Goal: Information Seeking & Learning: Learn about a topic

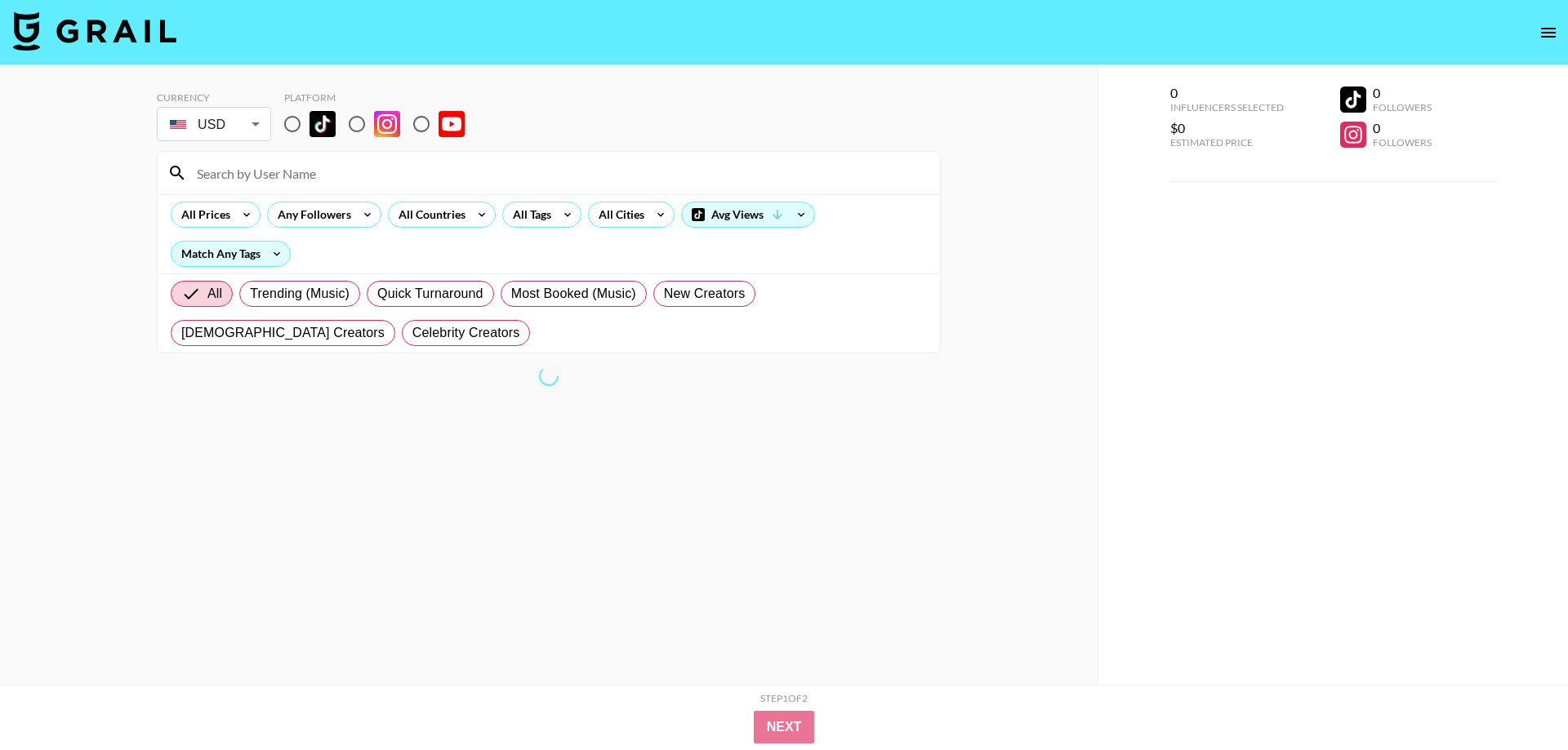
click at [290, 119] on input "radio" at bounding box center [292, 124] width 34 height 34
radio input "true"
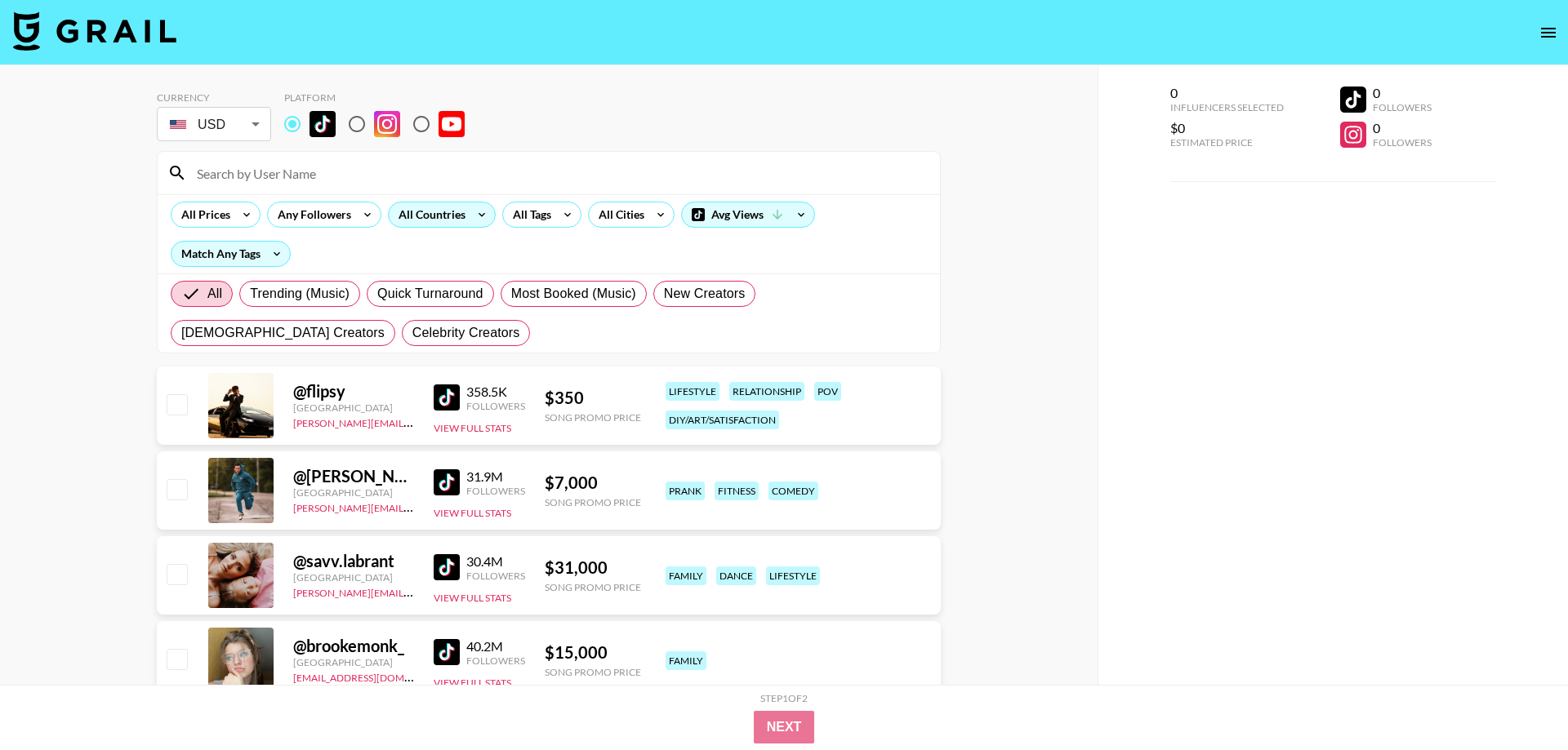
click at [477, 224] on icon at bounding box center [482, 214] width 26 height 24
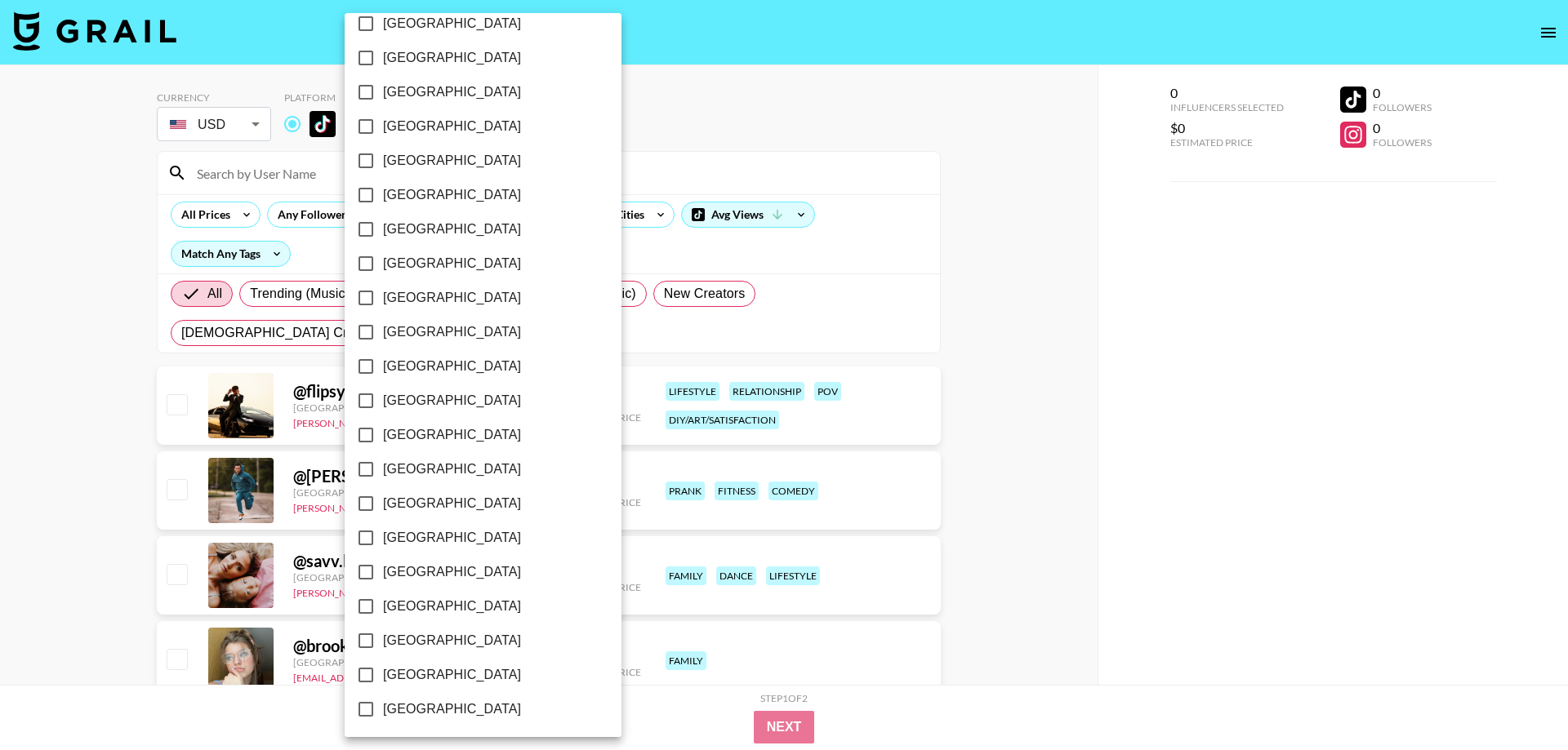
scroll to position [1153, 0]
click at [463, 673] on span "[GEOGRAPHIC_DATA]" at bounding box center [452, 673] width 138 height 20
click at [383, 673] on input "[GEOGRAPHIC_DATA]" at bounding box center [366, 673] width 34 height 34
checkbox input "true"
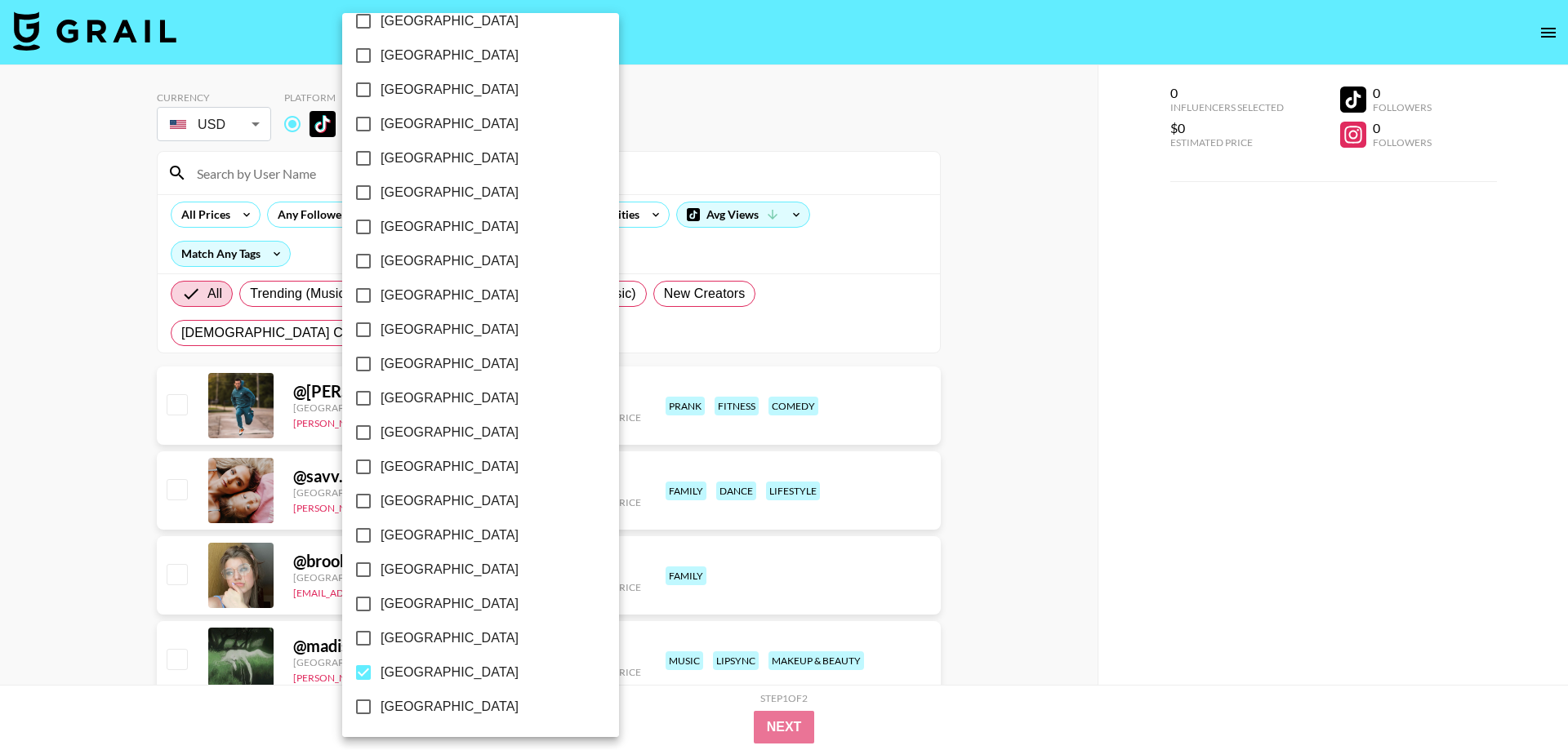
click at [680, 133] on div at bounding box center [784, 375] width 1568 height 750
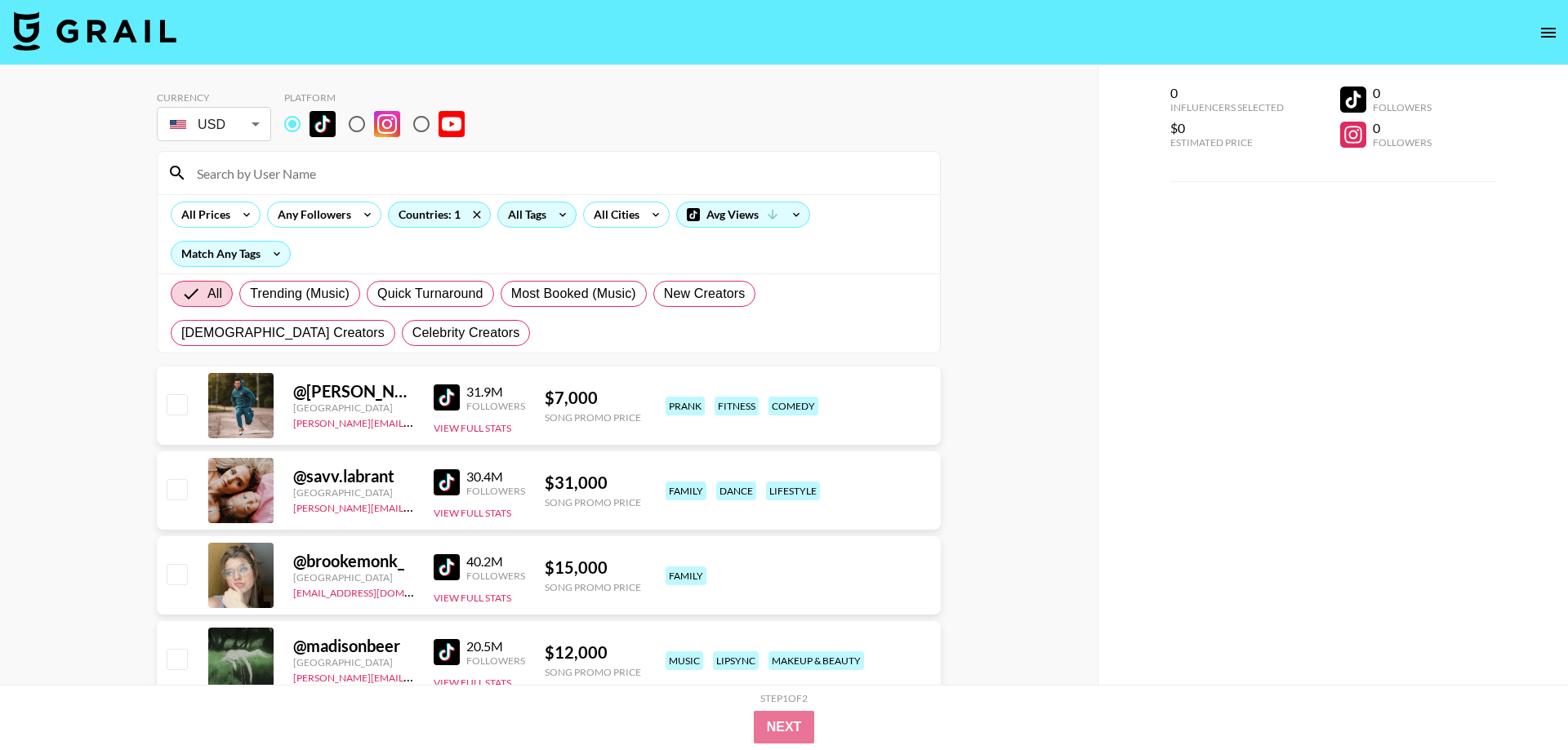
click at [554, 216] on icon at bounding box center [562, 214] width 26 height 24
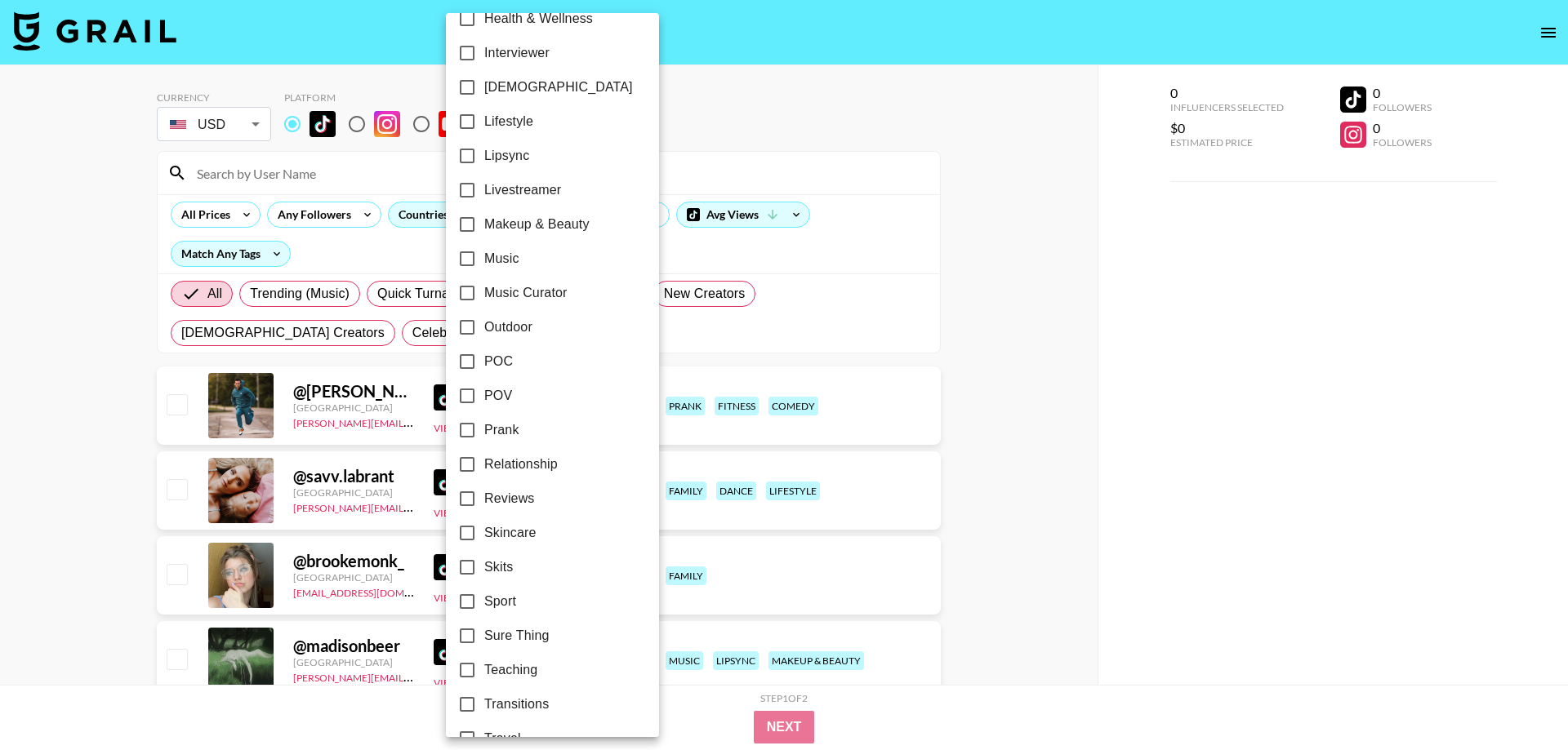
scroll to position [810, 0]
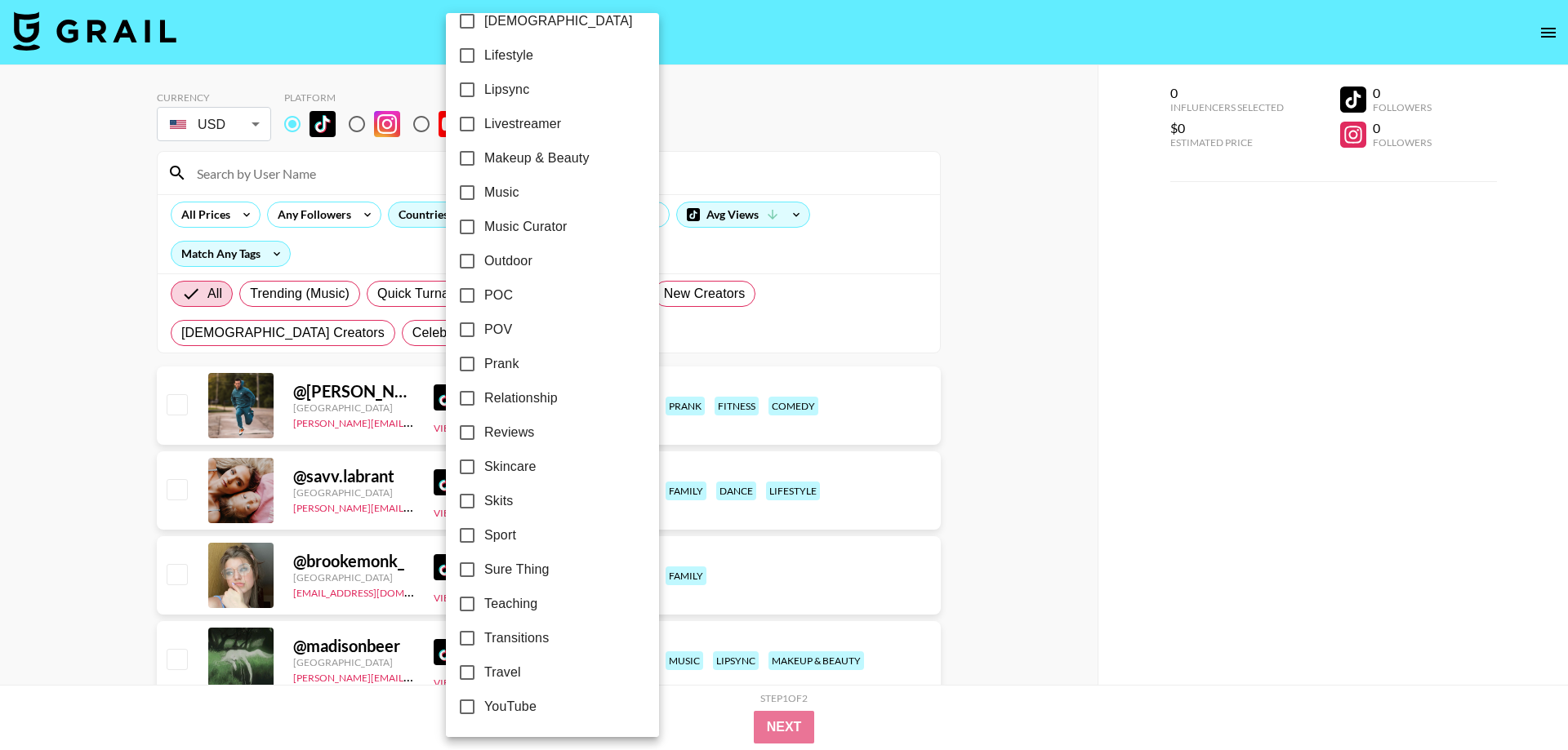
click at [542, 666] on label "Travel" at bounding box center [542, 673] width 183 height 34
click at [484, 666] on input "Travel" at bounding box center [467, 673] width 34 height 34
checkbox input "true"
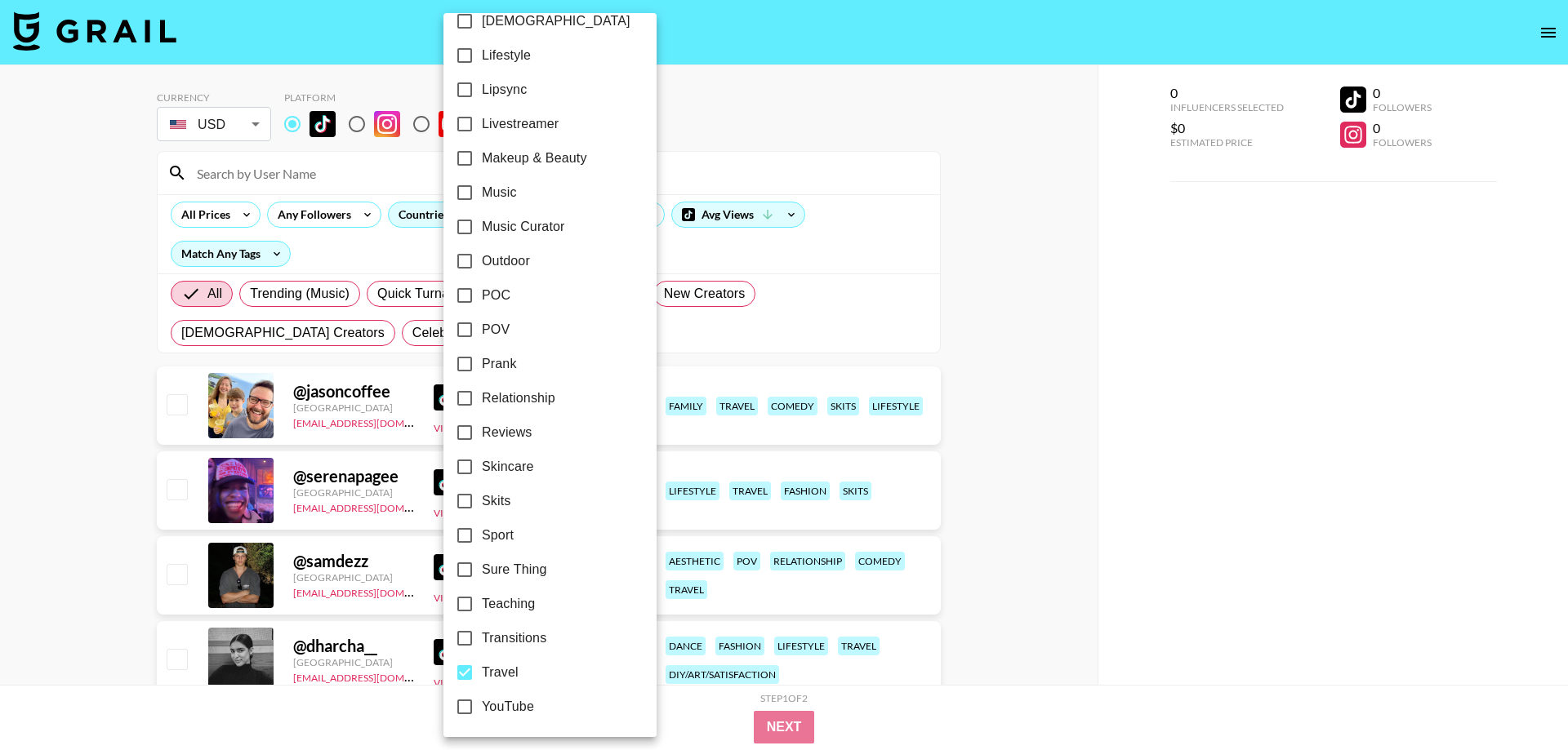
click at [1081, 517] on div at bounding box center [784, 375] width 1568 height 750
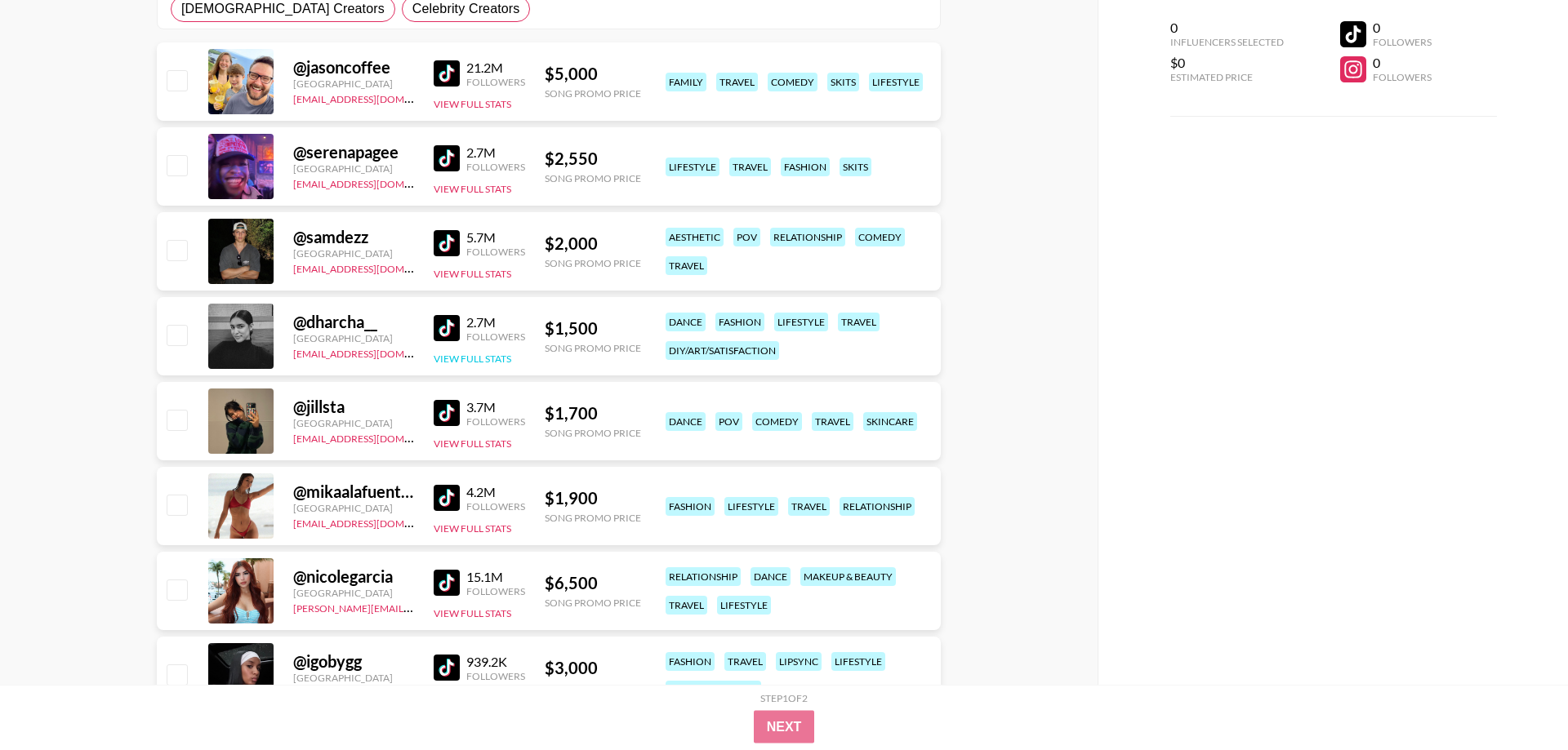
scroll to position [333, 0]
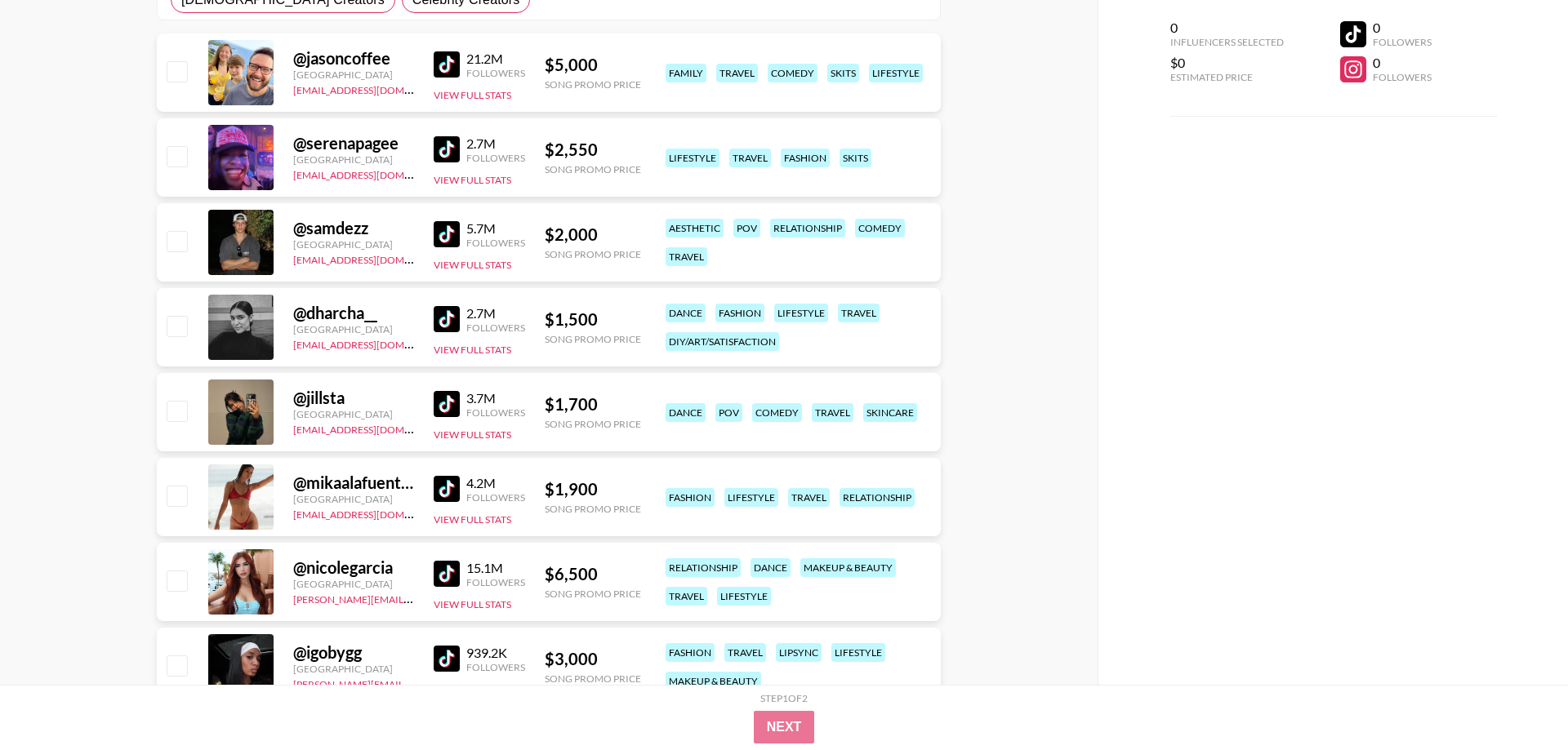
click at [450, 493] on img at bounding box center [446, 489] width 26 height 26
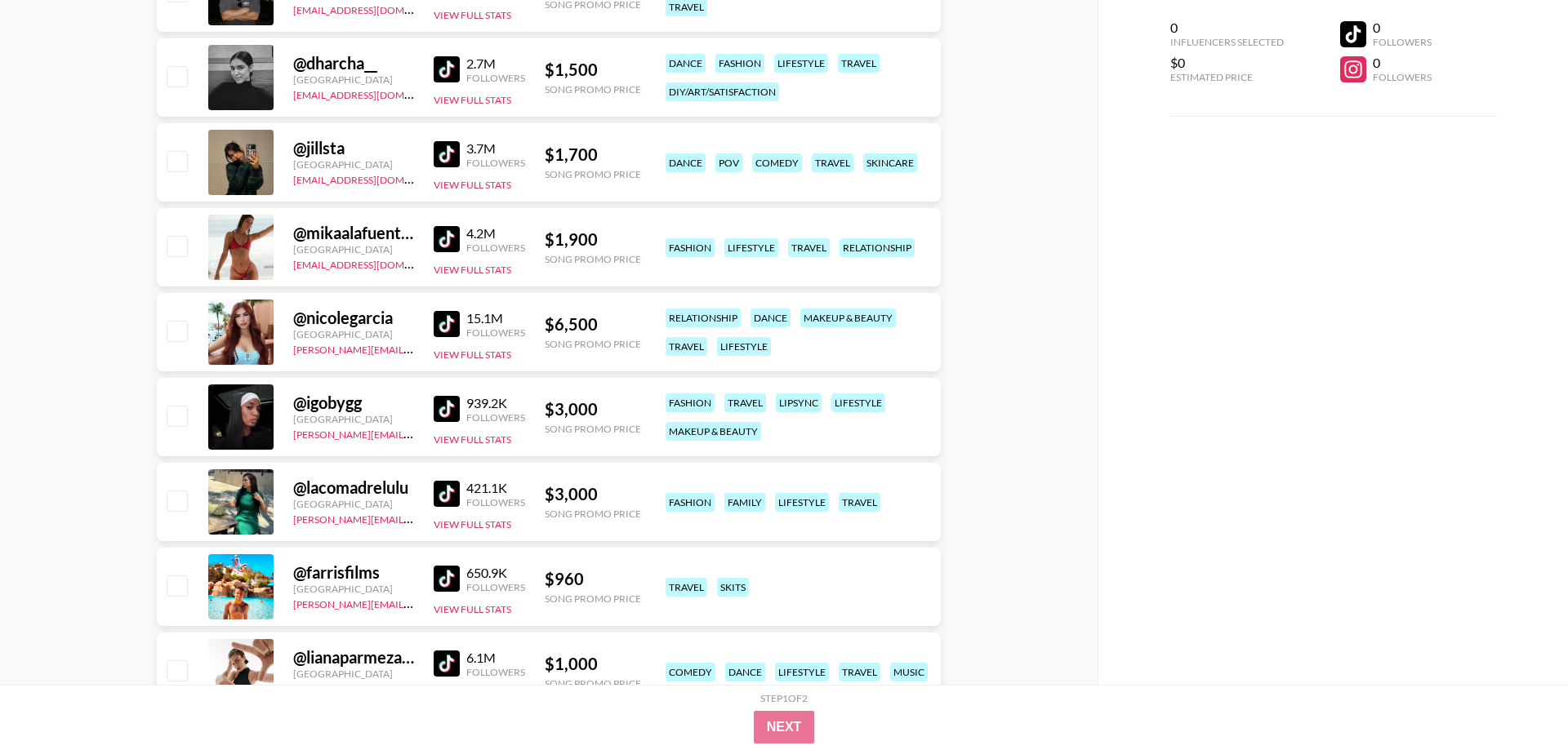
scroll to position [749, 0]
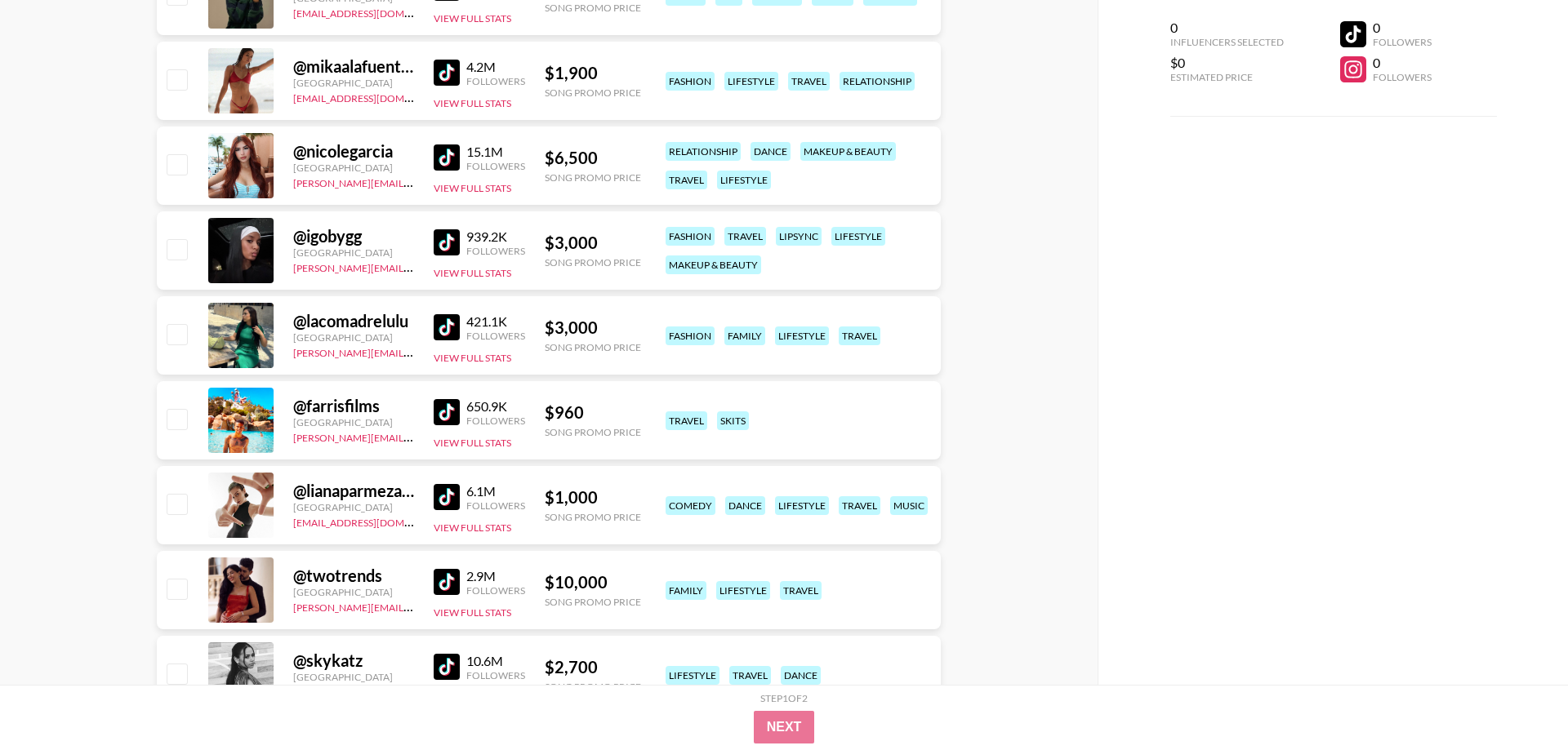
click at [444, 415] on img at bounding box center [446, 411] width 26 height 26
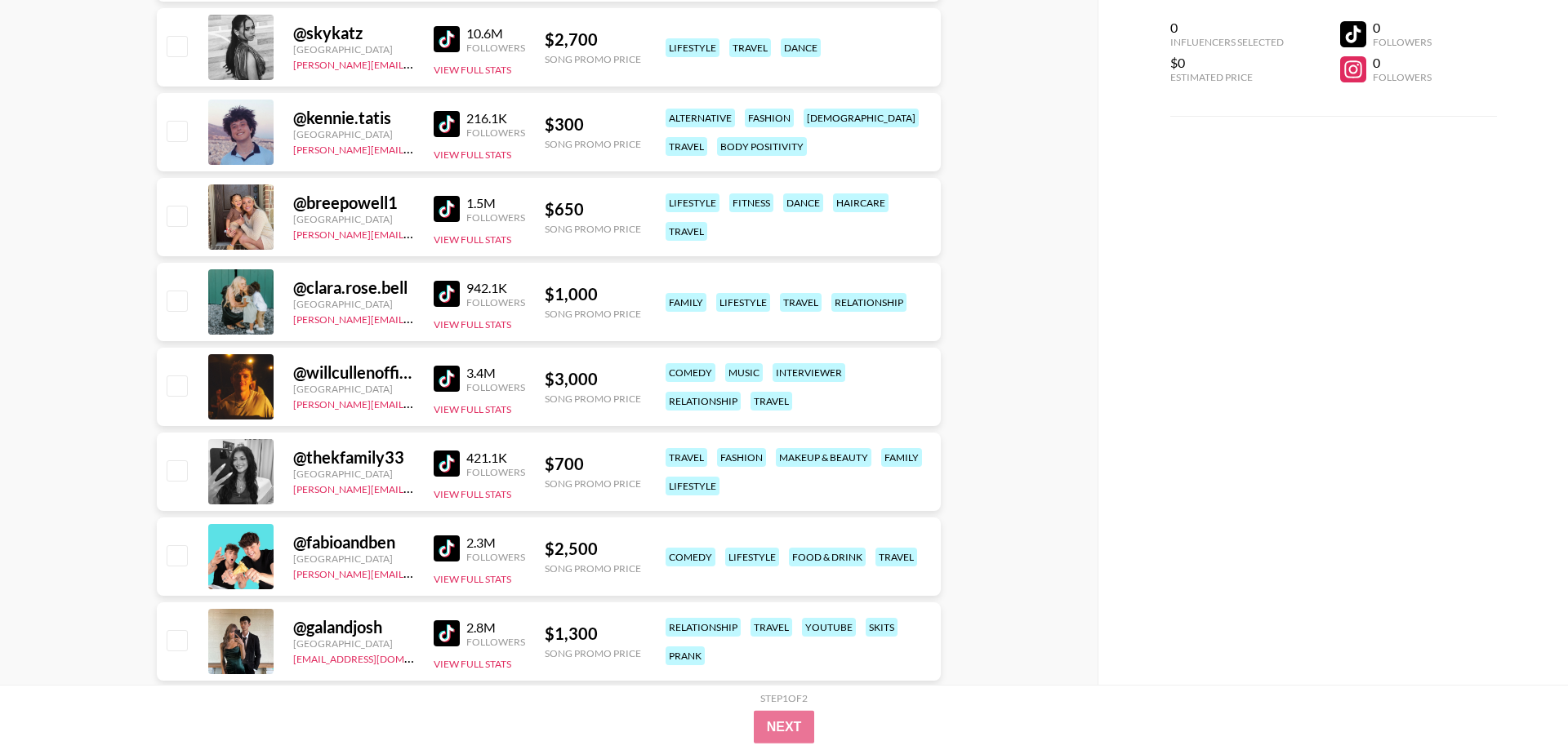
scroll to position [1416, 0]
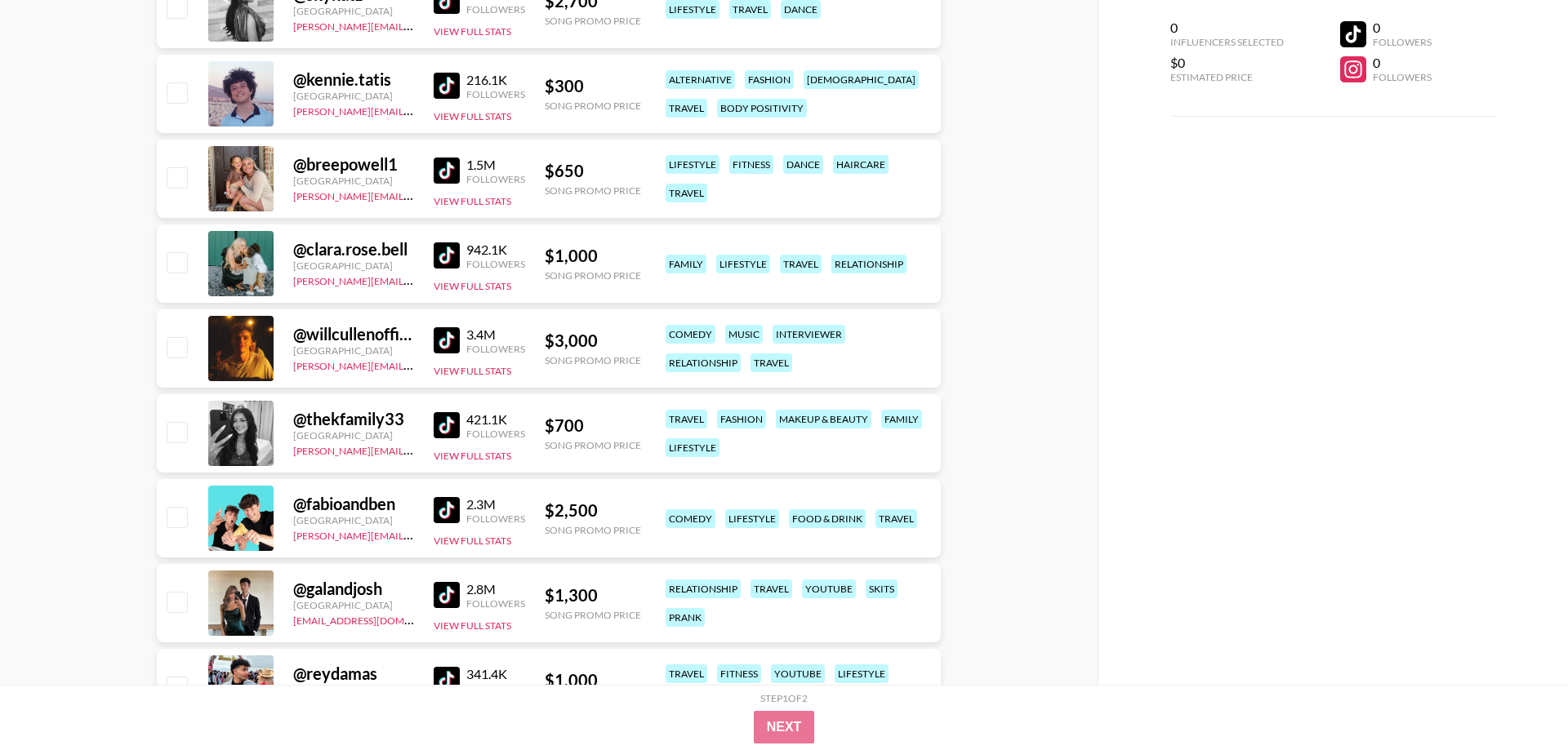
click at [443, 427] on img at bounding box center [446, 425] width 26 height 26
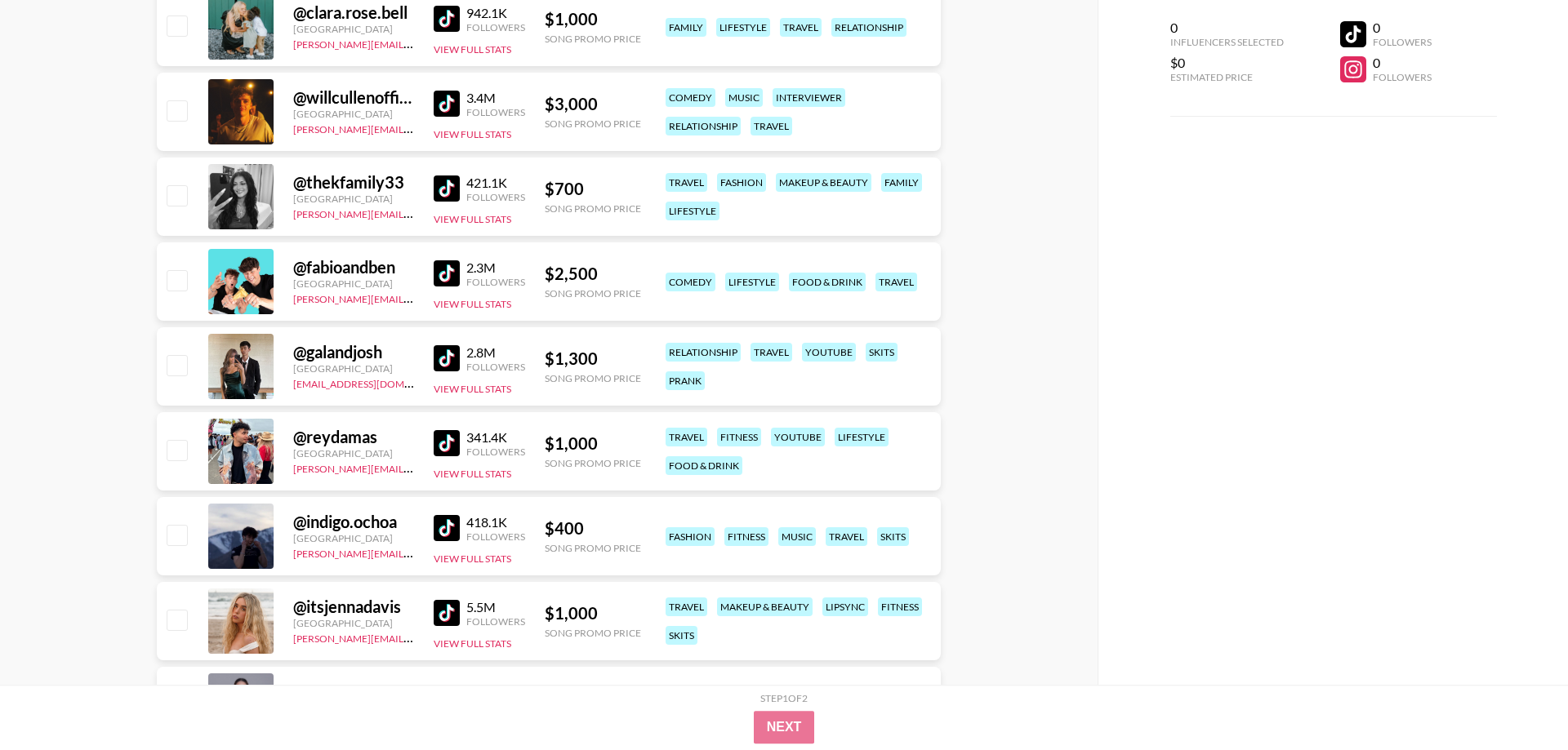
scroll to position [1665, 0]
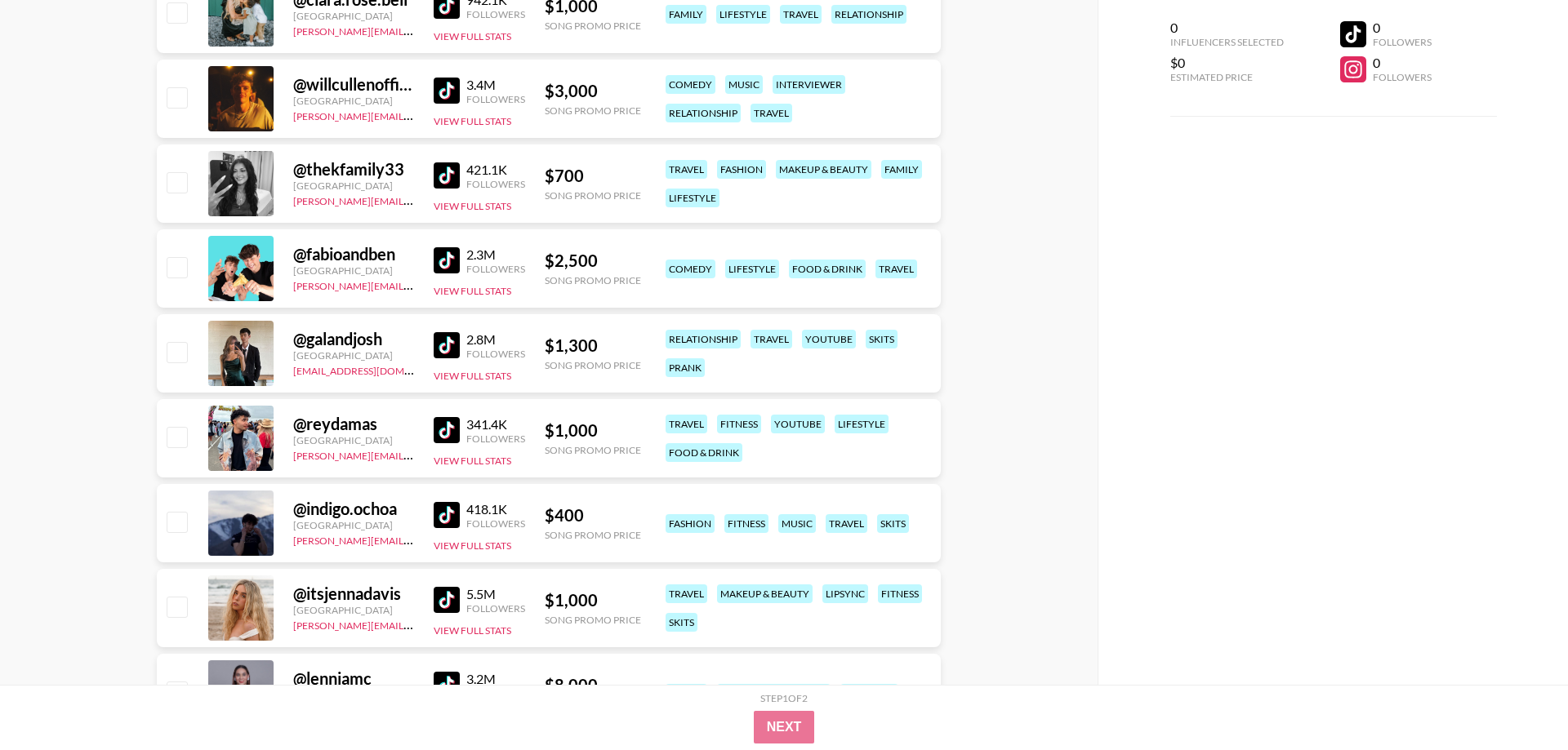
click at [450, 344] on img at bounding box center [446, 345] width 26 height 26
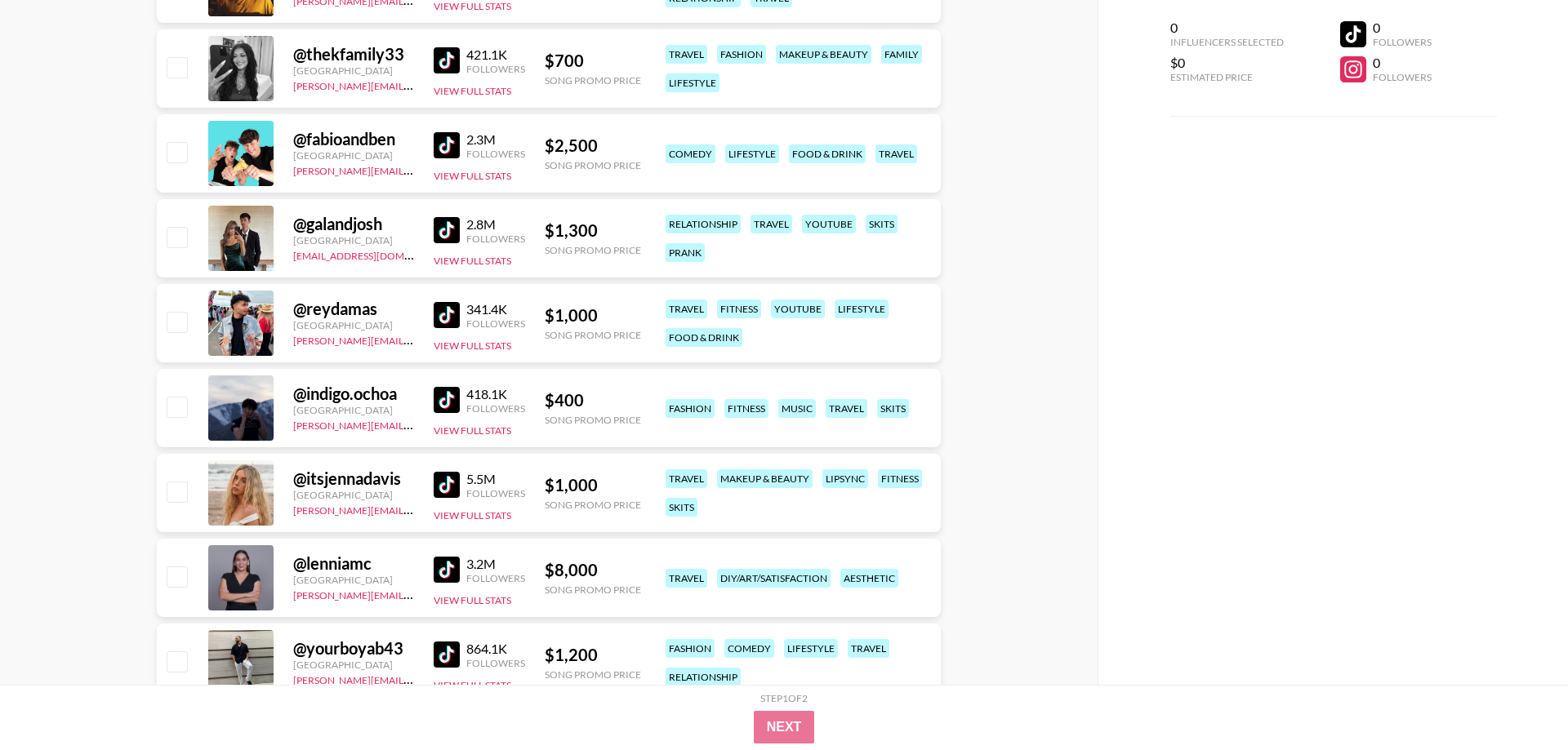
scroll to position [1831, 0]
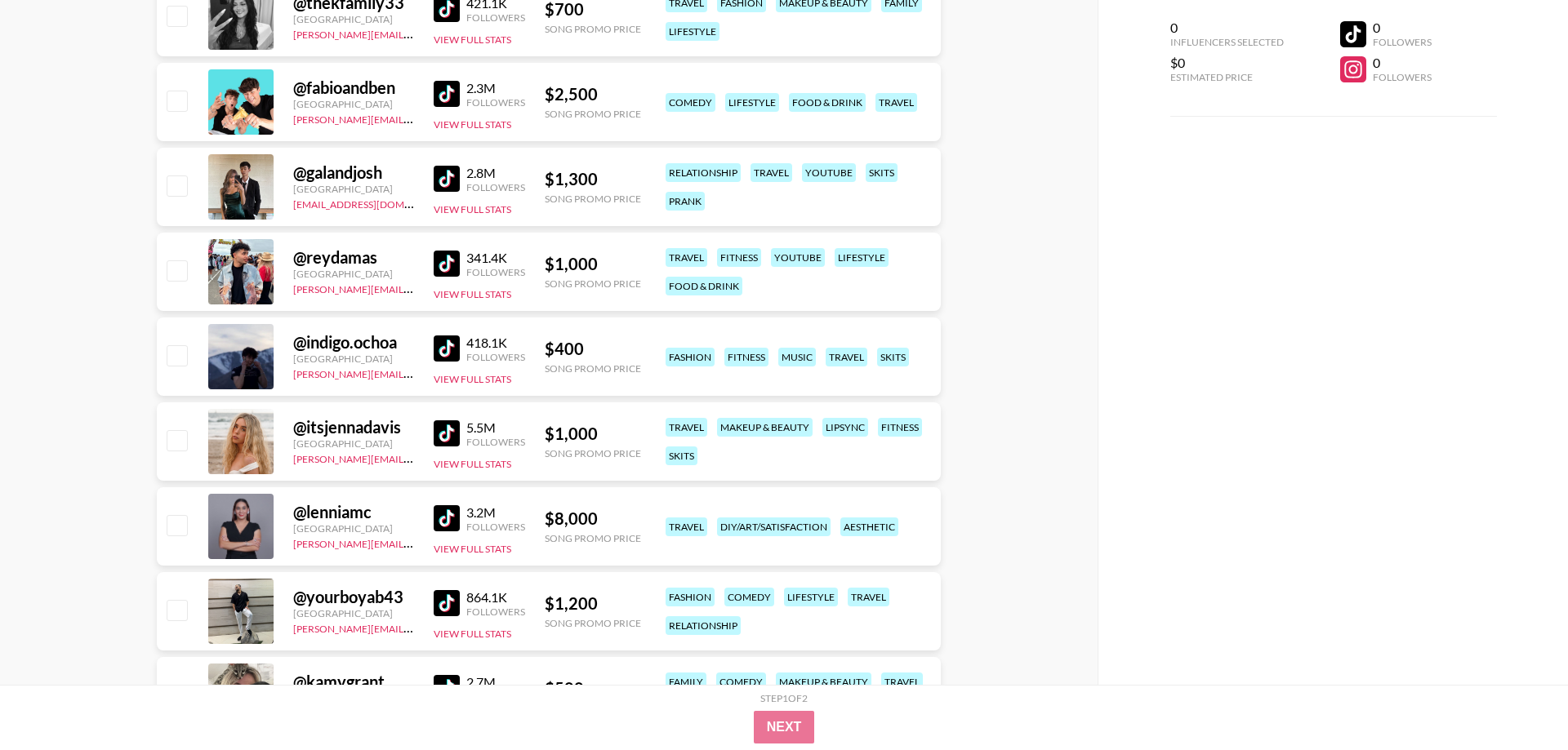
click at [447, 266] on img at bounding box center [446, 263] width 26 height 26
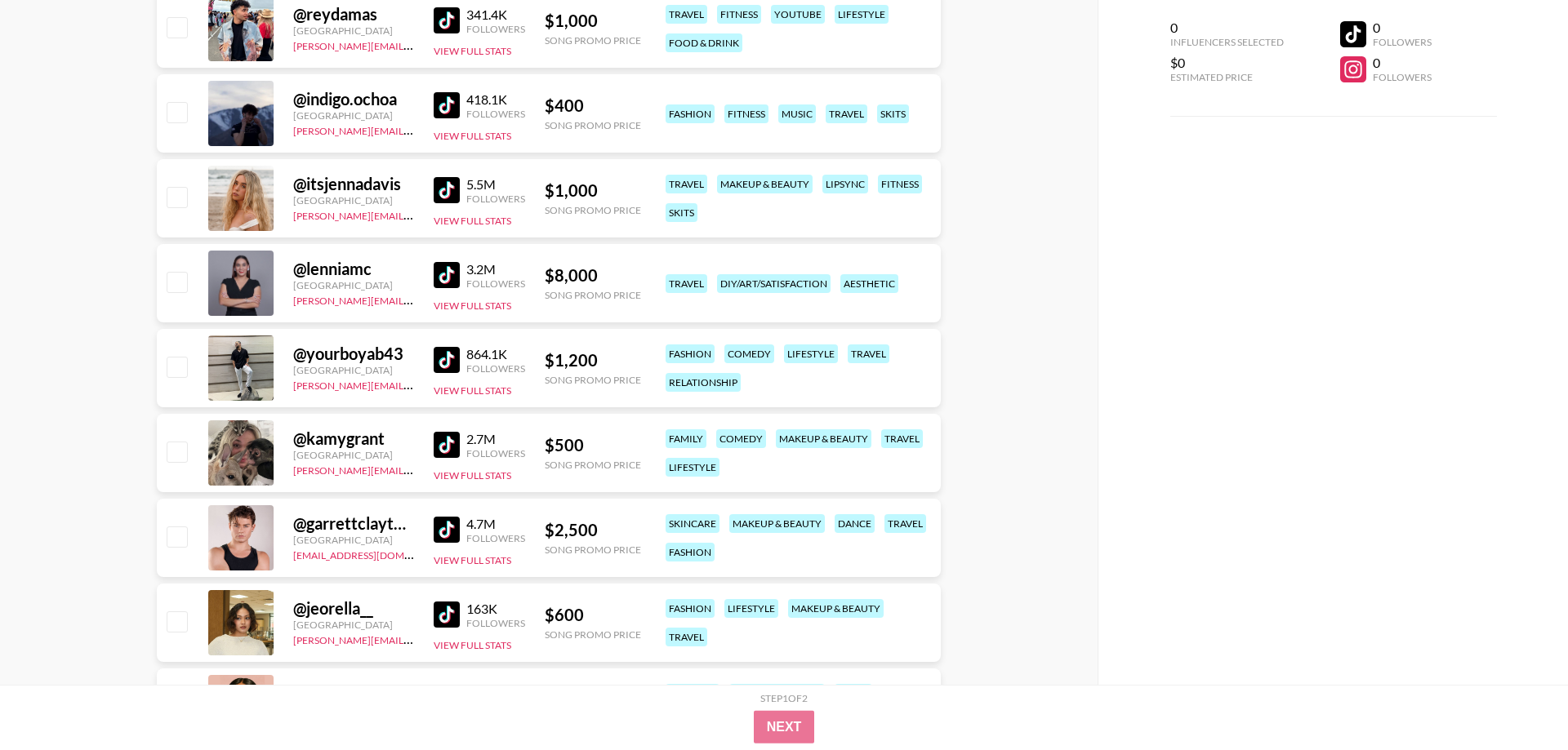
scroll to position [2081, 0]
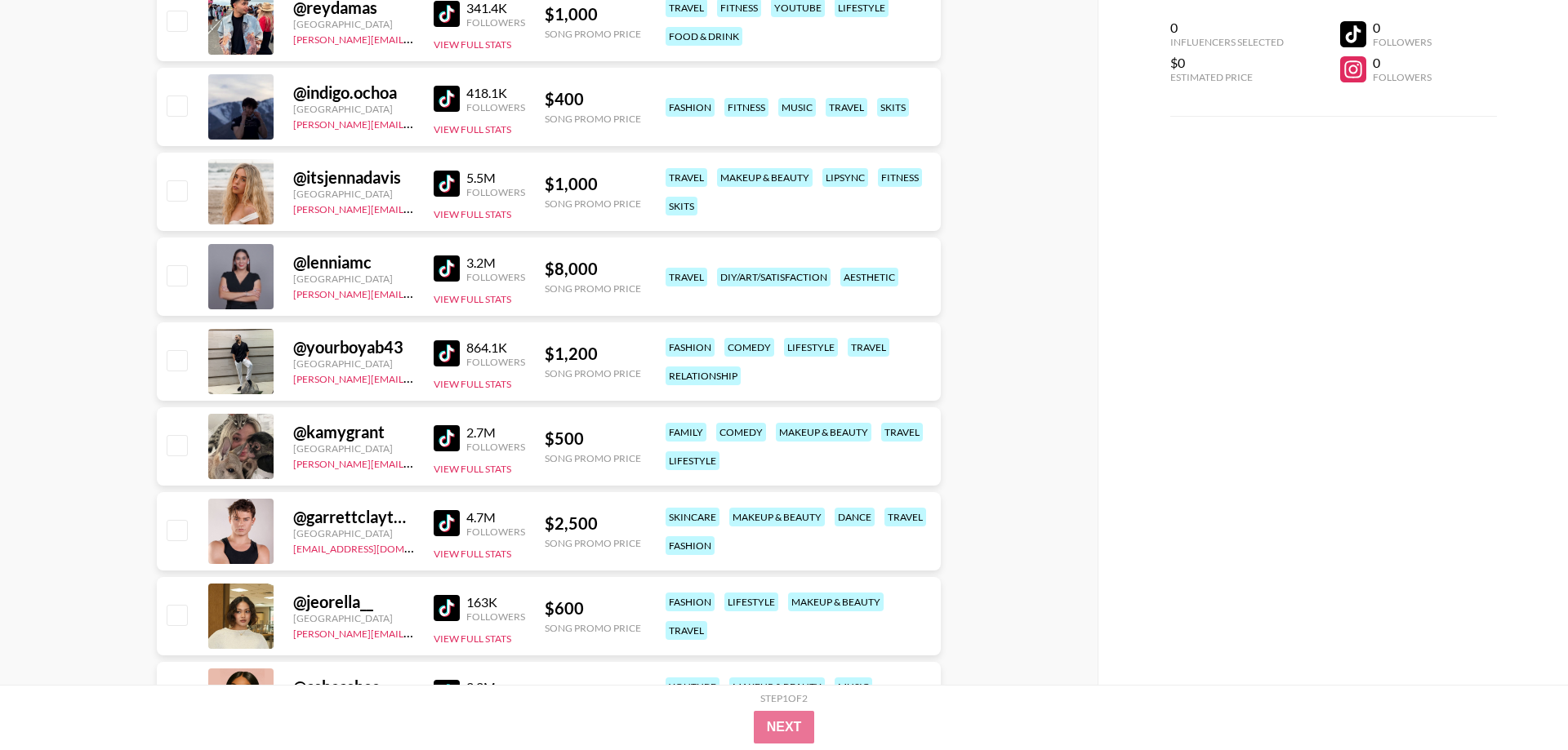
click at [447, 185] on img at bounding box center [446, 183] width 26 height 26
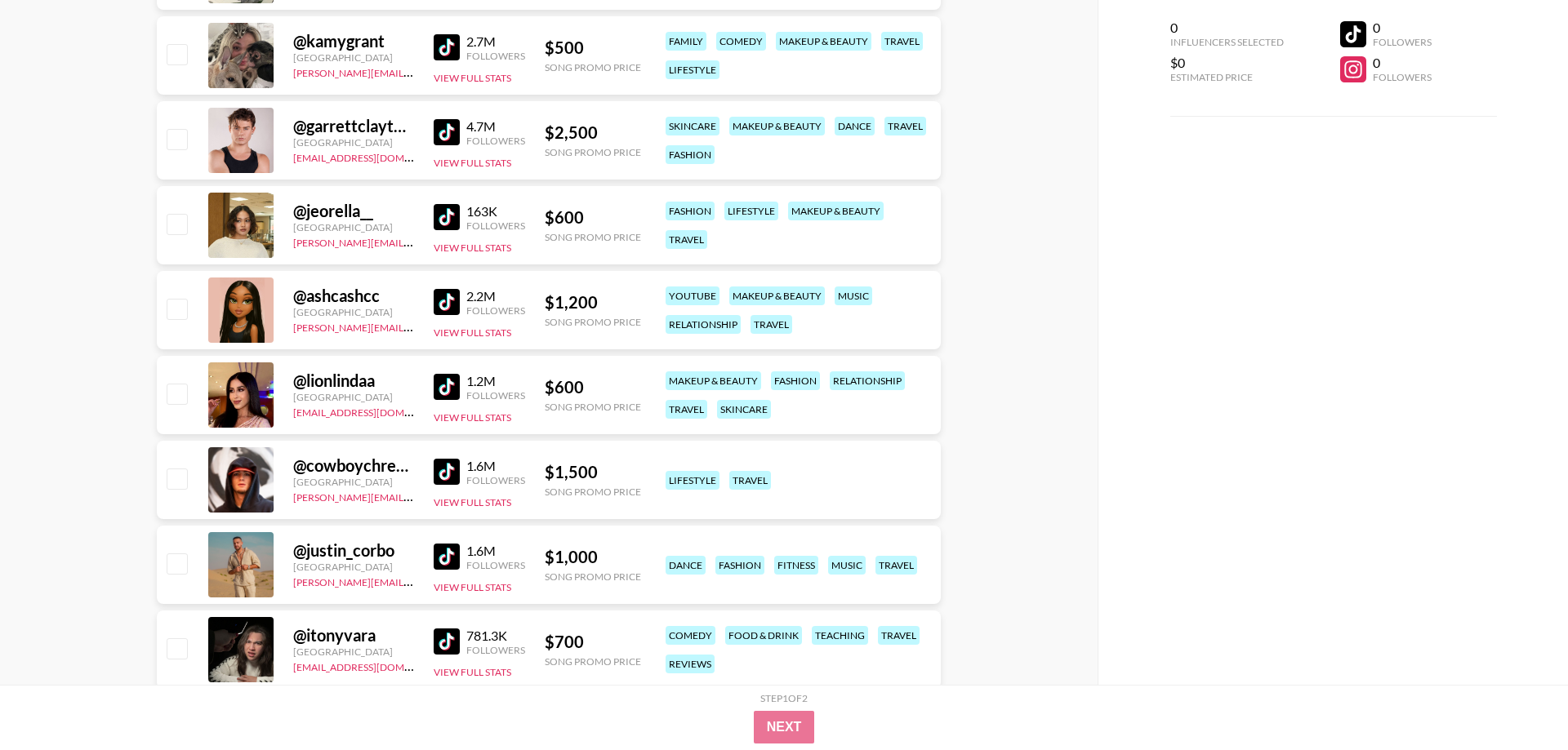
scroll to position [2497, 0]
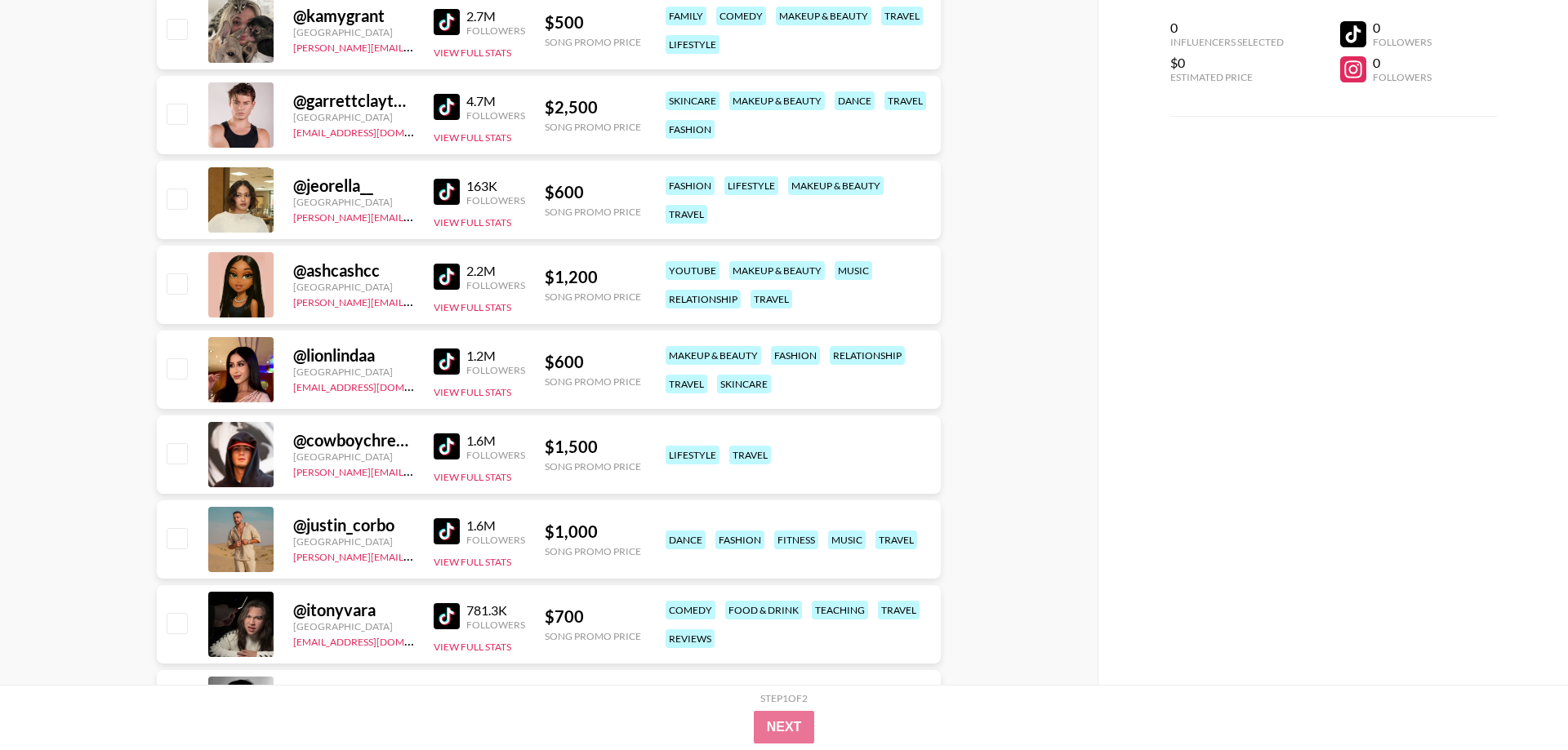
click at [442, 448] on img at bounding box center [446, 446] width 26 height 26
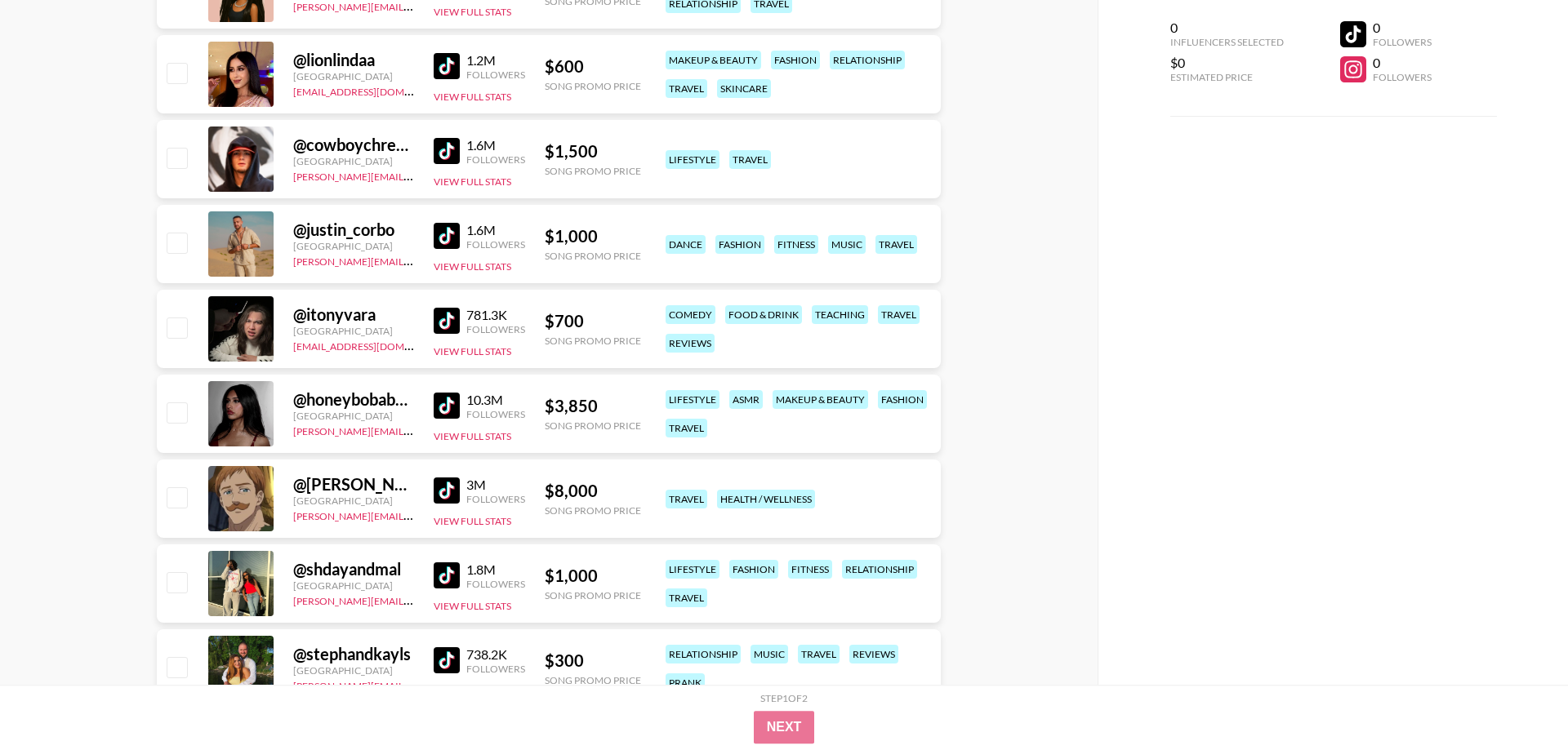
scroll to position [2830, 0]
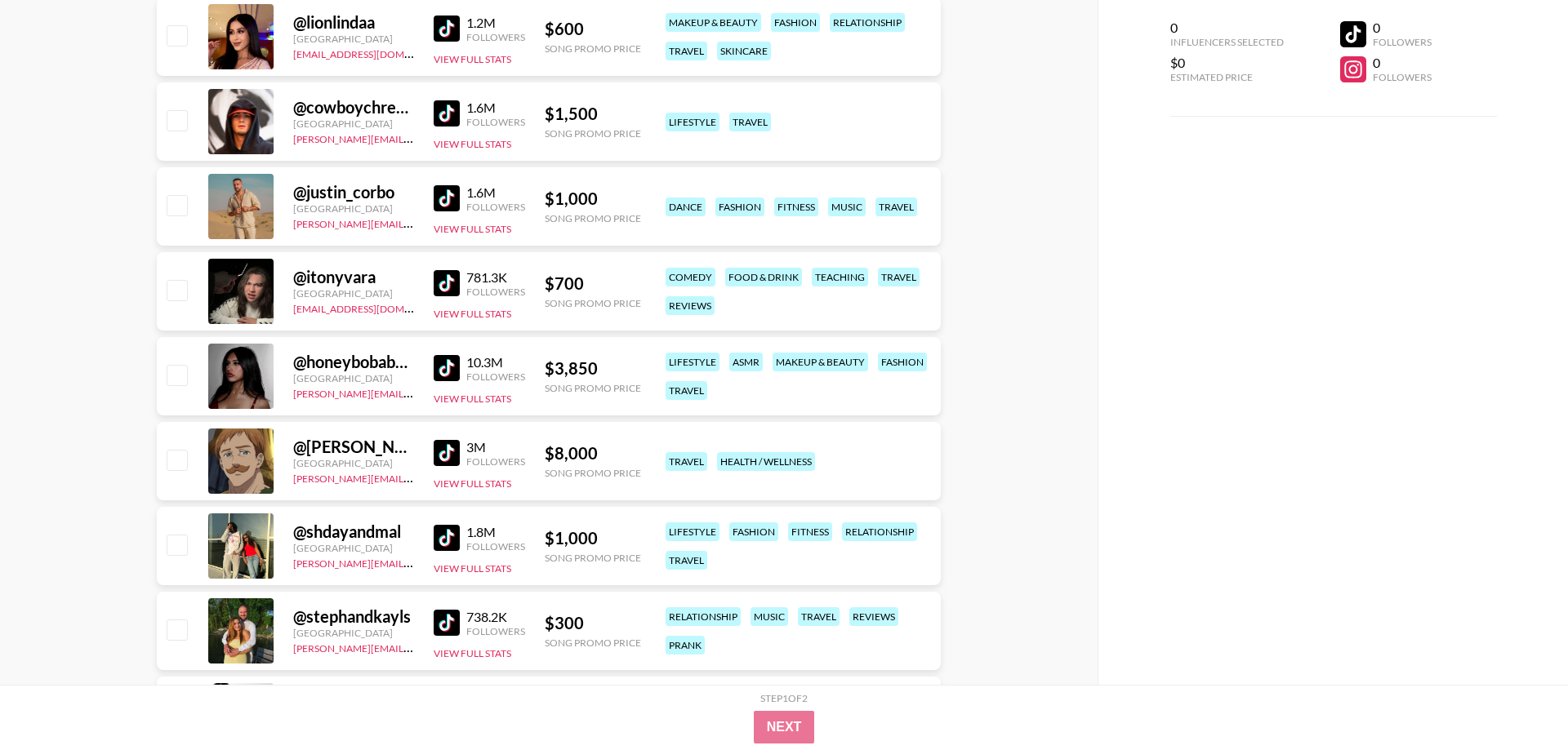
click at [442, 450] on img at bounding box center [446, 453] width 26 height 26
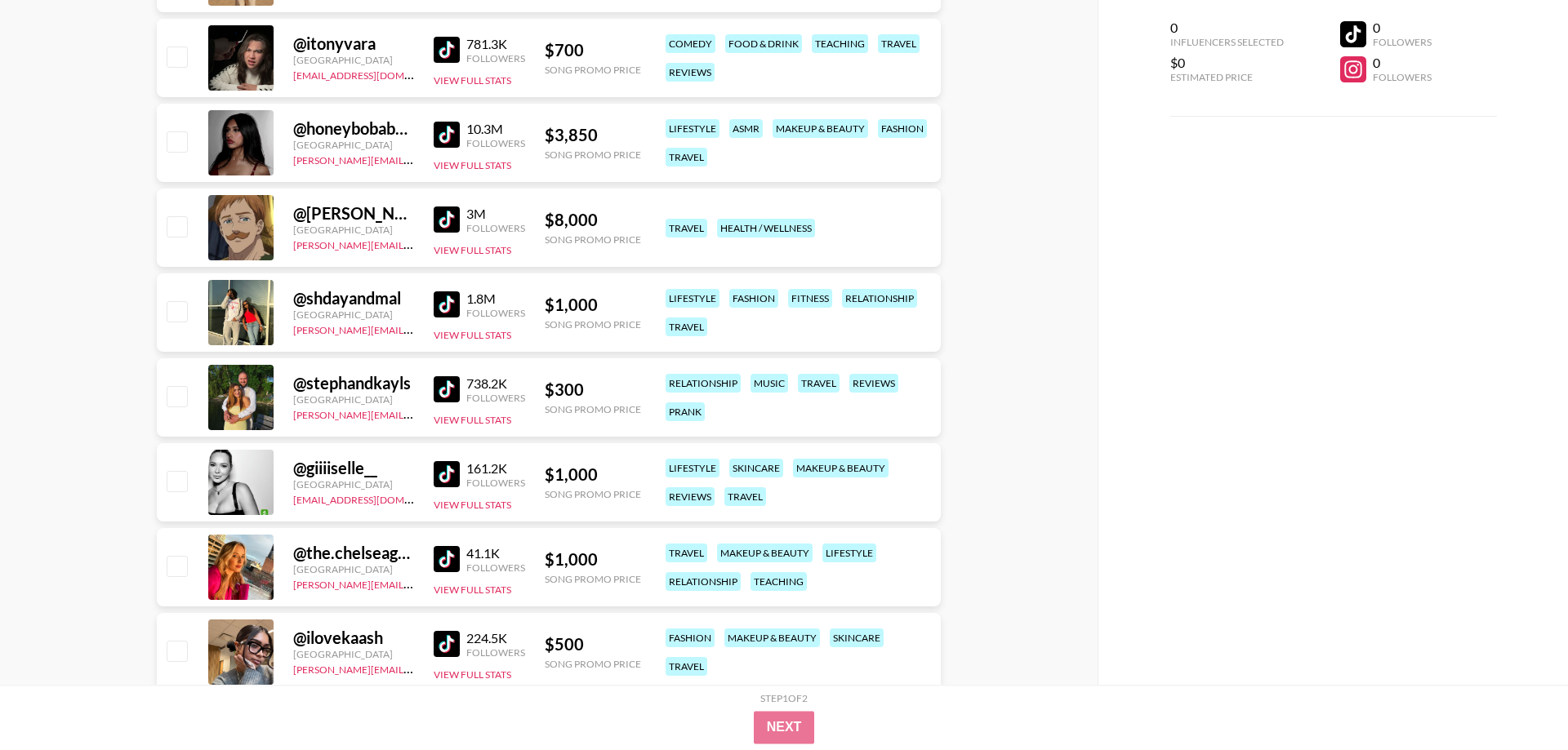
scroll to position [3080, 0]
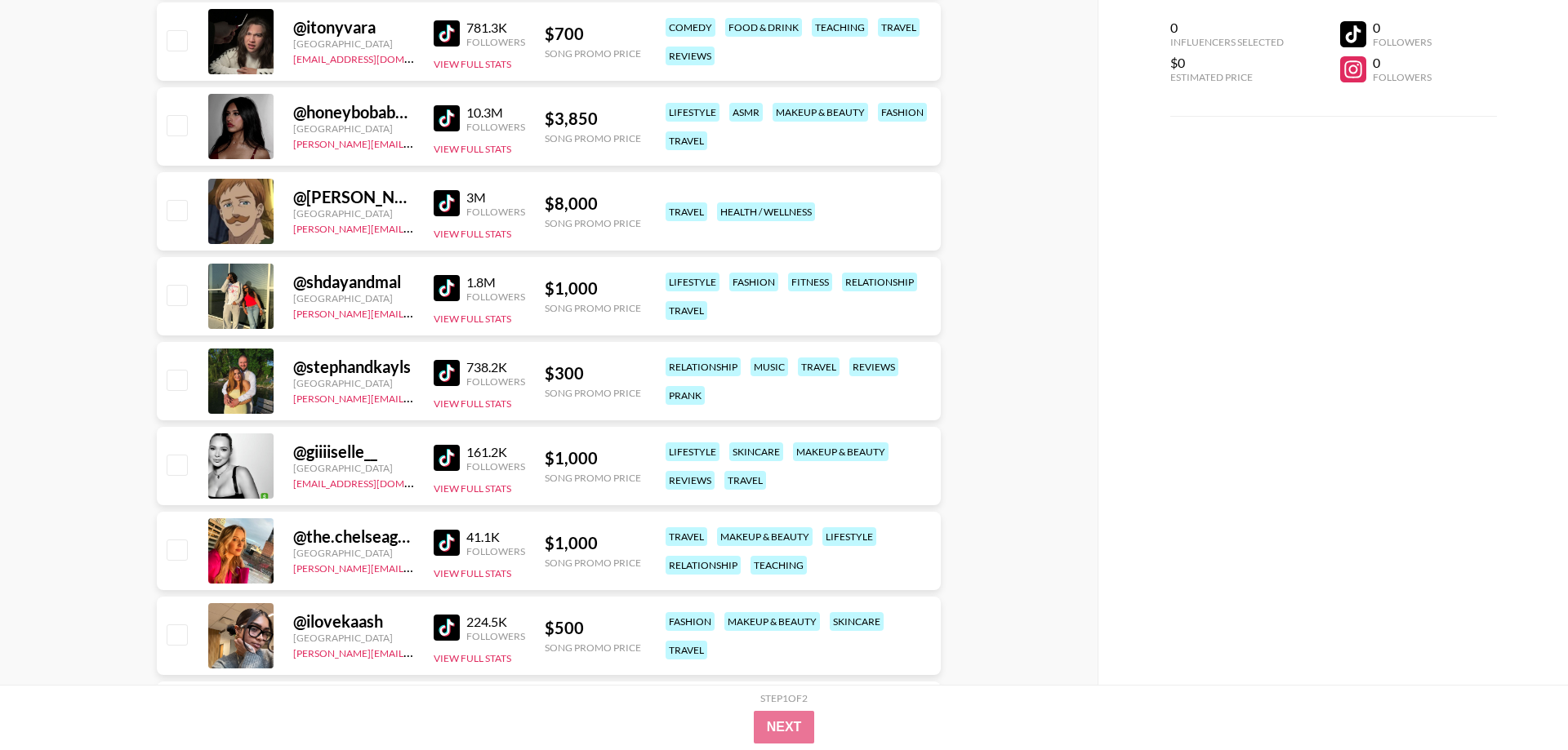
click at [443, 281] on img at bounding box center [446, 287] width 26 height 26
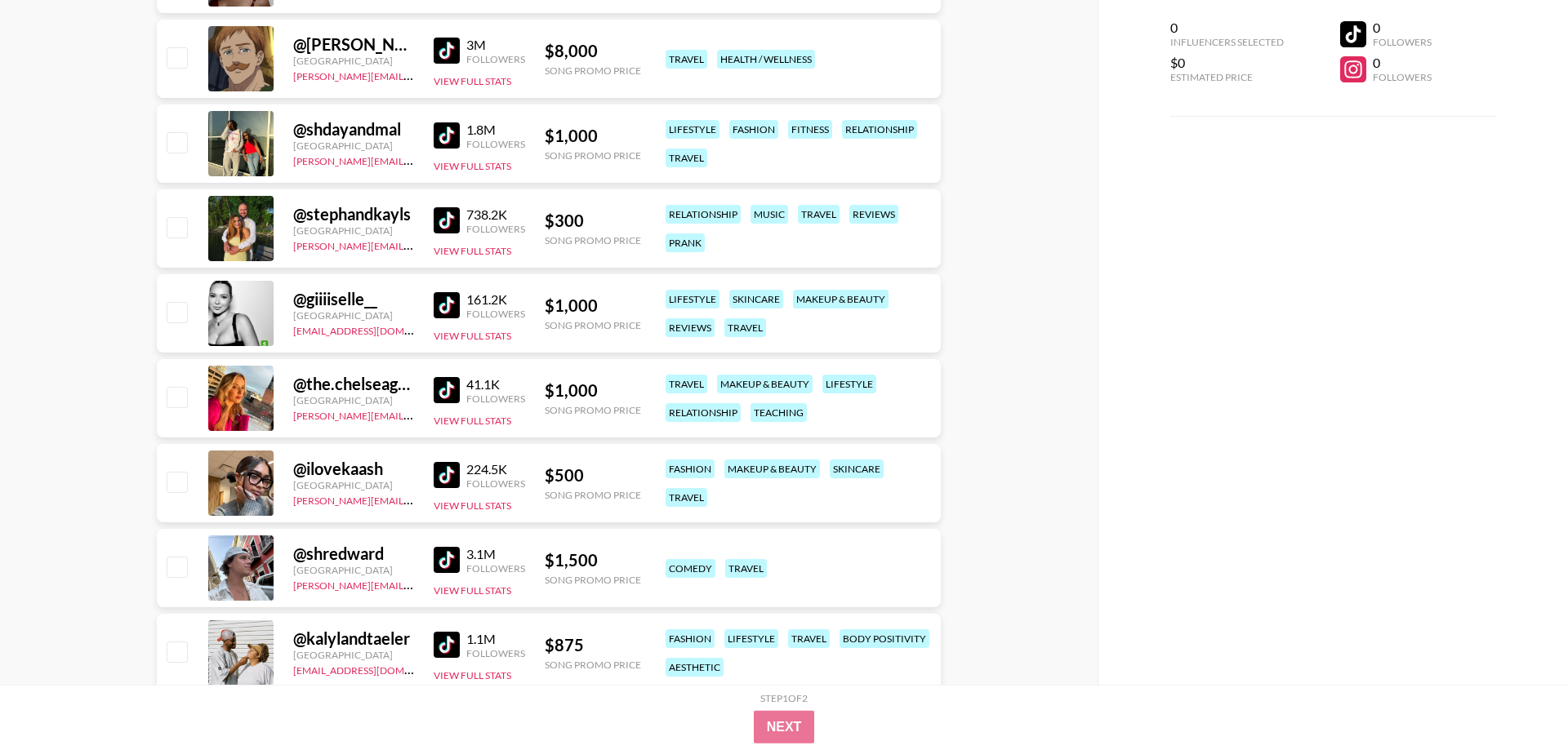
scroll to position [3246, 0]
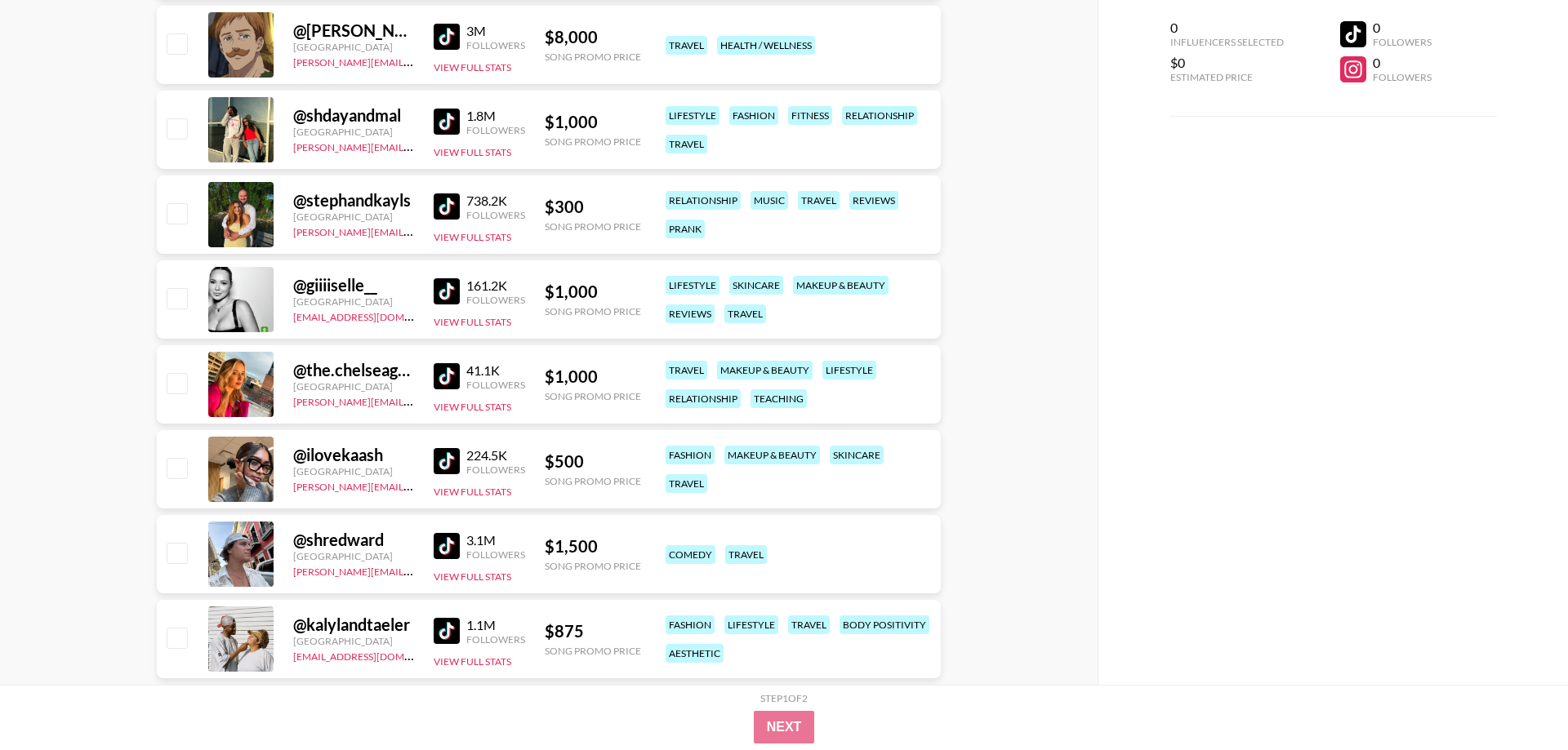
click at [449, 369] on img at bounding box center [446, 375] width 26 height 26
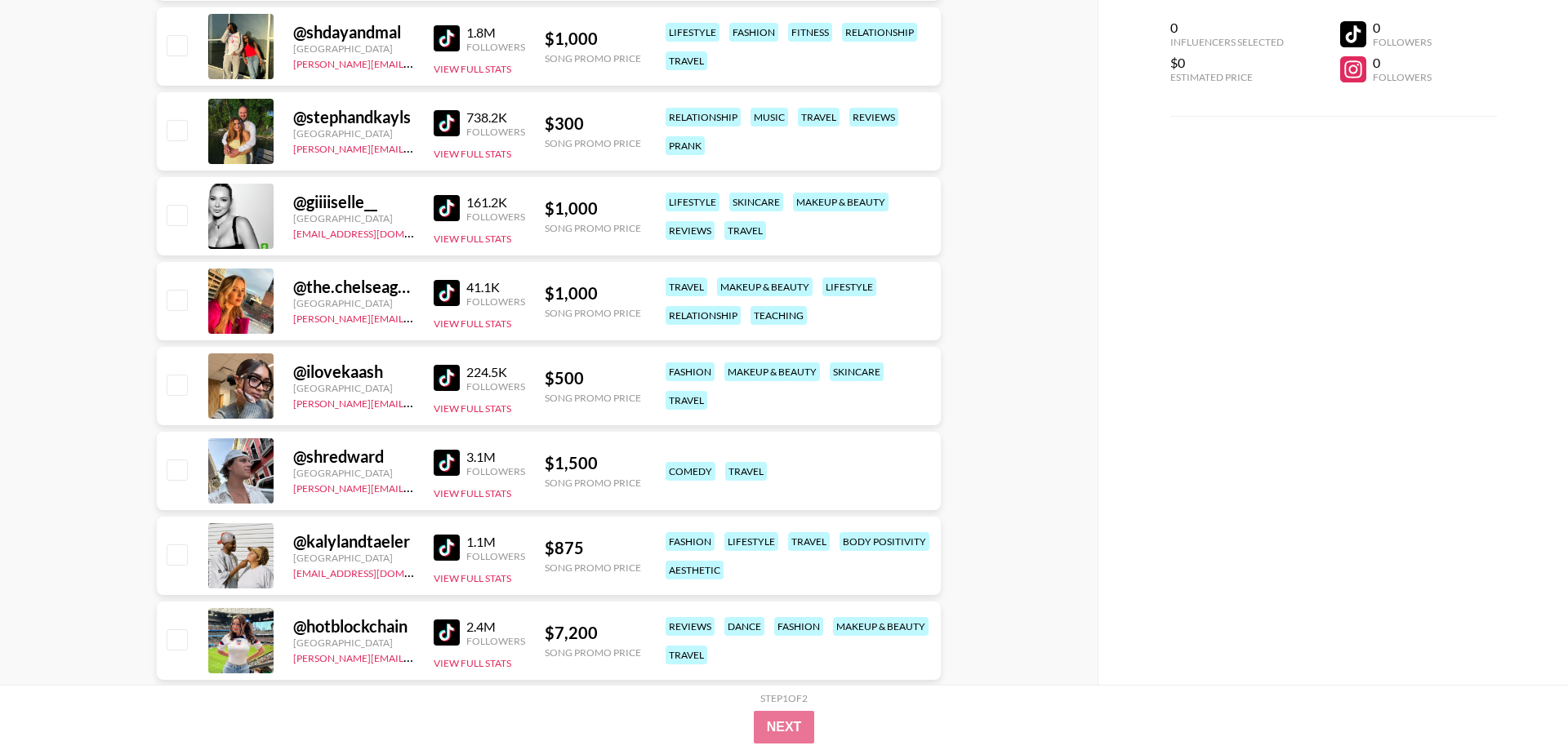
click at [443, 464] on img at bounding box center [446, 463] width 26 height 26
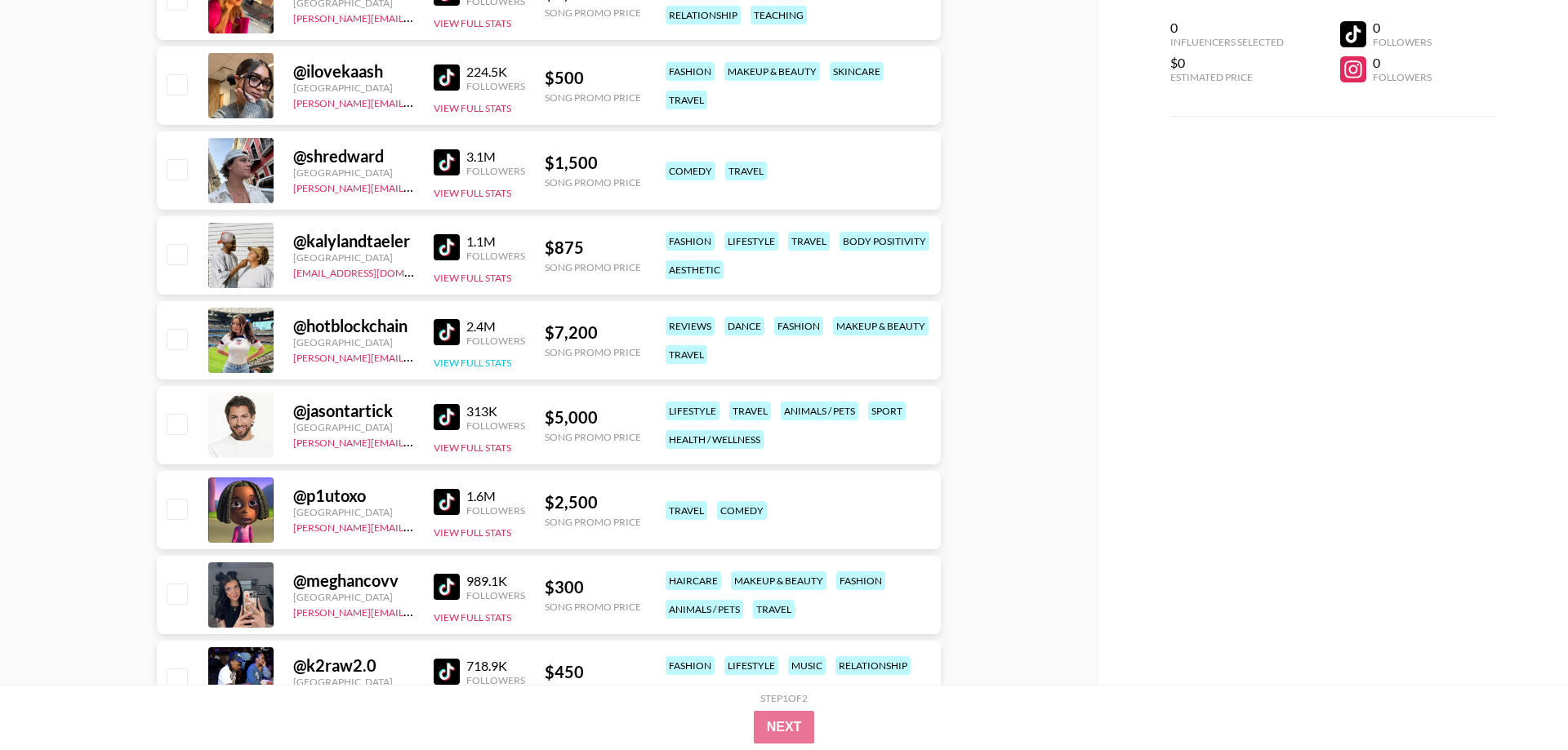
scroll to position [3663, 0]
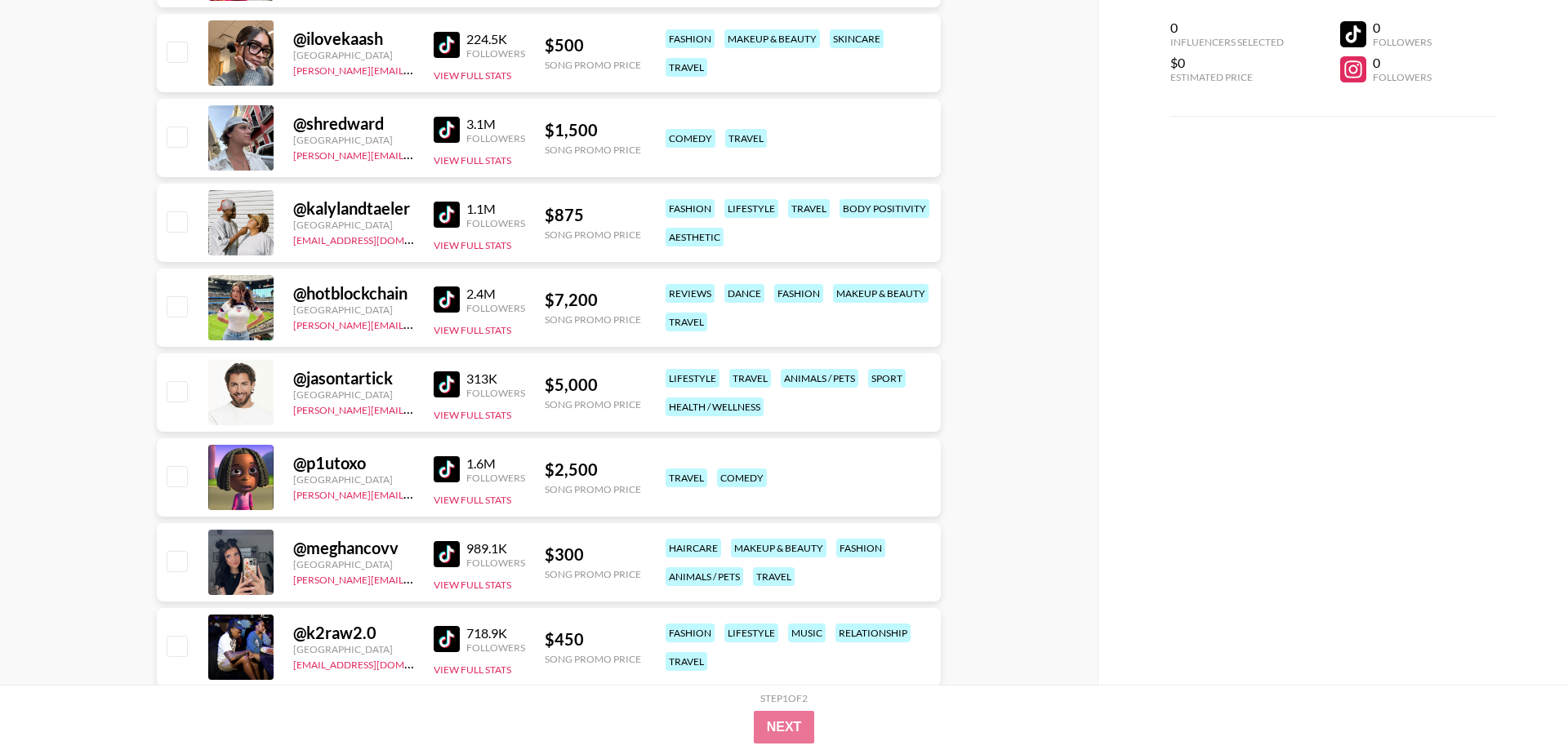
click at [446, 466] on img at bounding box center [446, 469] width 26 height 26
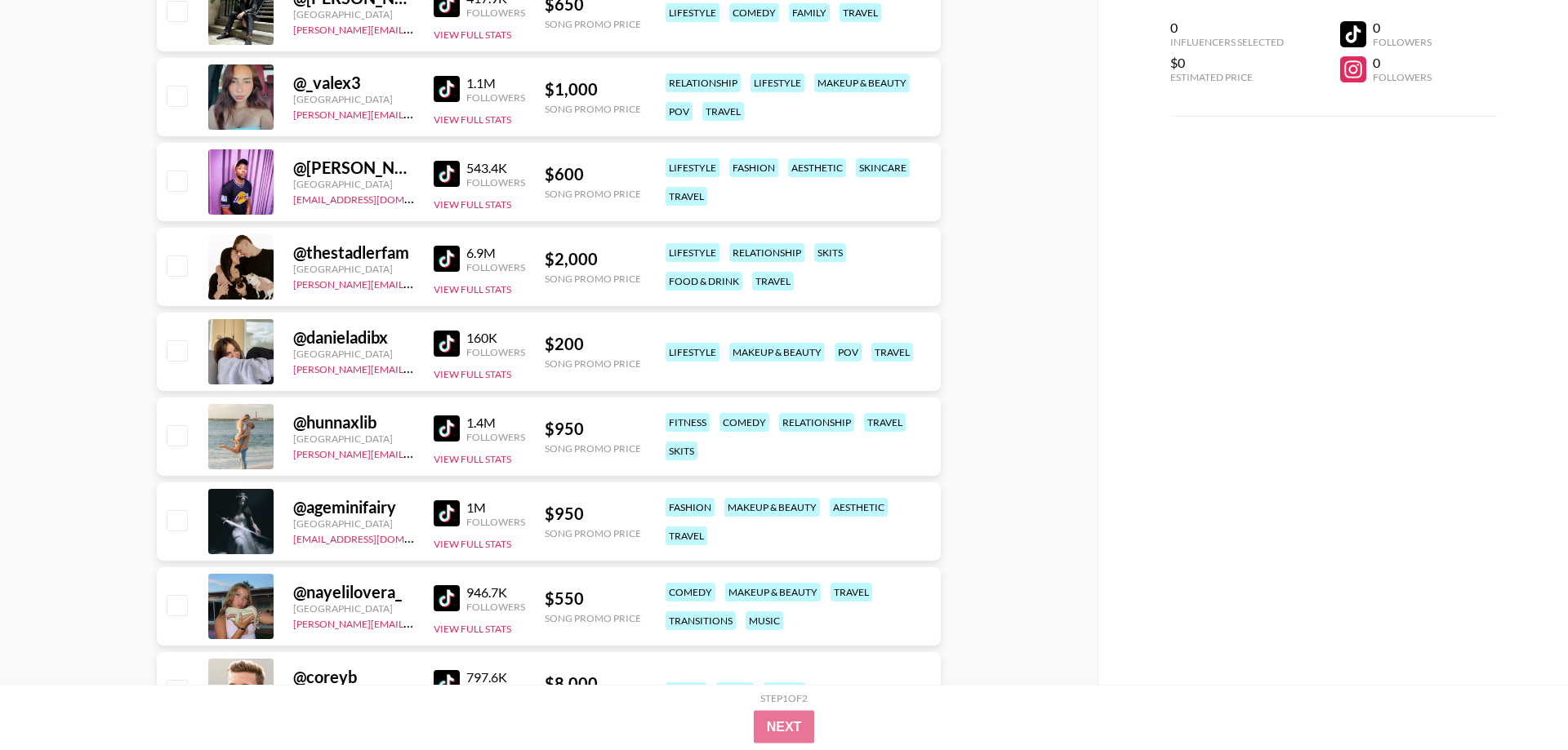
scroll to position [4745, 0]
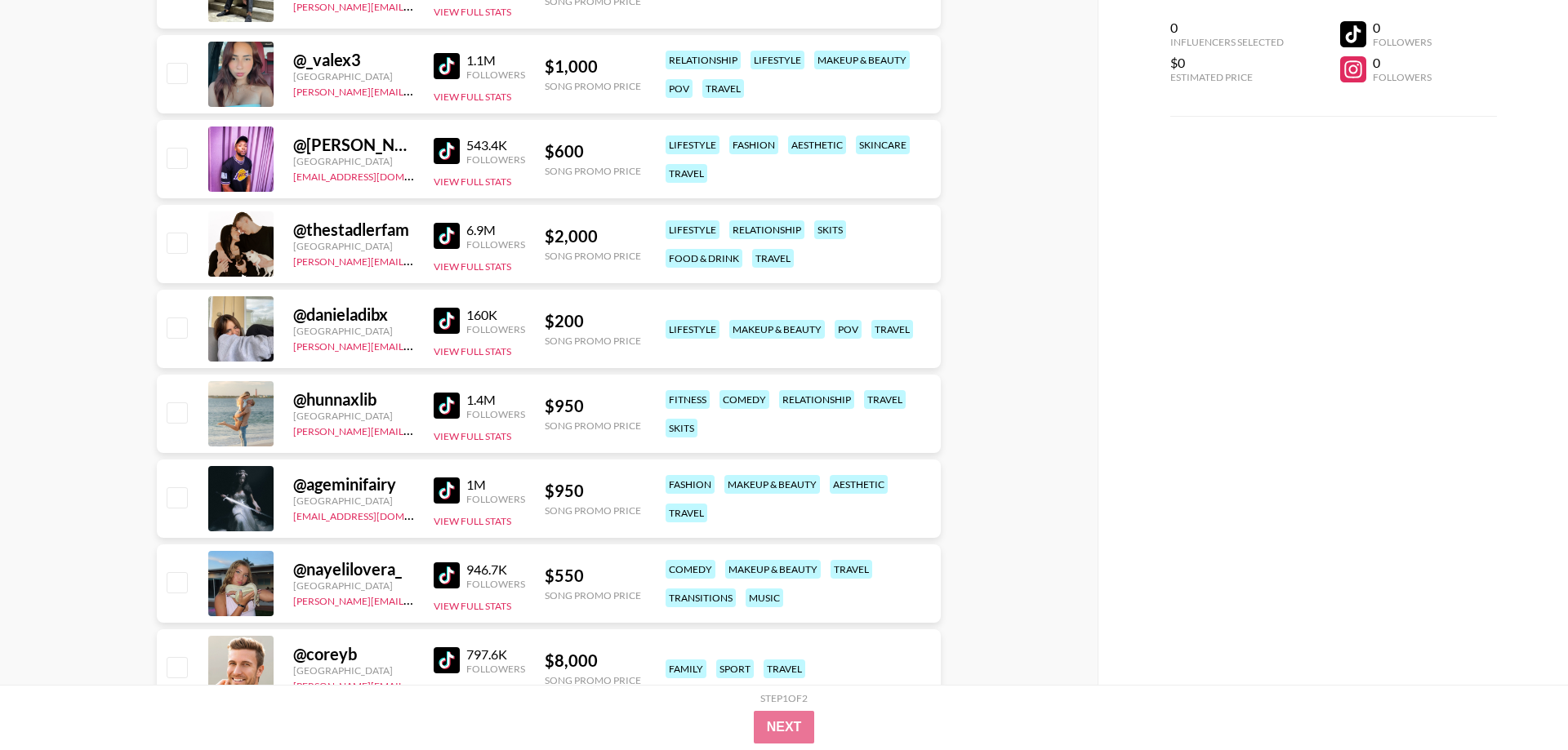
click at [444, 400] on img at bounding box center [446, 405] width 26 height 26
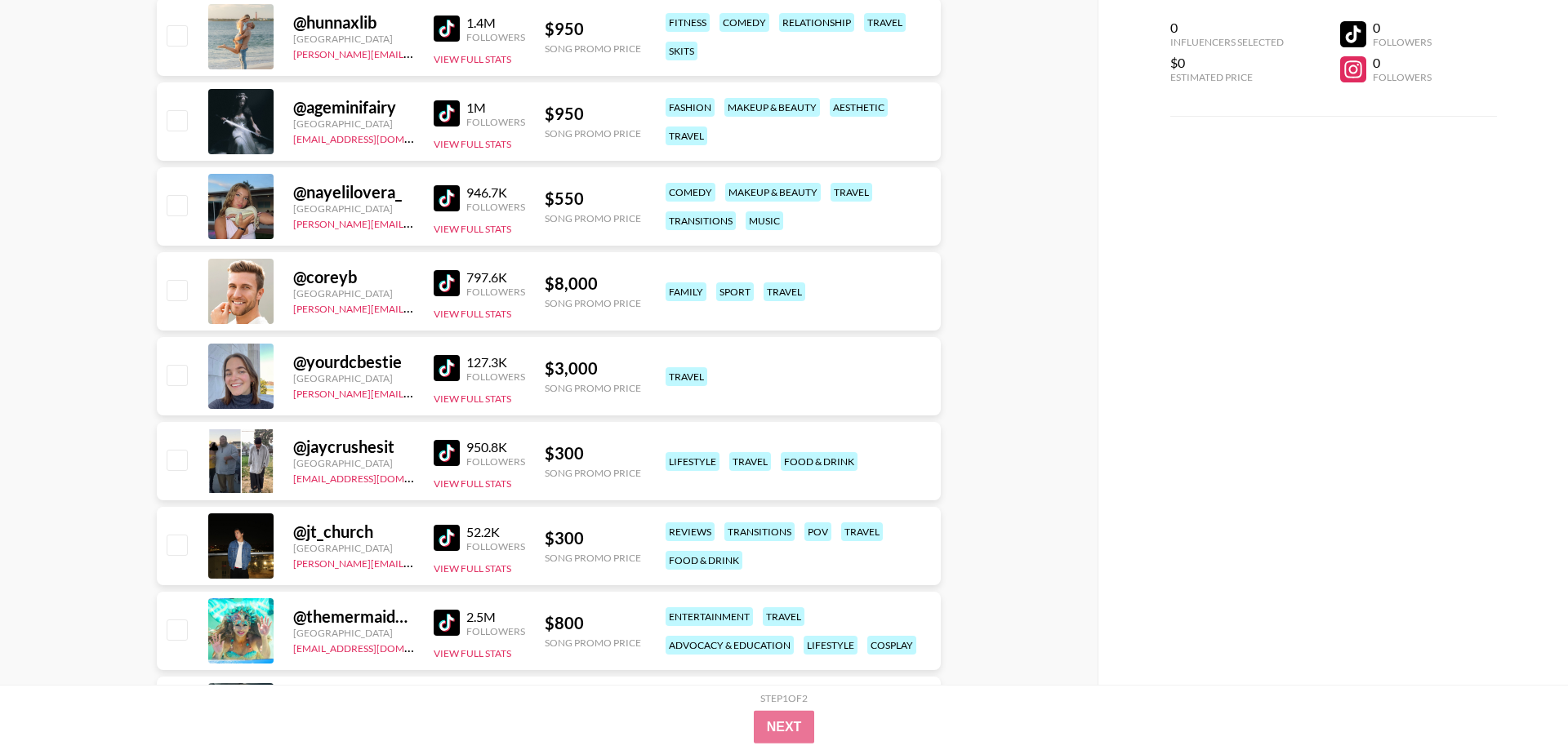
scroll to position [5161, 0]
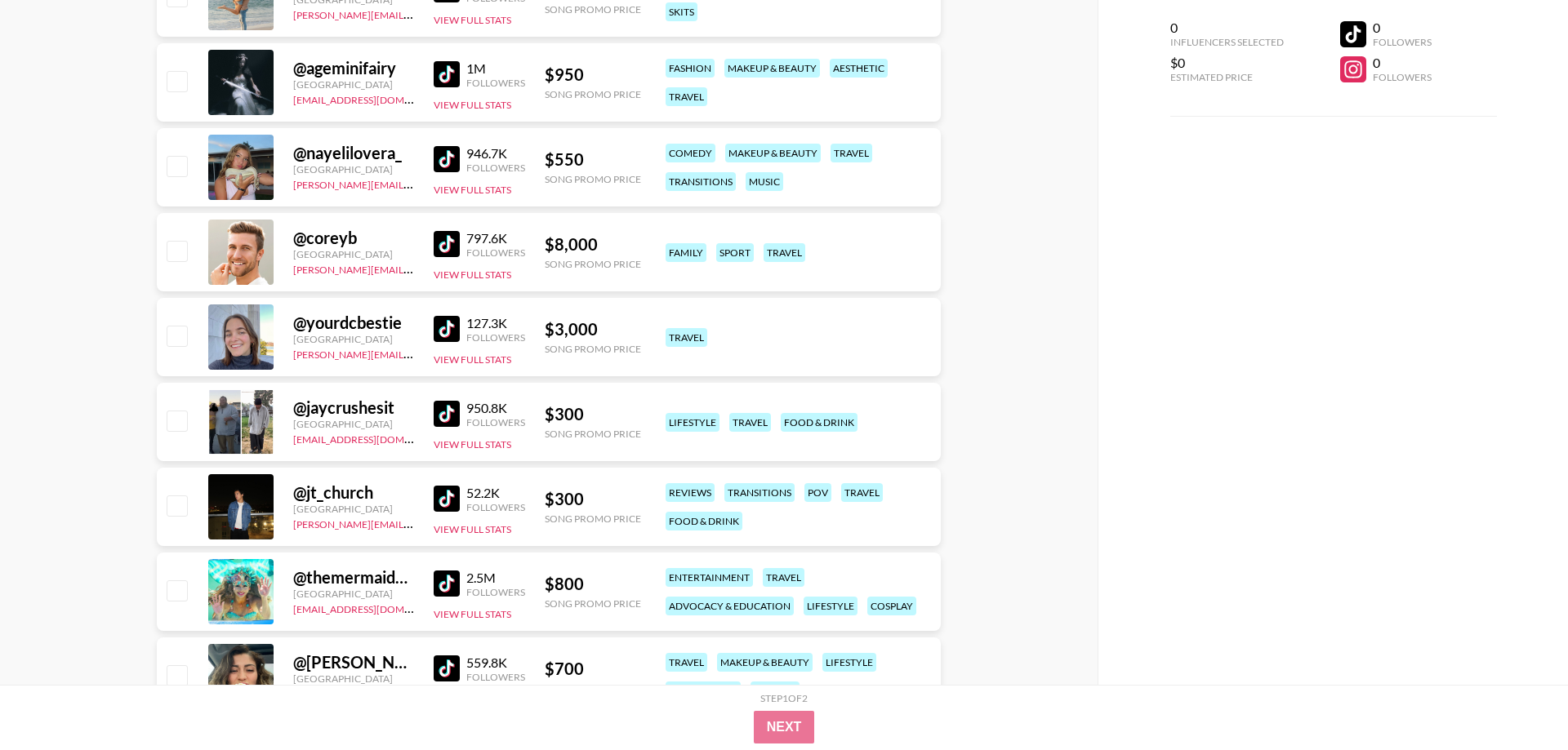
click at [440, 414] on img at bounding box center [446, 413] width 26 height 26
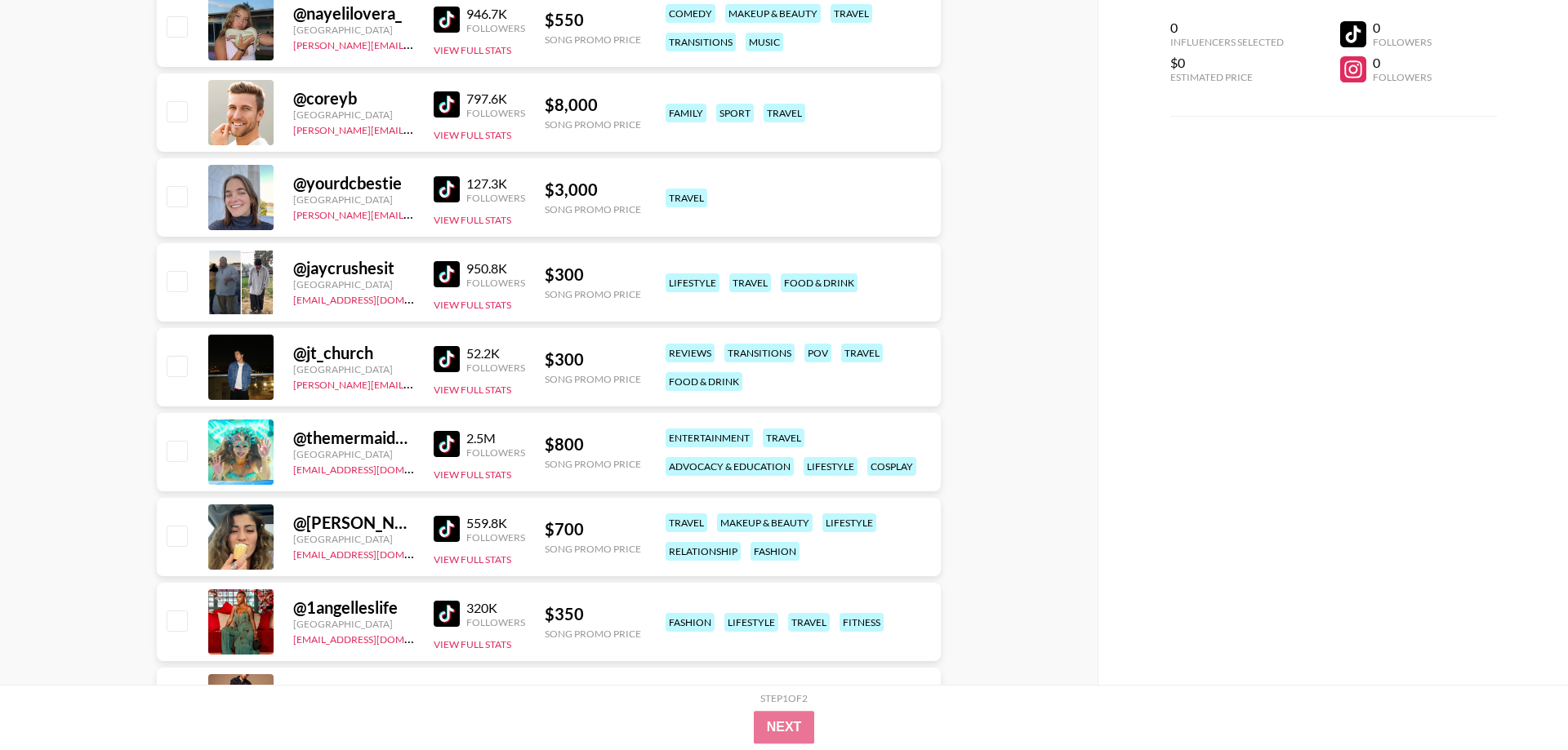
scroll to position [5327, 0]
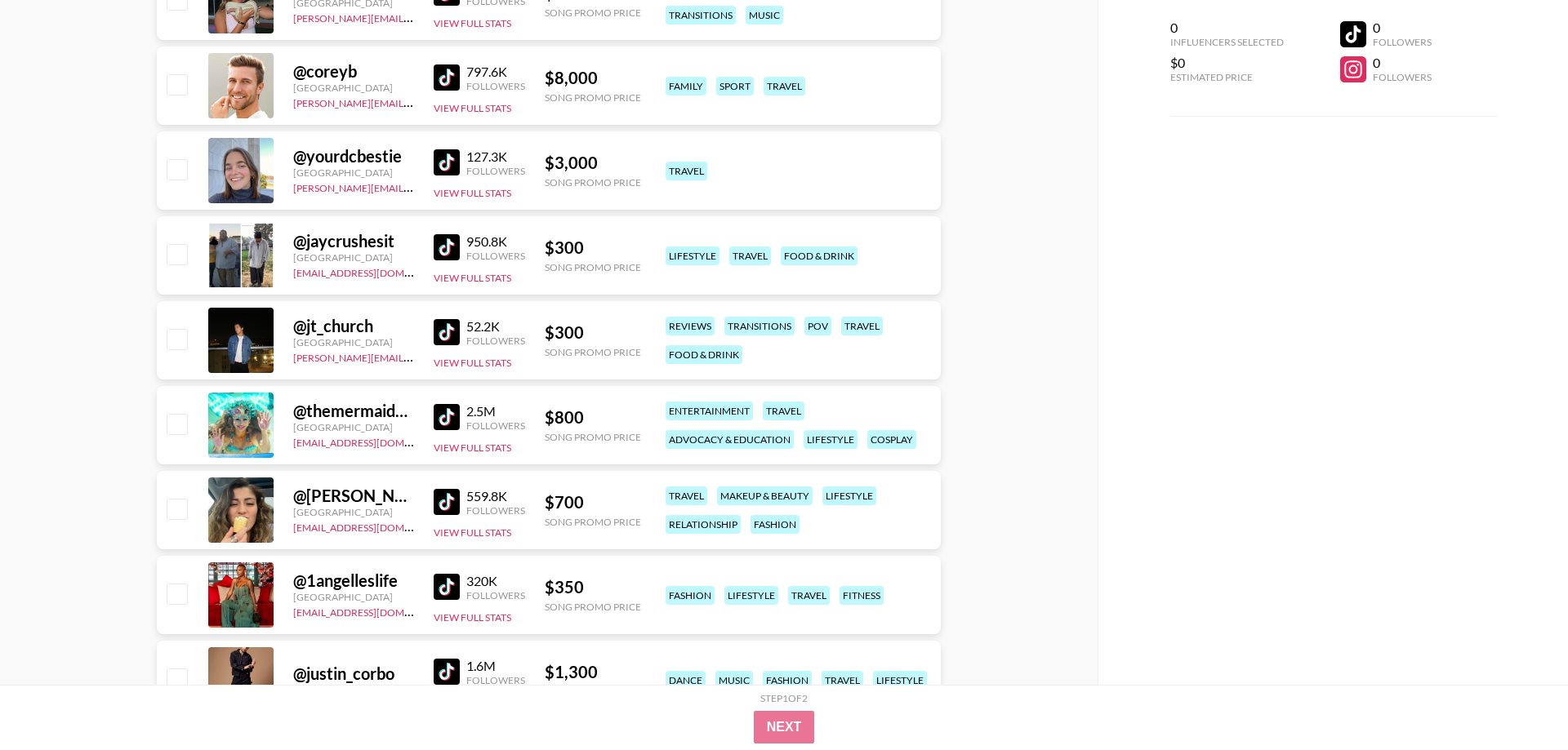
click at [451, 423] on img at bounding box center [446, 417] width 26 height 26
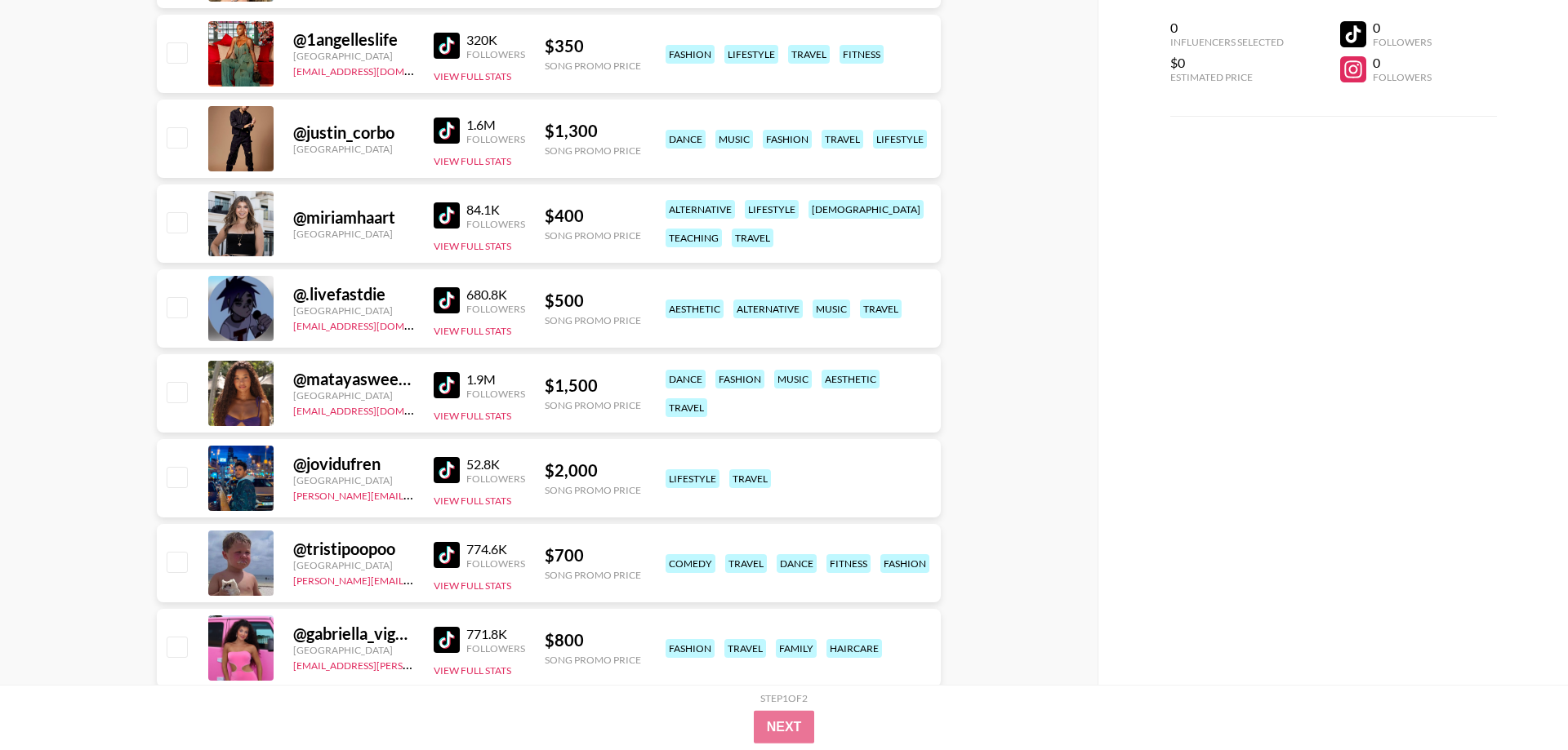
scroll to position [5910, 0]
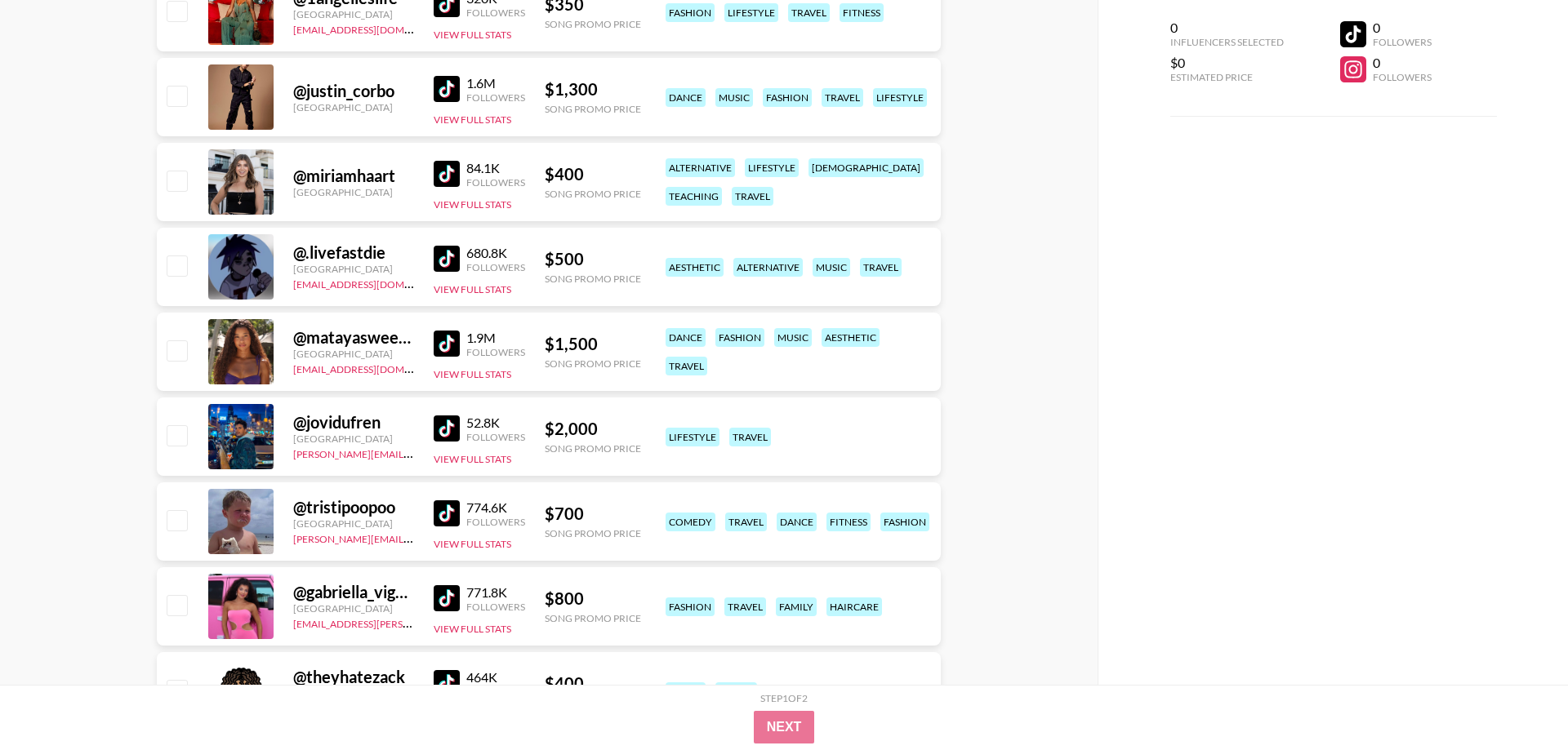
click at [455, 340] on img at bounding box center [446, 343] width 26 height 26
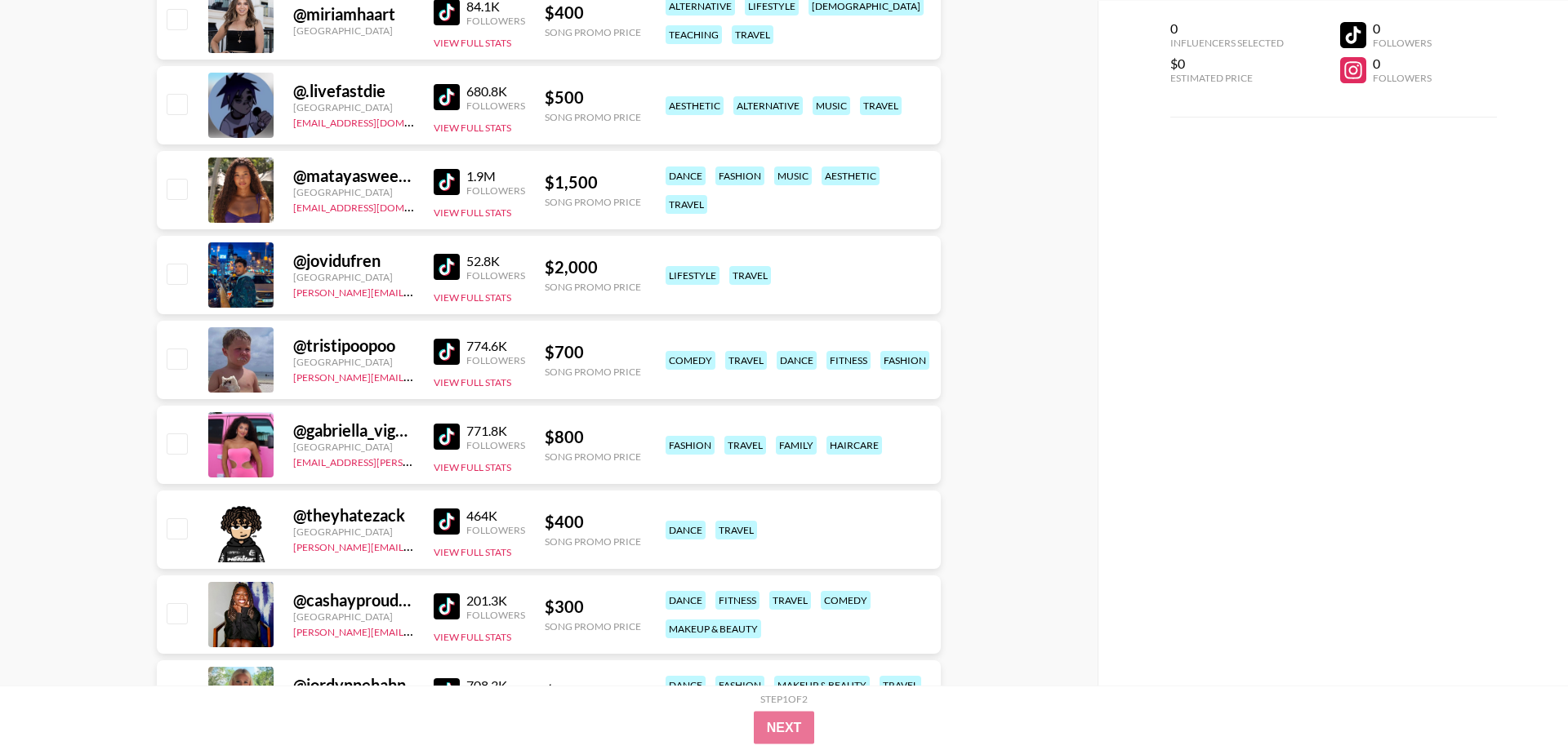
scroll to position [6076, 0]
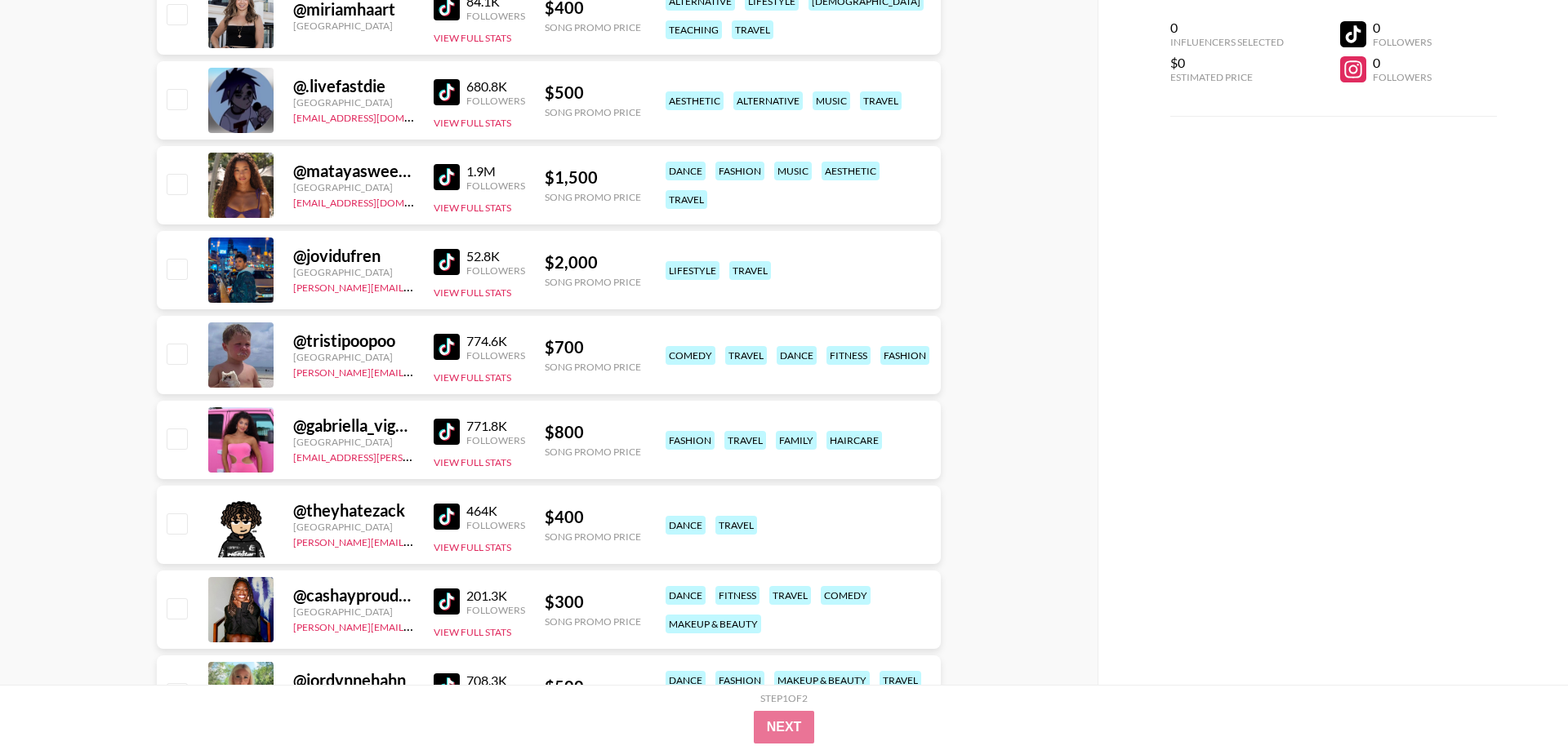
click at [451, 437] on img at bounding box center [446, 431] width 26 height 26
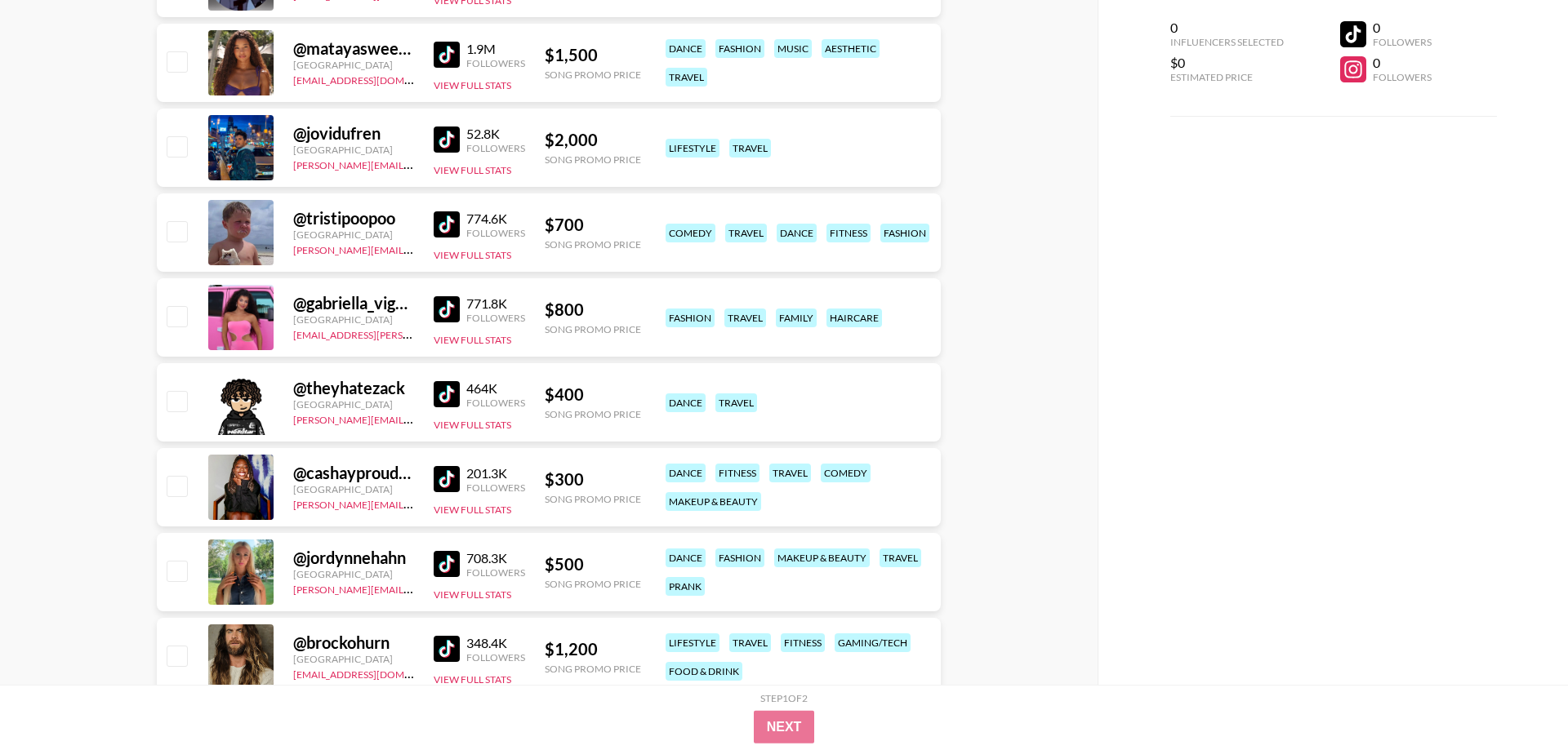
scroll to position [6243, 0]
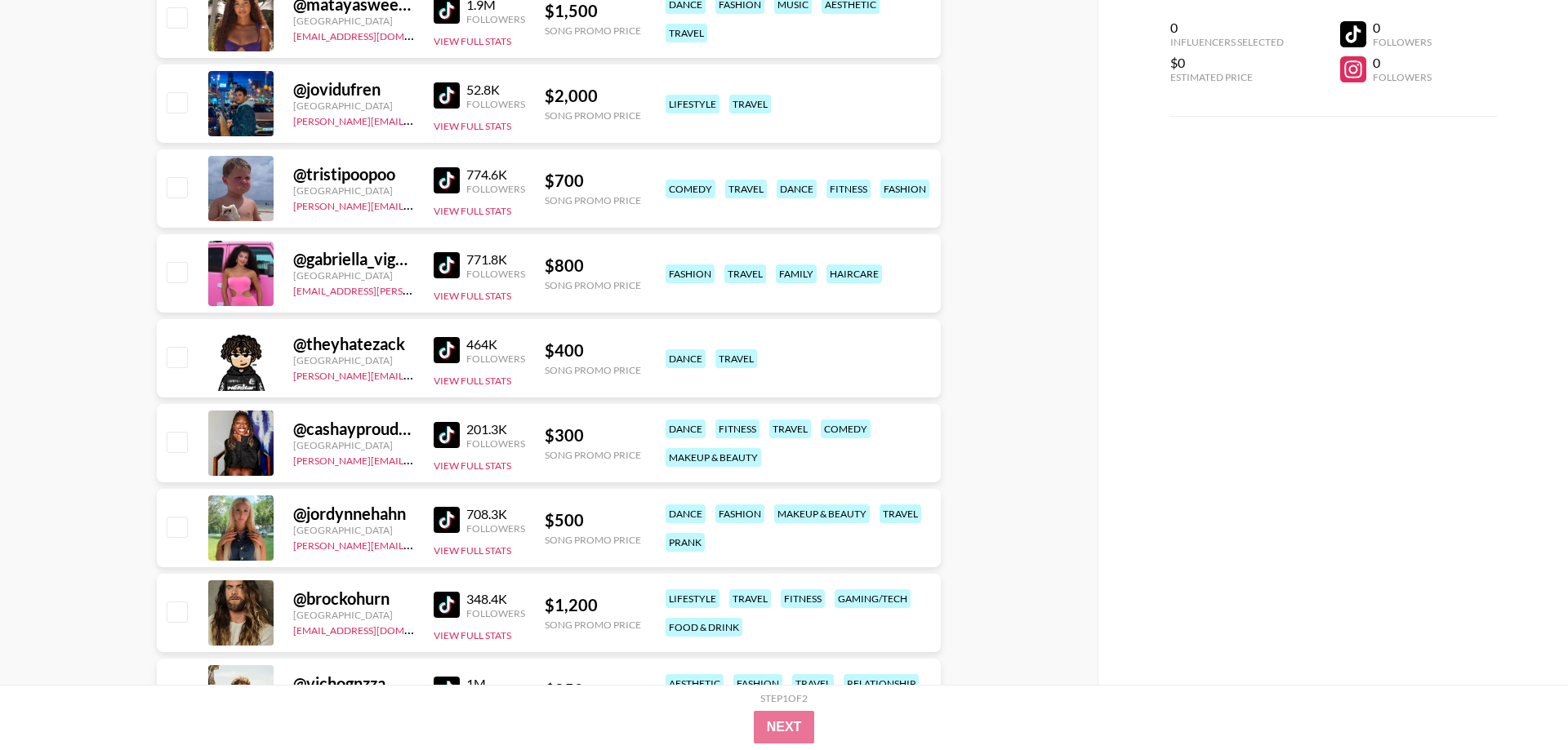
click at [451, 347] on img at bounding box center [446, 349] width 26 height 26
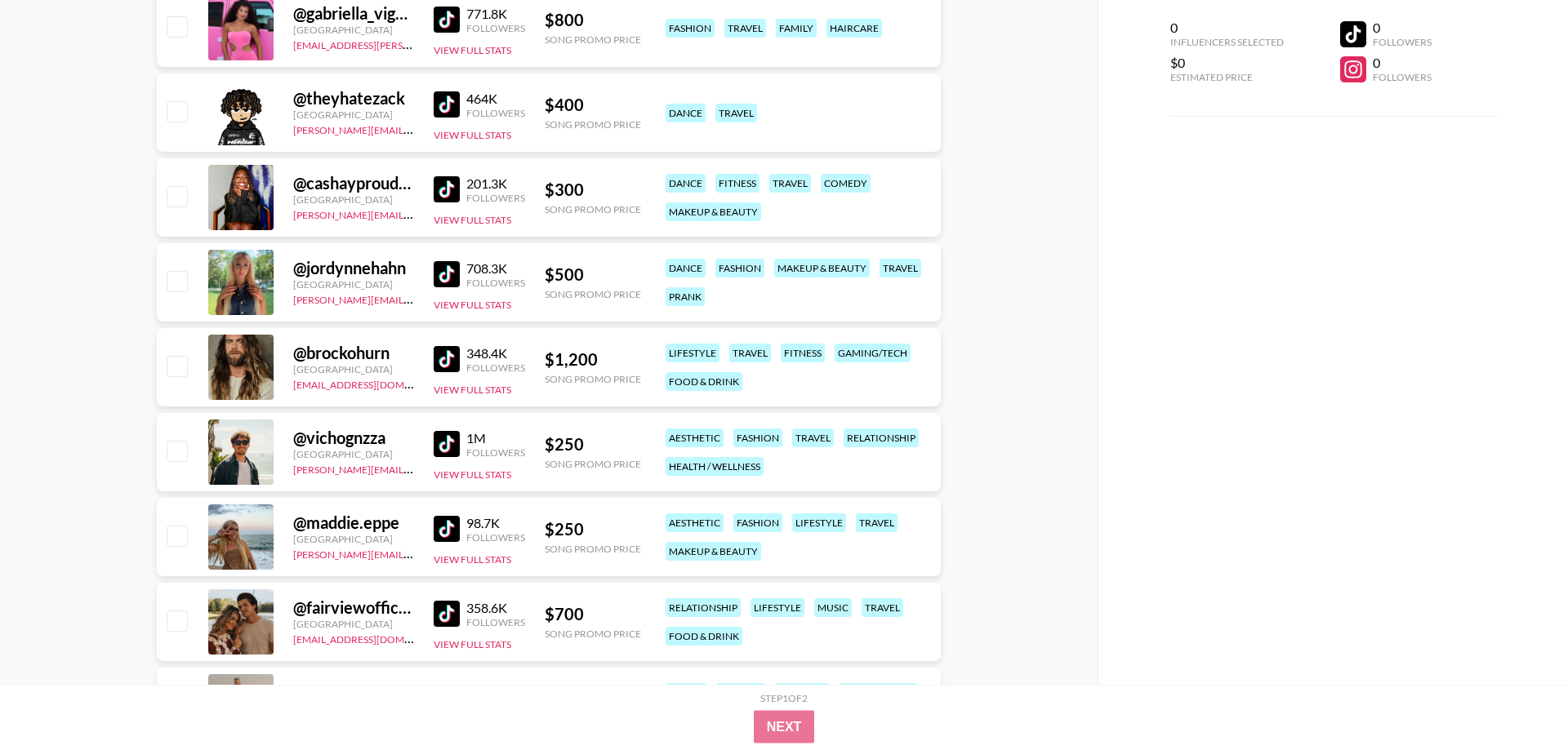
scroll to position [6493, 0]
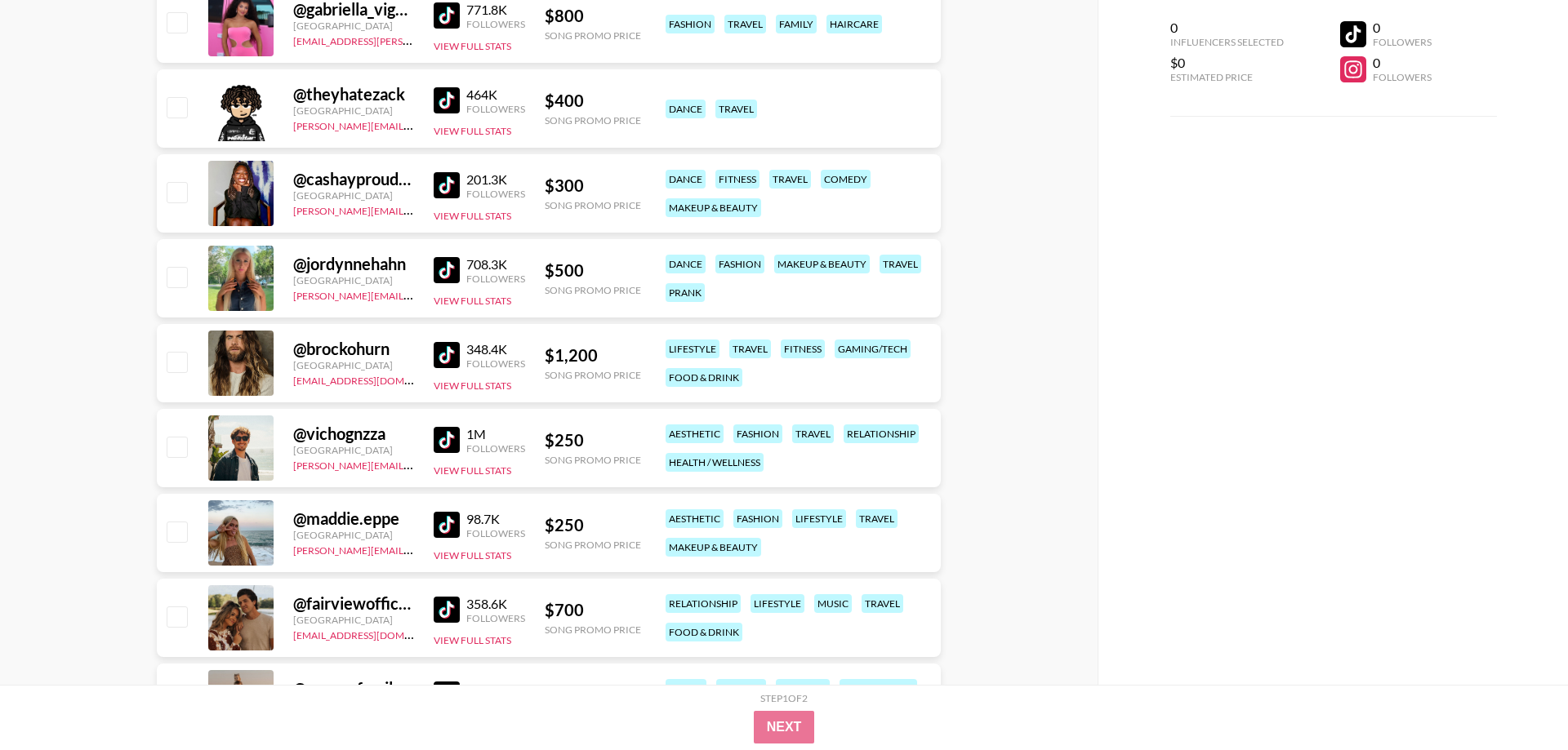
click at [451, 352] on img at bounding box center [446, 355] width 26 height 26
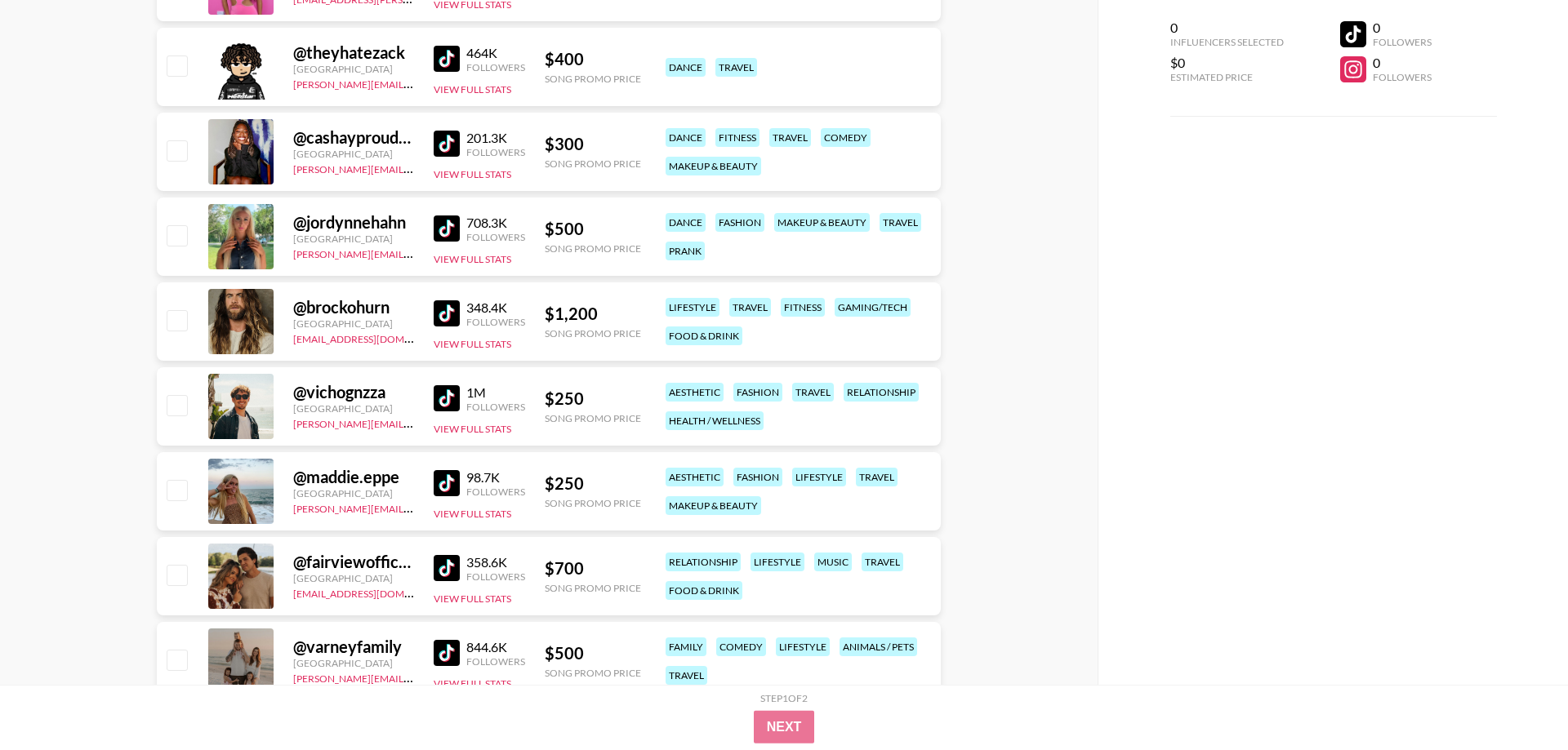
scroll to position [6577, 0]
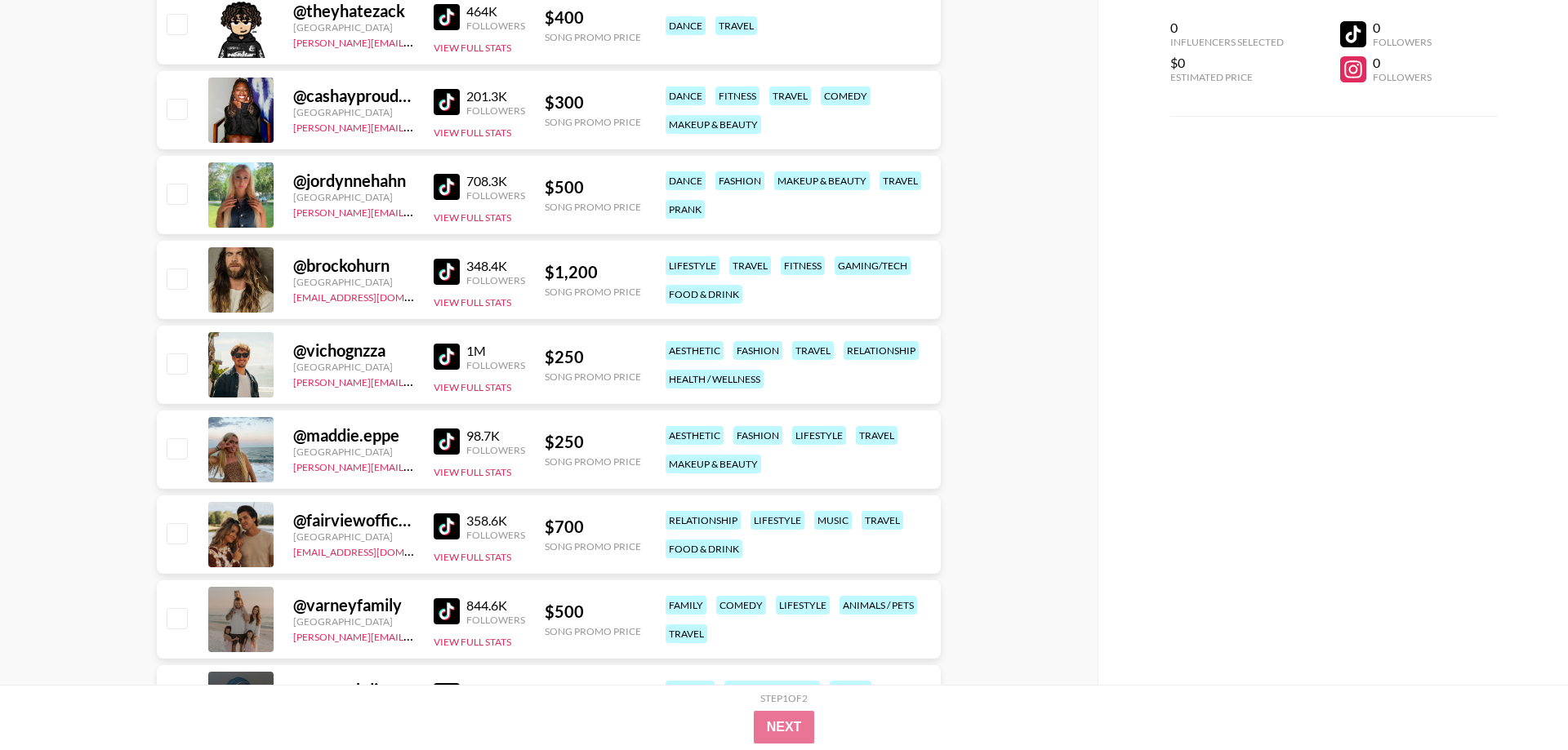
click at [445, 446] on img at bounding box center [446, 441] width 26 height 26
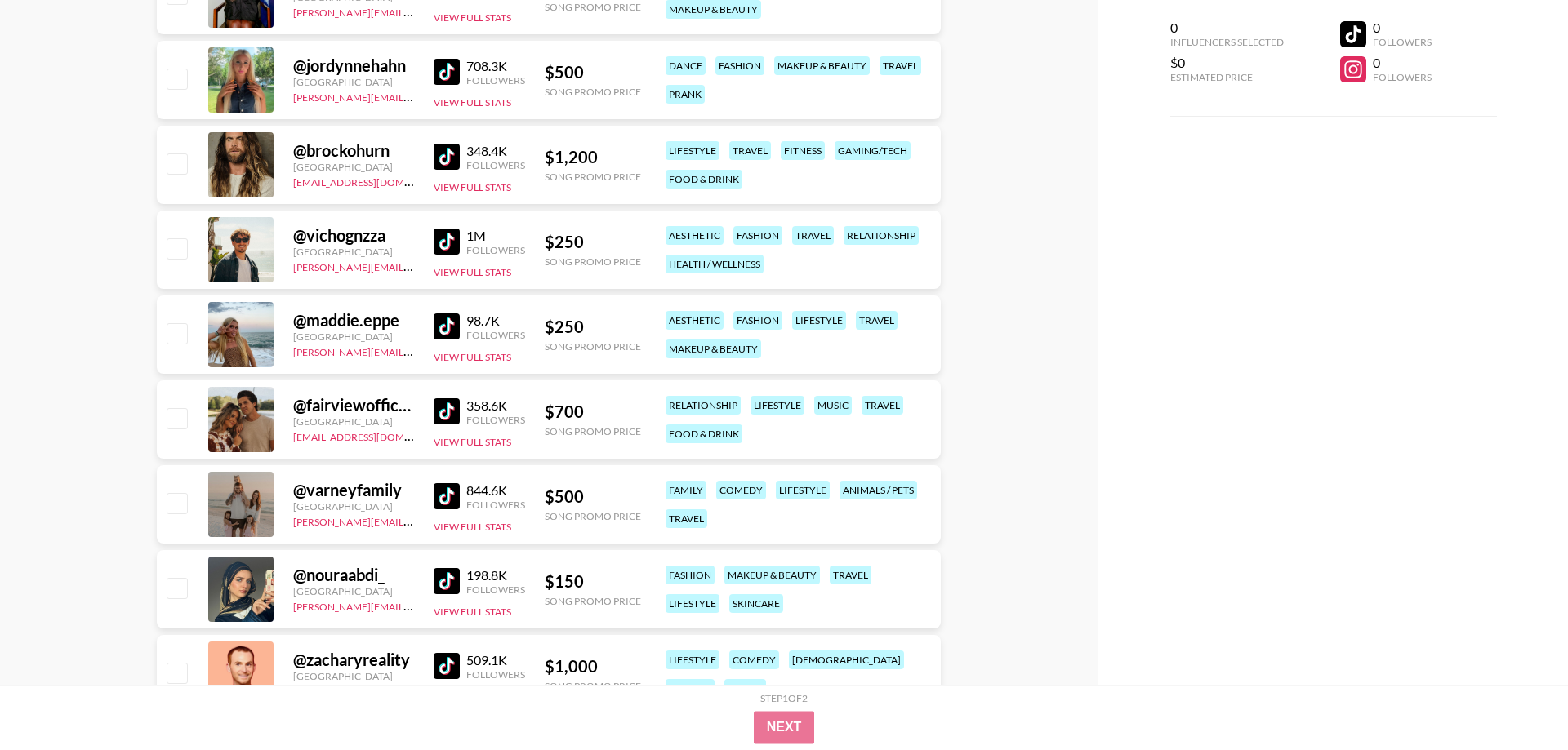
scroll to position [6826, 0]
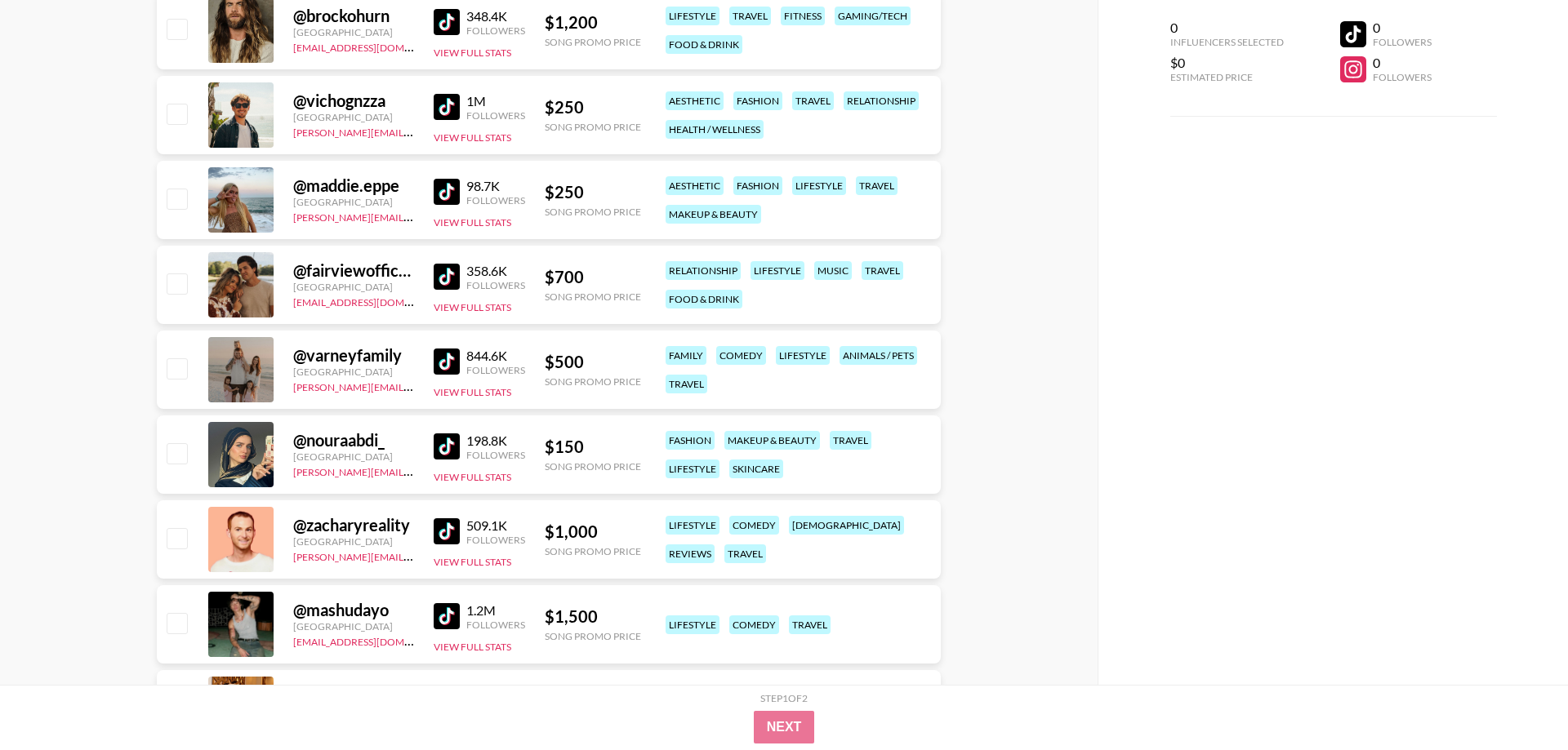
click at [452, 278] on img at bounding box center [446, 276] width 26 height 26
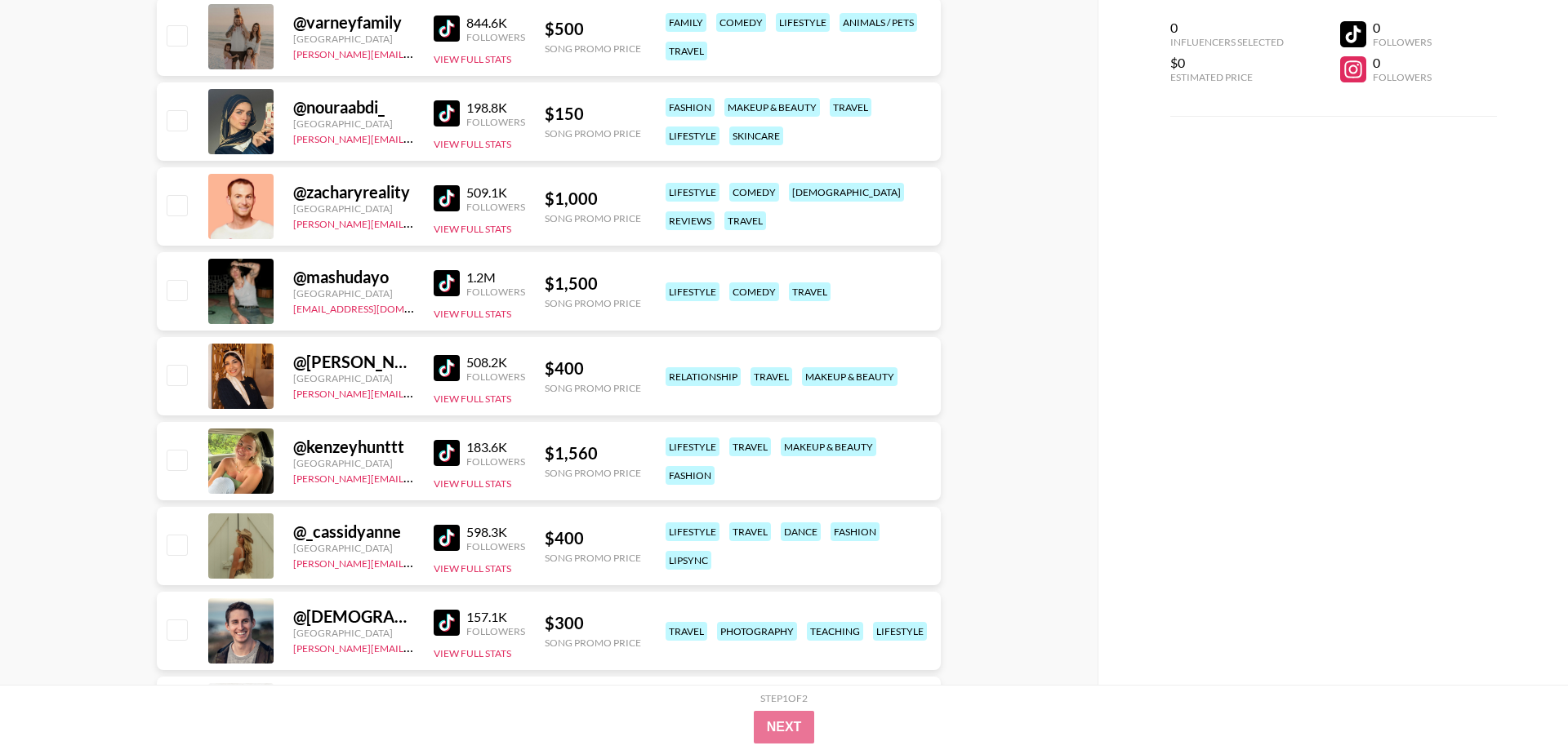
scroll to position [7242, 0]
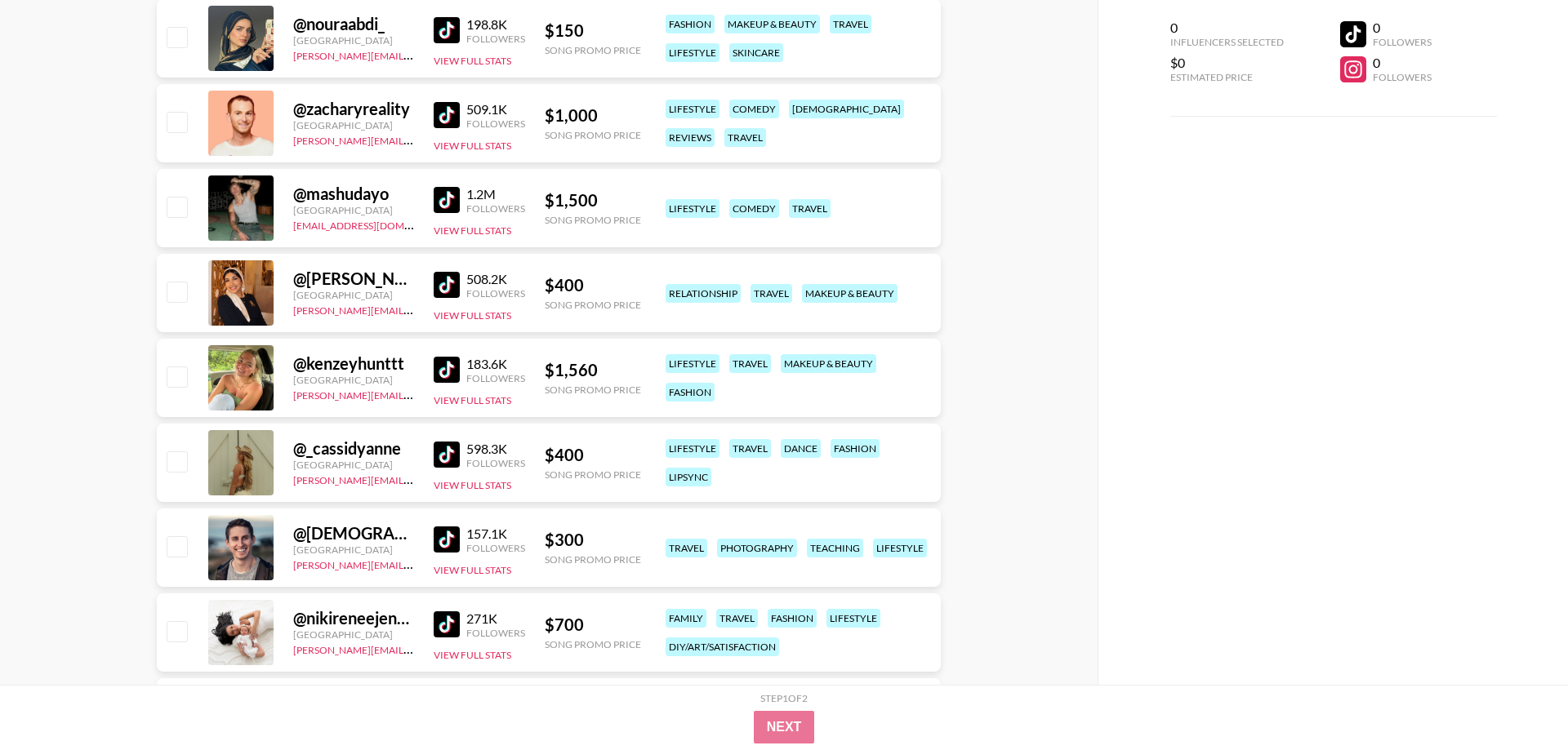
click at [447, 369] on img at bounding box center [446, 369] width 26 height 26
click at [453, 454] on img at bounding box center [446, 454] width 26 height 26
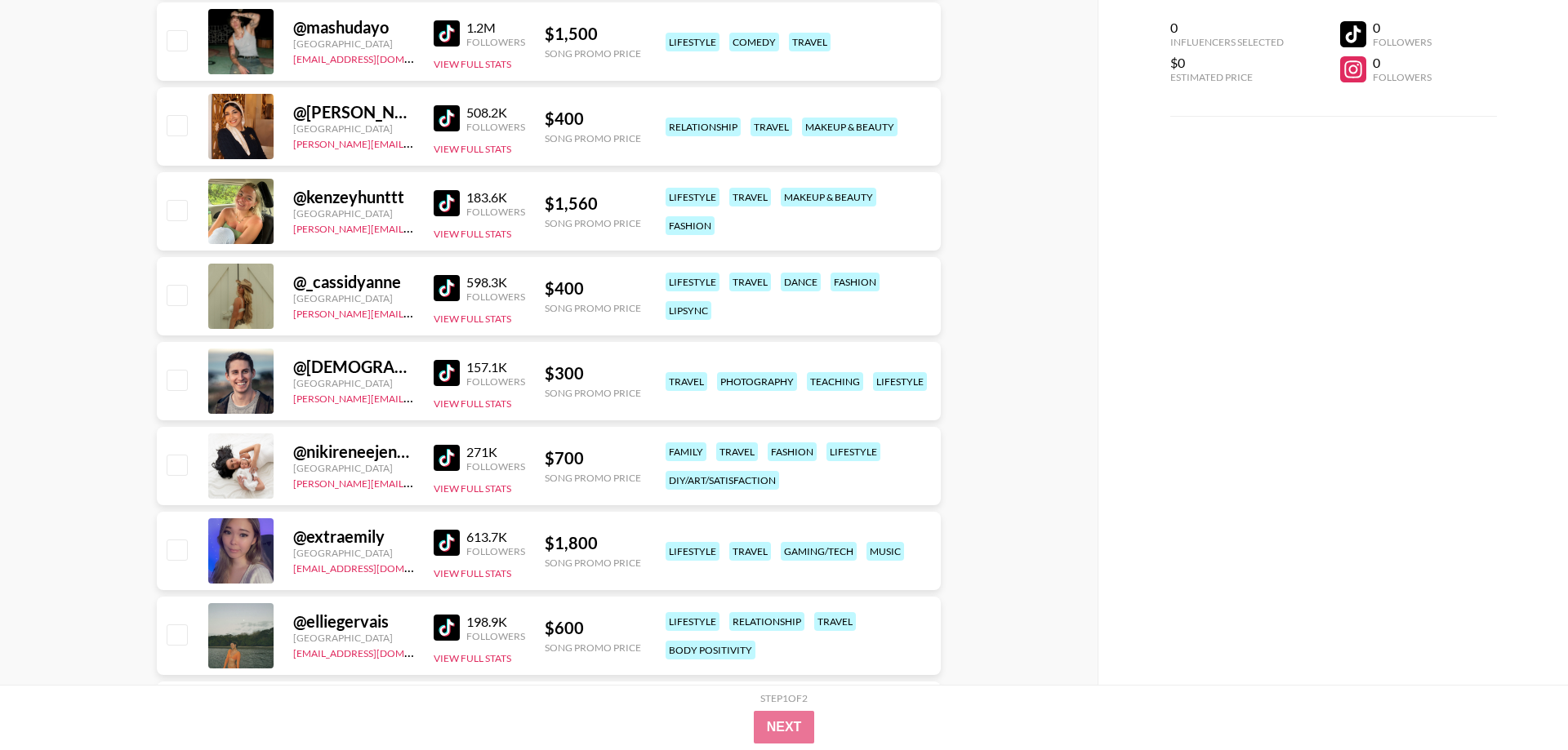
scroll to position [7575, 0]
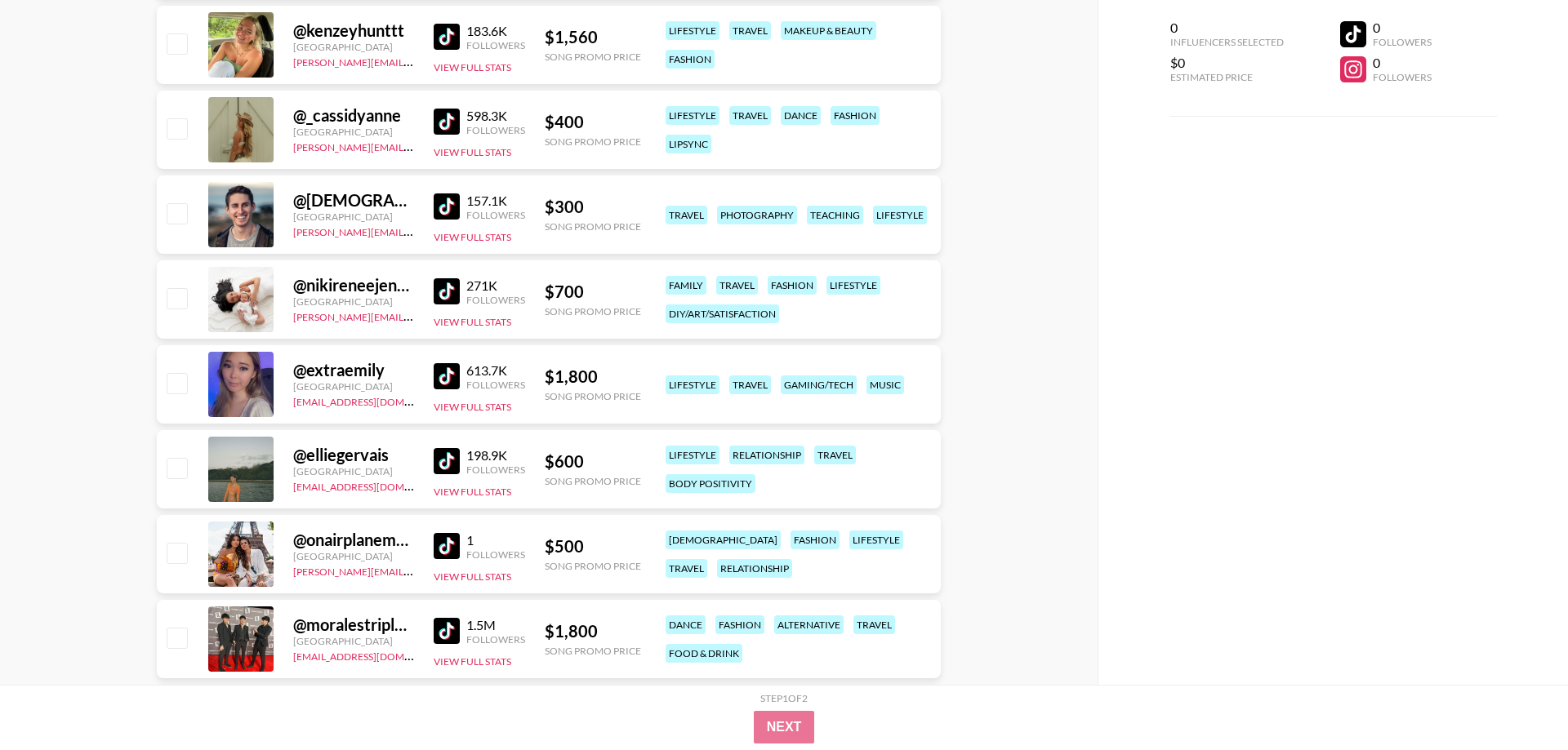
click at [451, 463] on img at bounding box center [446, 461] width 26 height 26
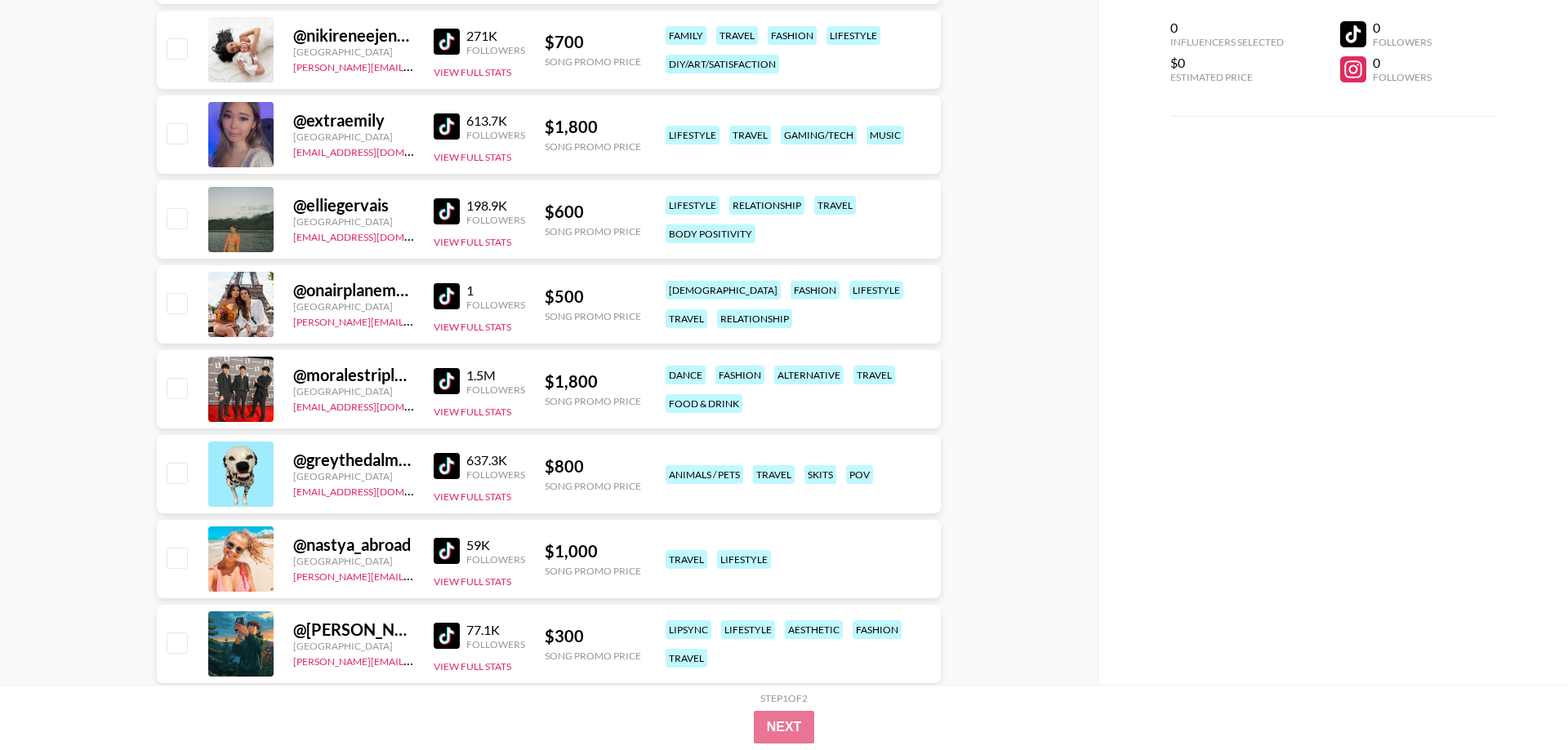
click at [451, 298] on img at bounding box center [446, 296] width 26 height 26
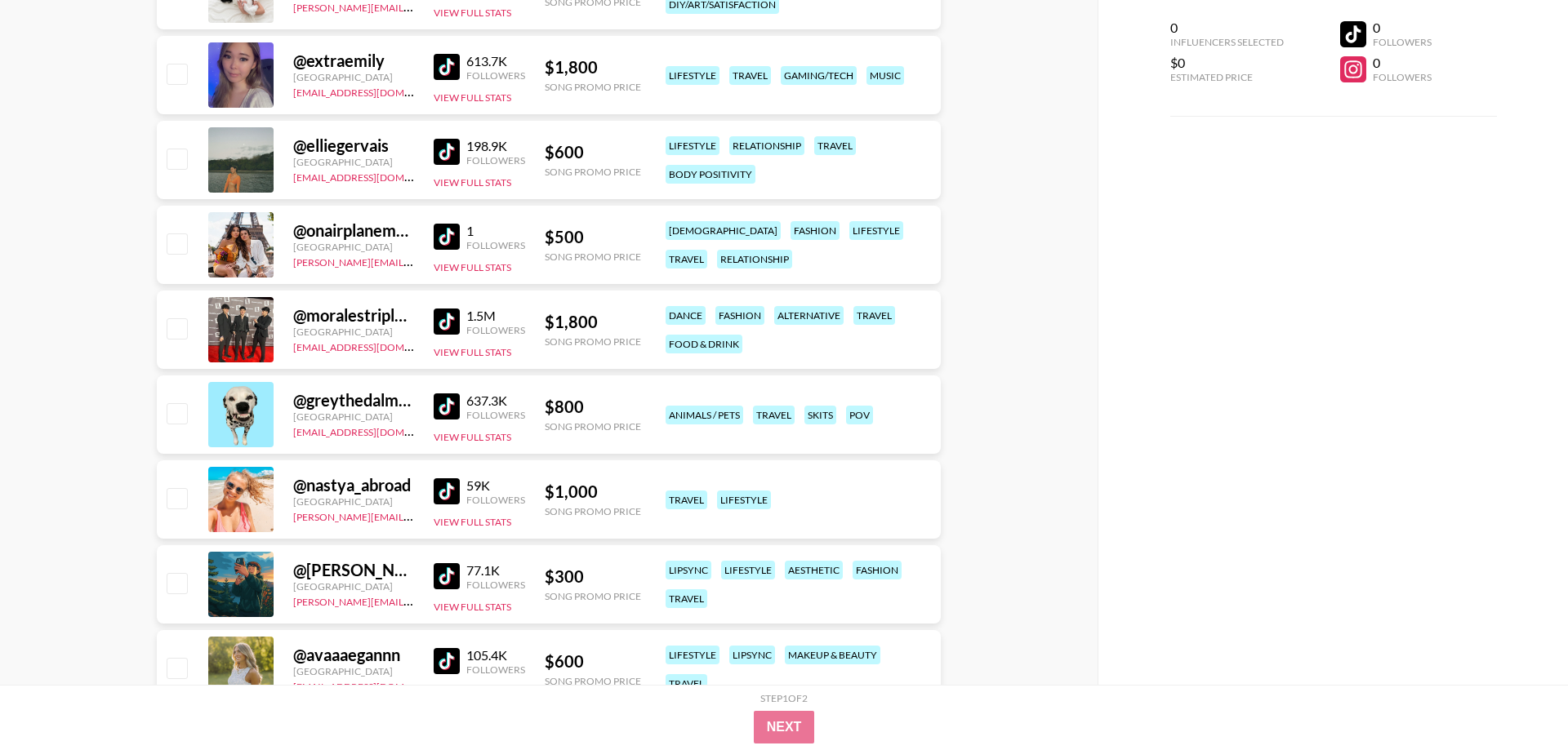
scroll to position [7908, 0]
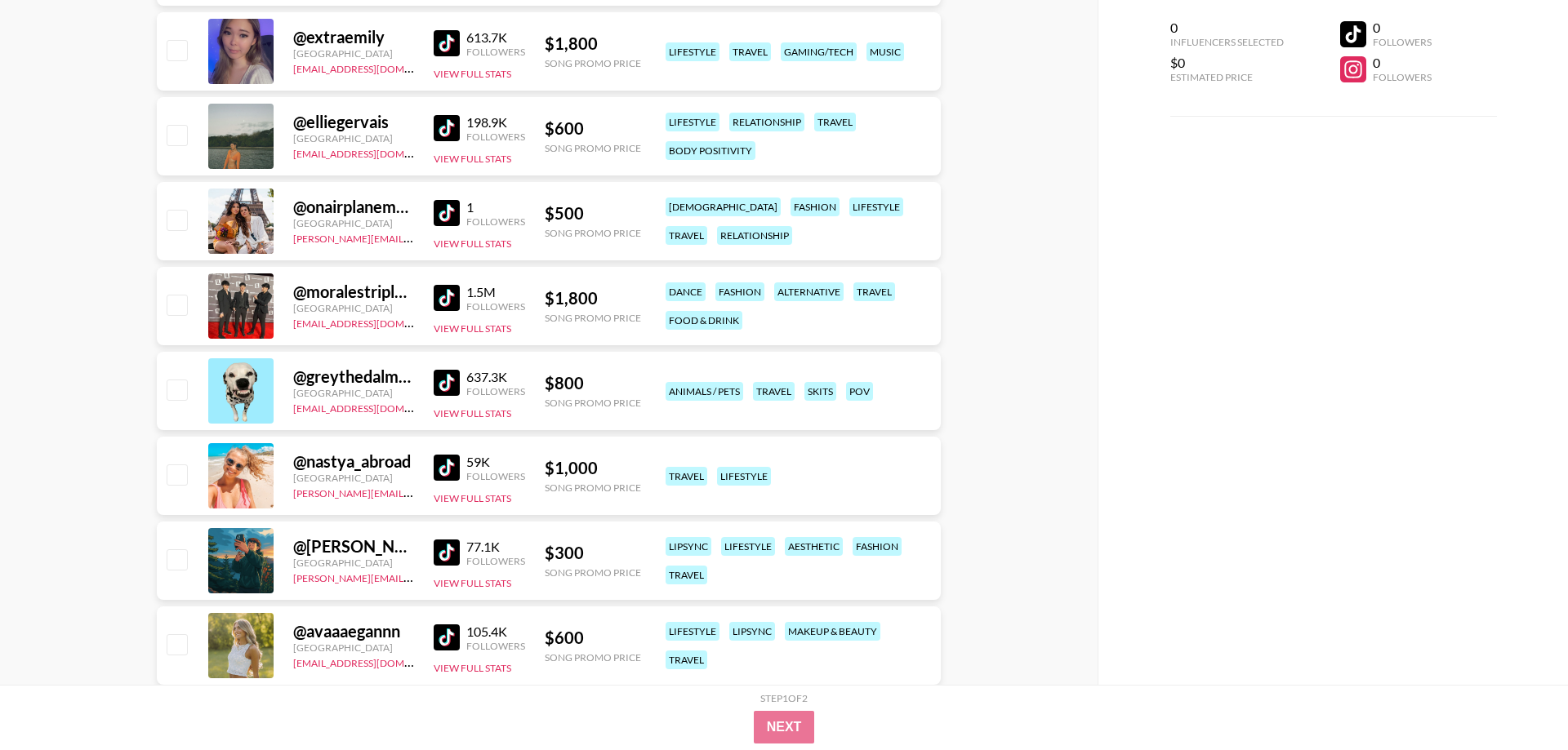
click at [447, 469] on img at bounding box center [446, 467] width 26 height 26
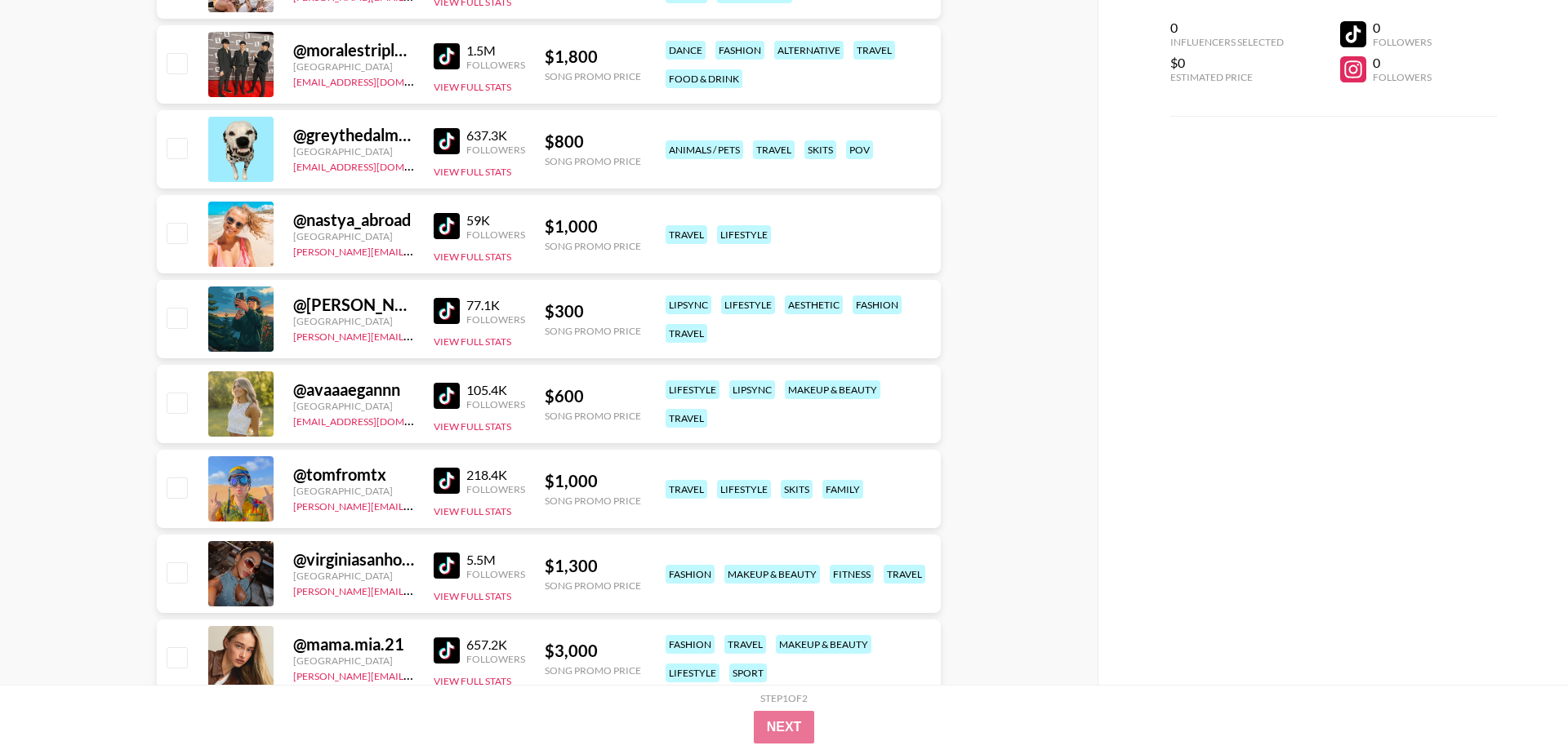
scroll to position [8157, 0]
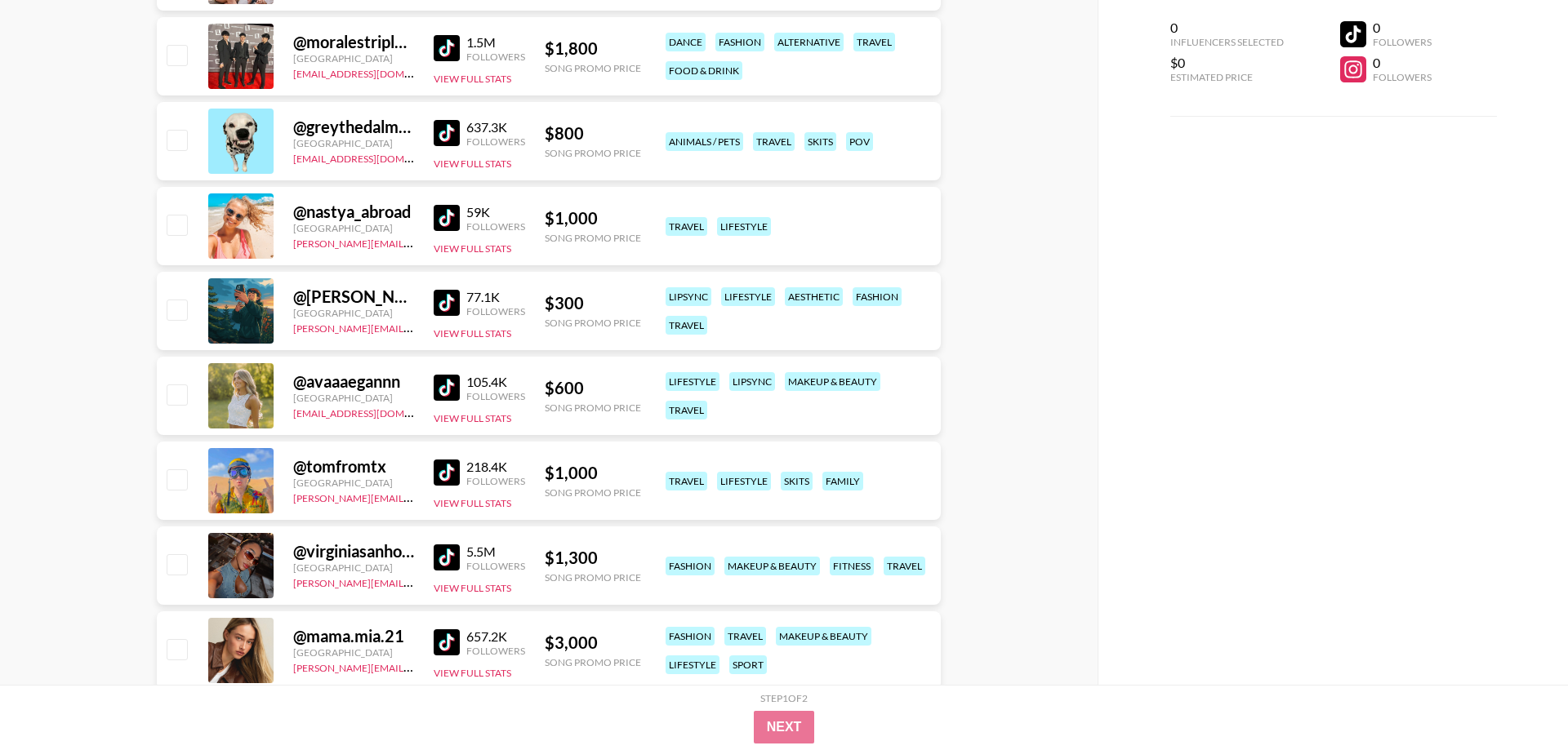
click at [446, 305] on img at bounding box center [446, 303] width 26 height 26
click at [447, 384] on img at bounding box center [446, 387] width 26 height 26
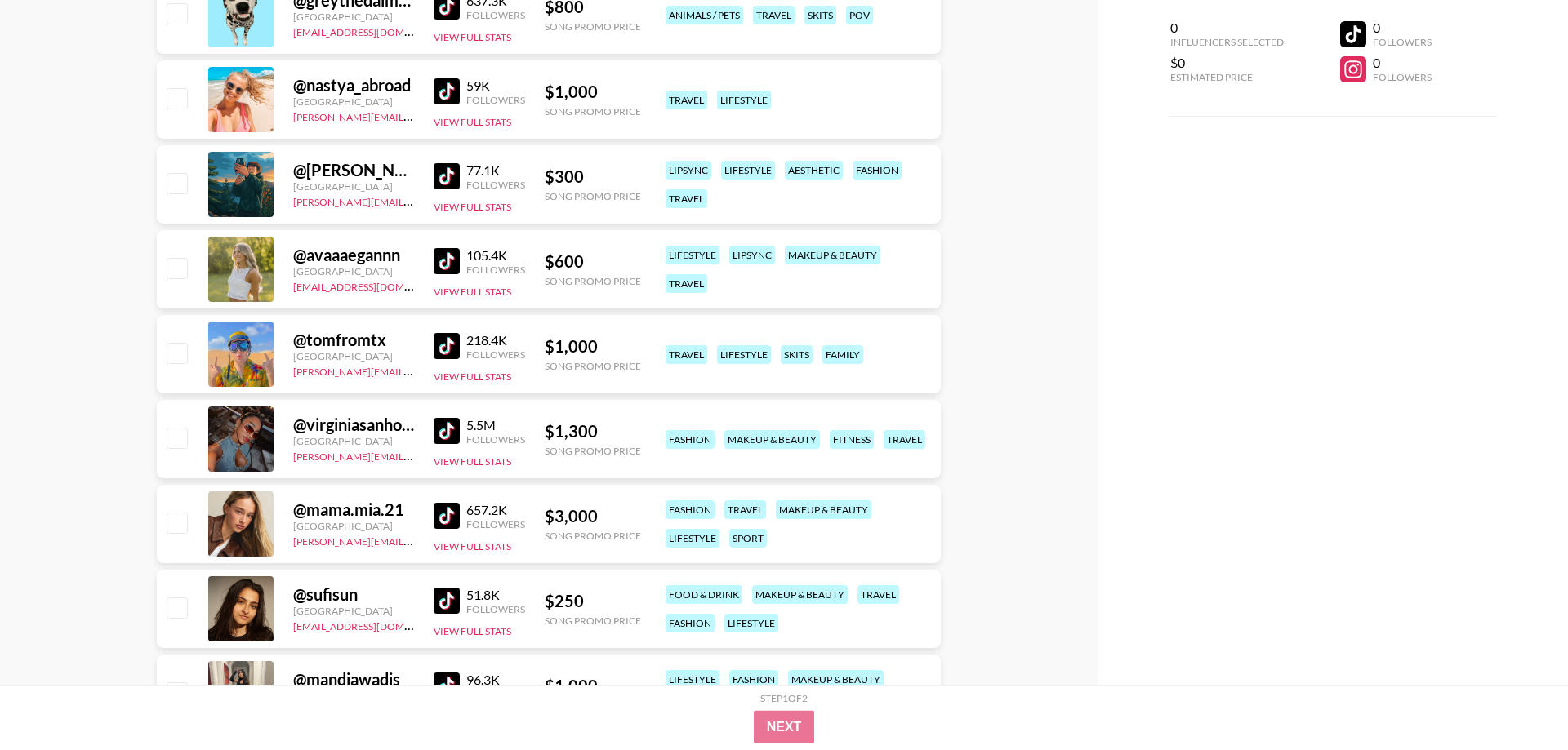
scroll to position [8325, 0]
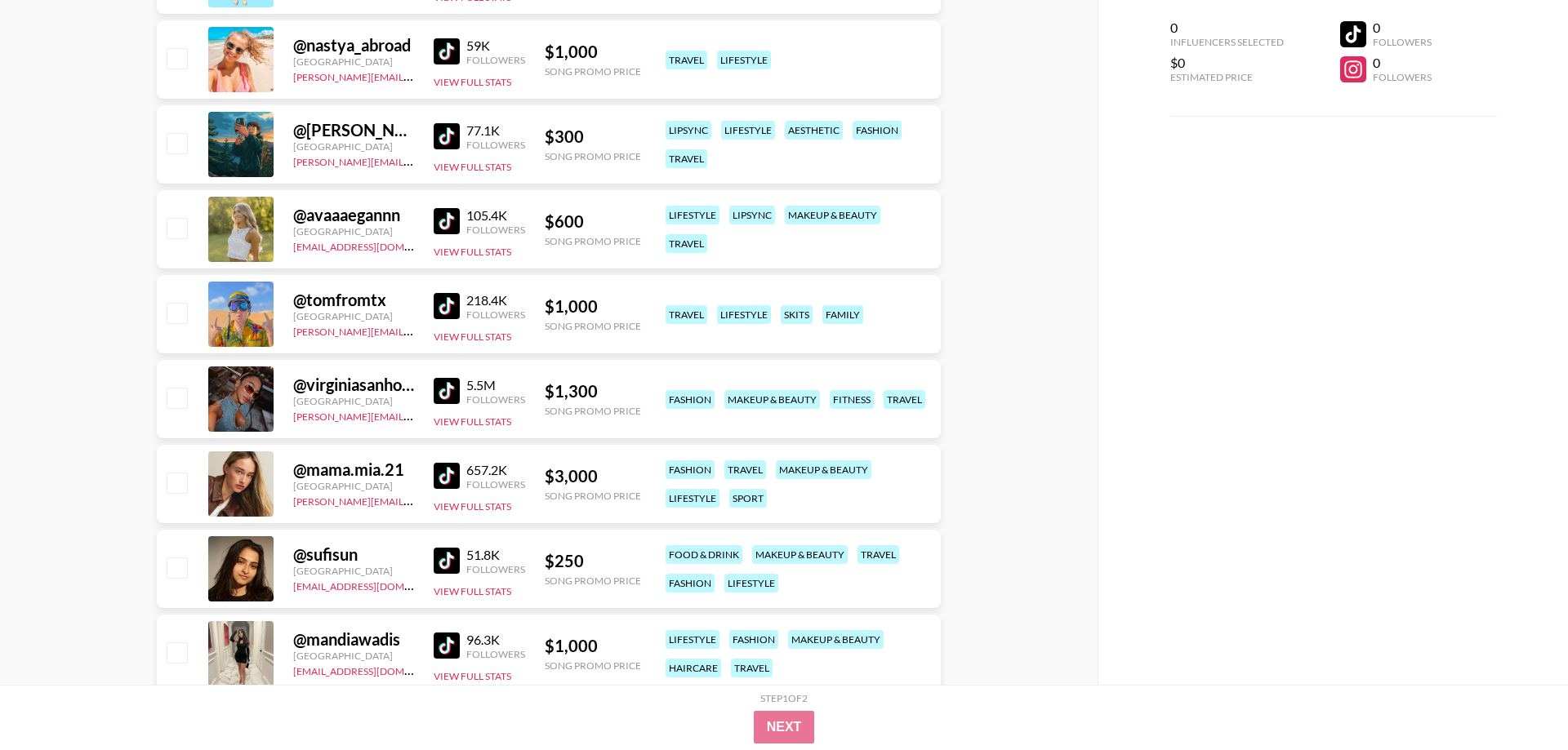
click at [445, 309] on img at bounding box center [446, 305] width 26 height 26
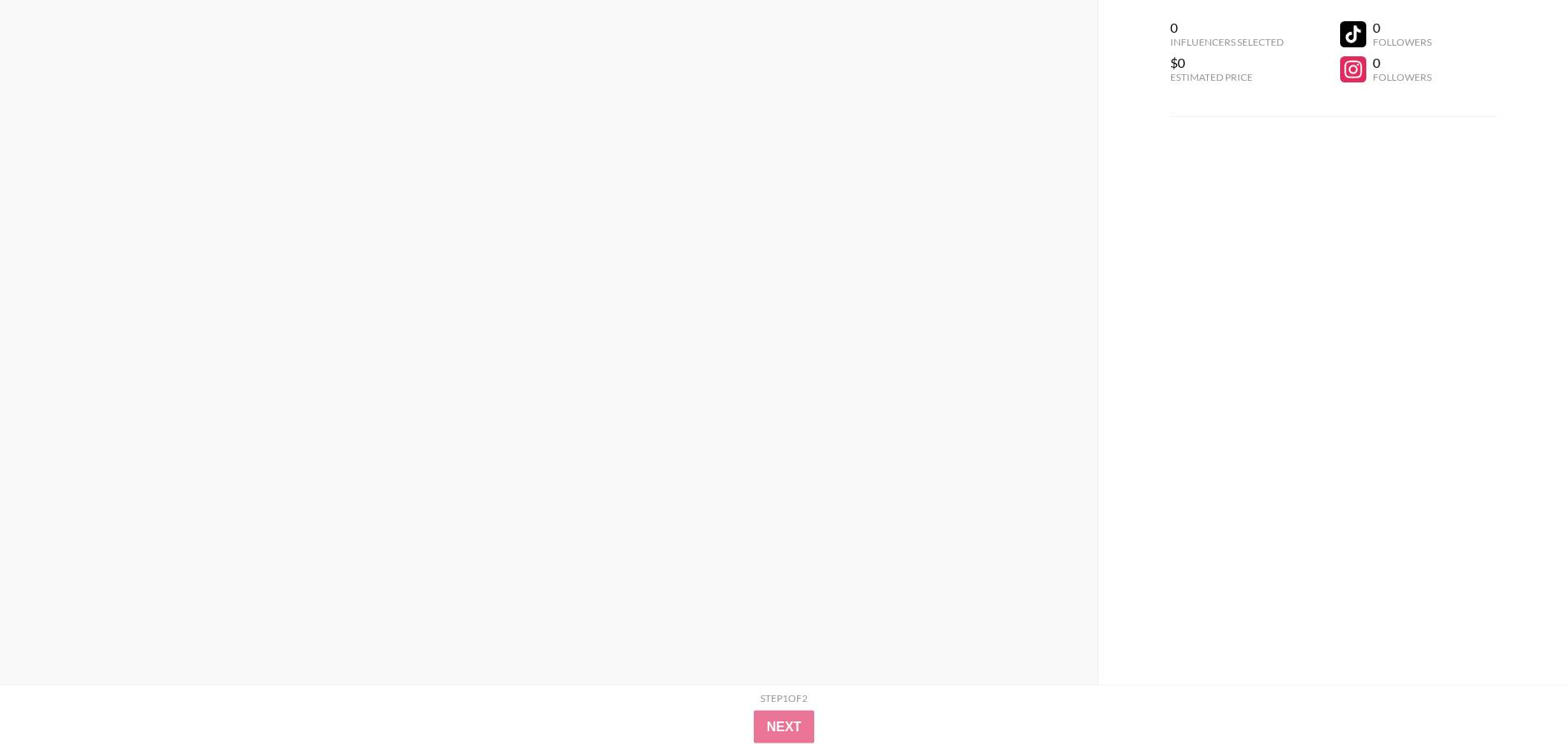
scroll to position [0, 0]
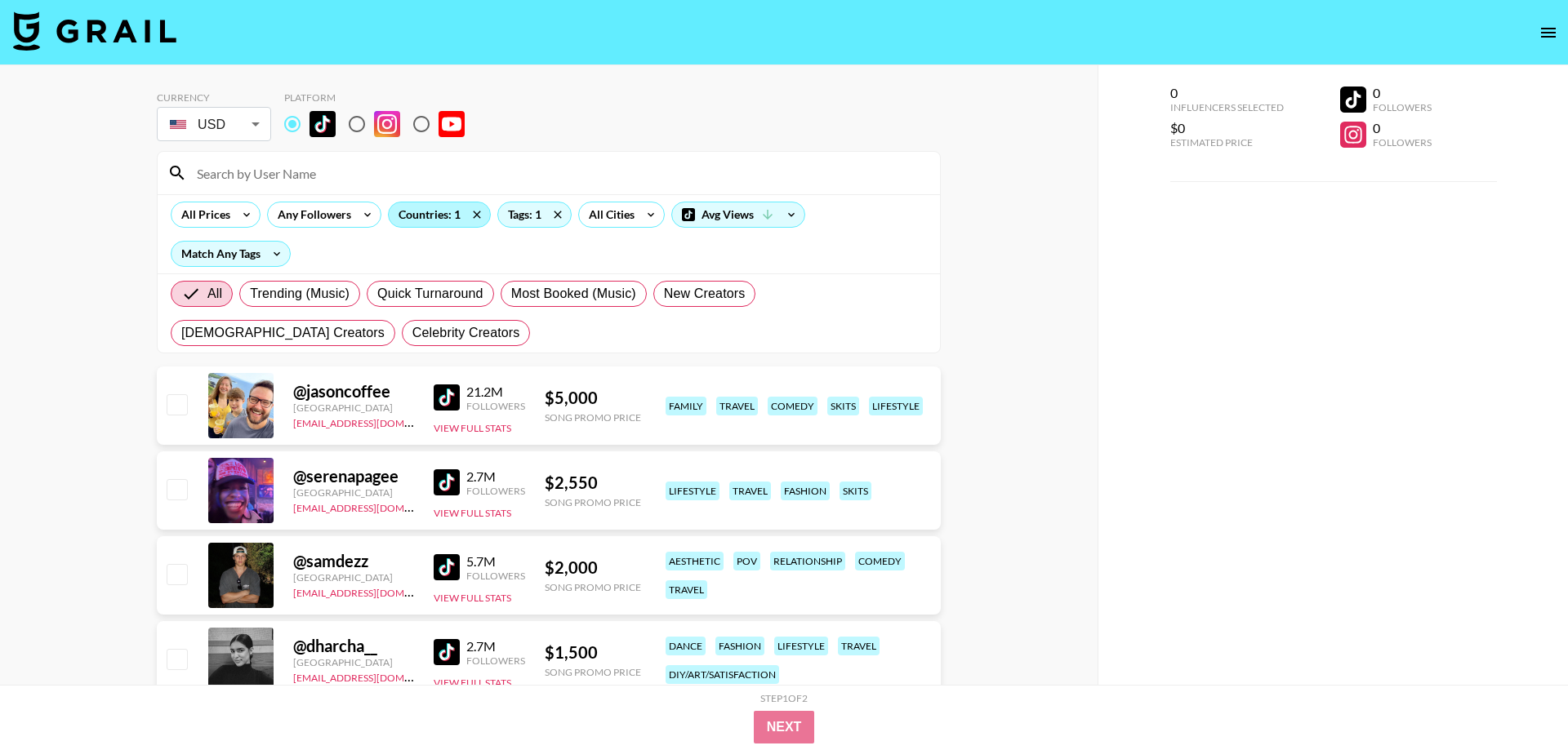
click at [442, 221] on div "Countries: 1" at bounding box center [439, 214] width 102 height 24
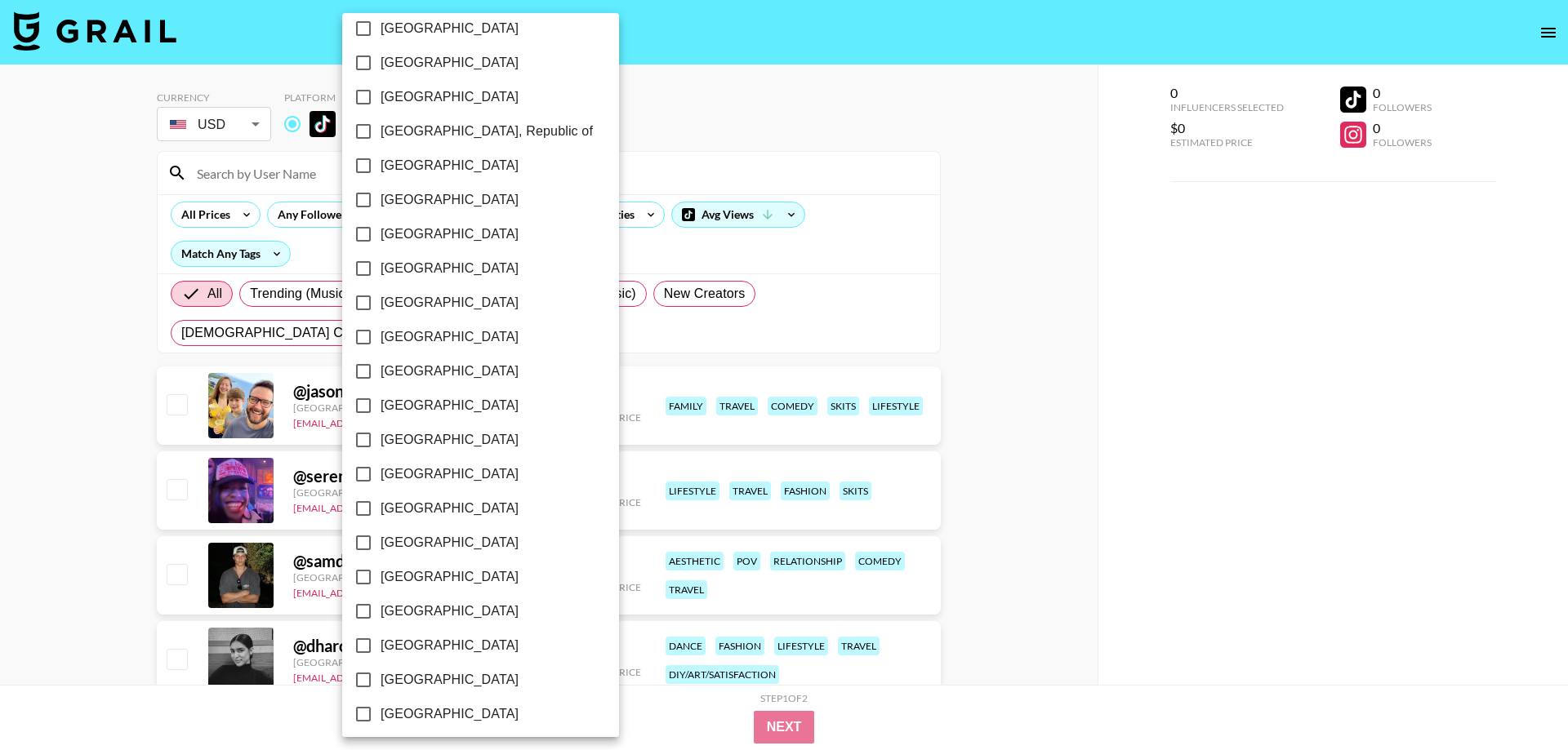
scroll to position [1153, 0]
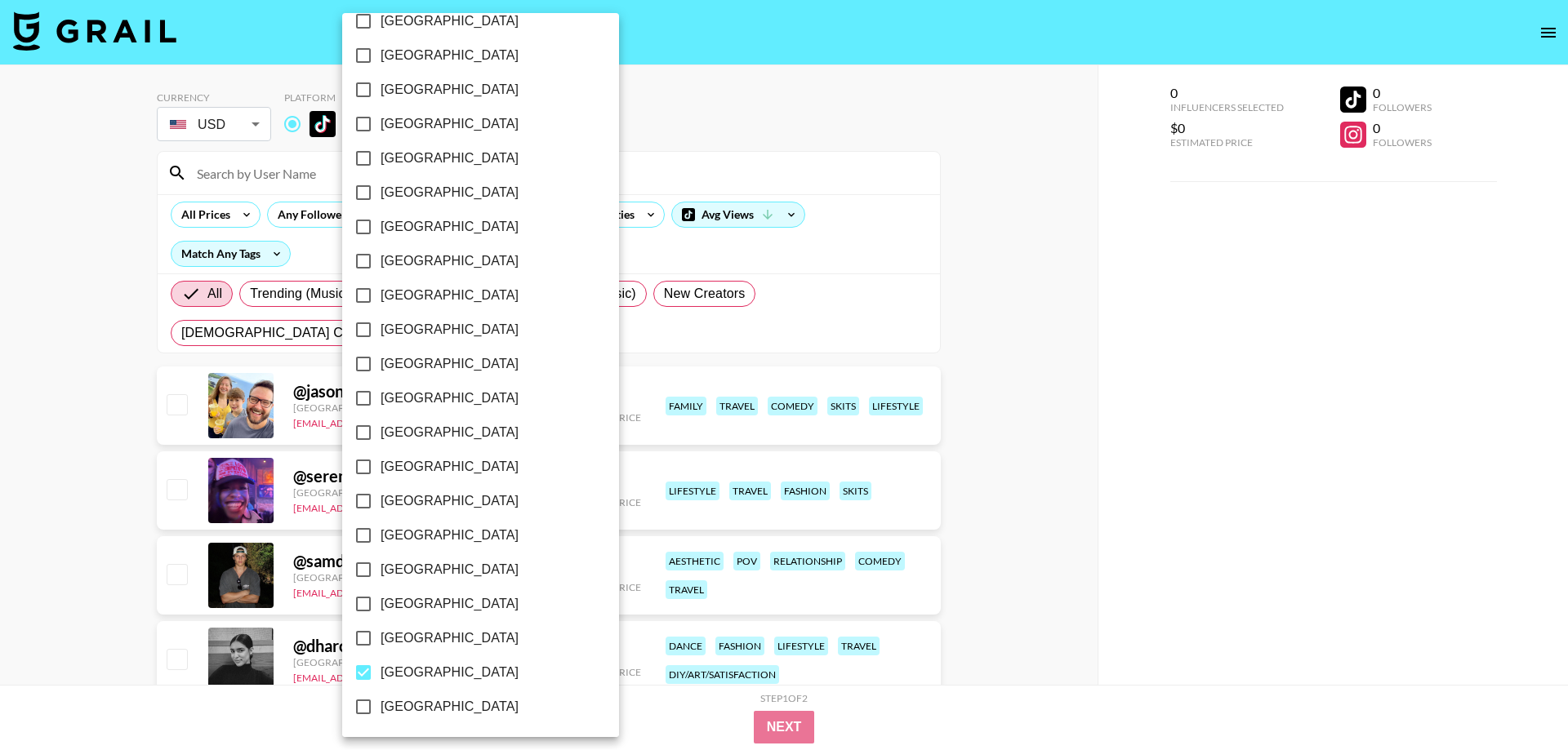
click at [1190, 328] on div at bounding box center [784, 375] width 1568 height 750
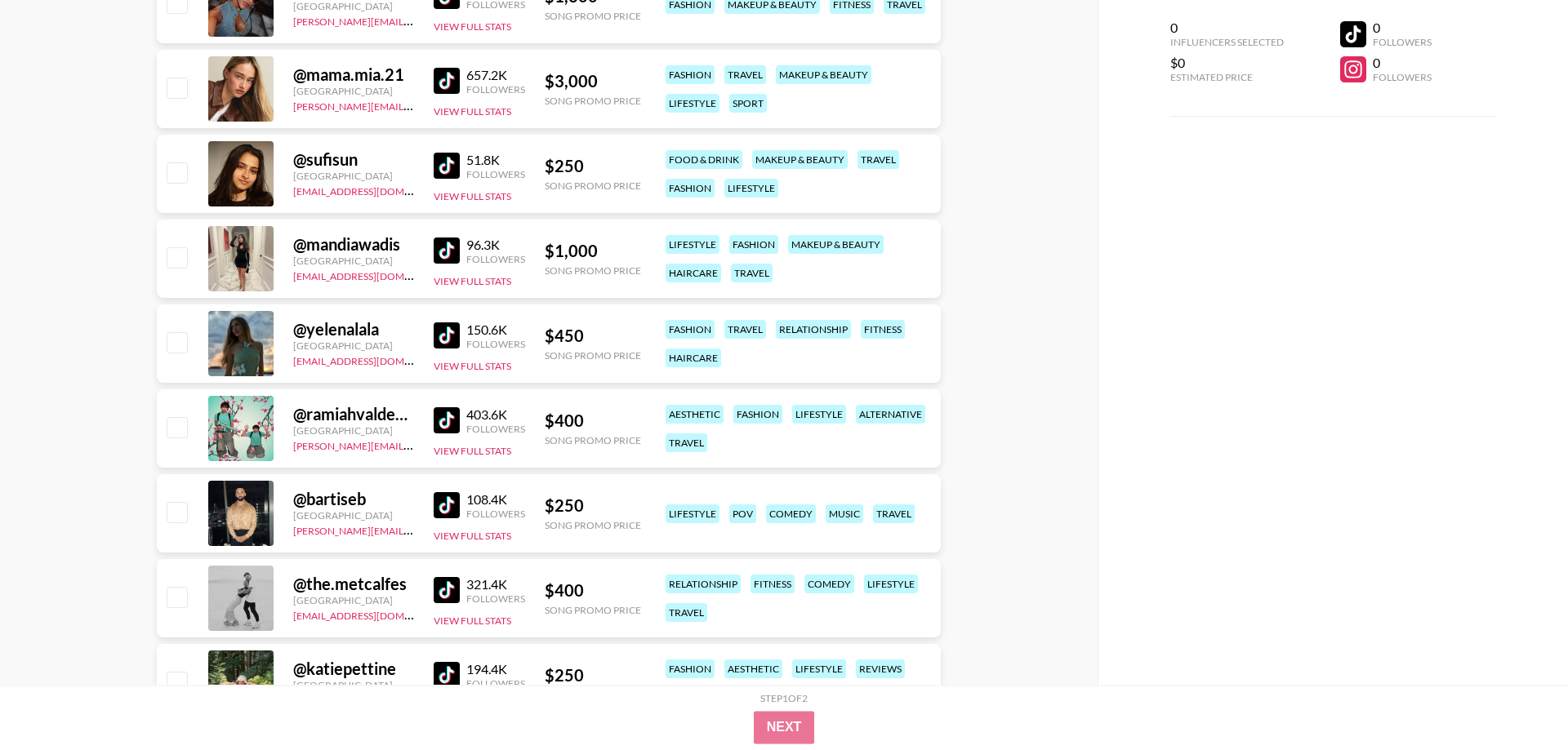
scroll to position [8748, 0]
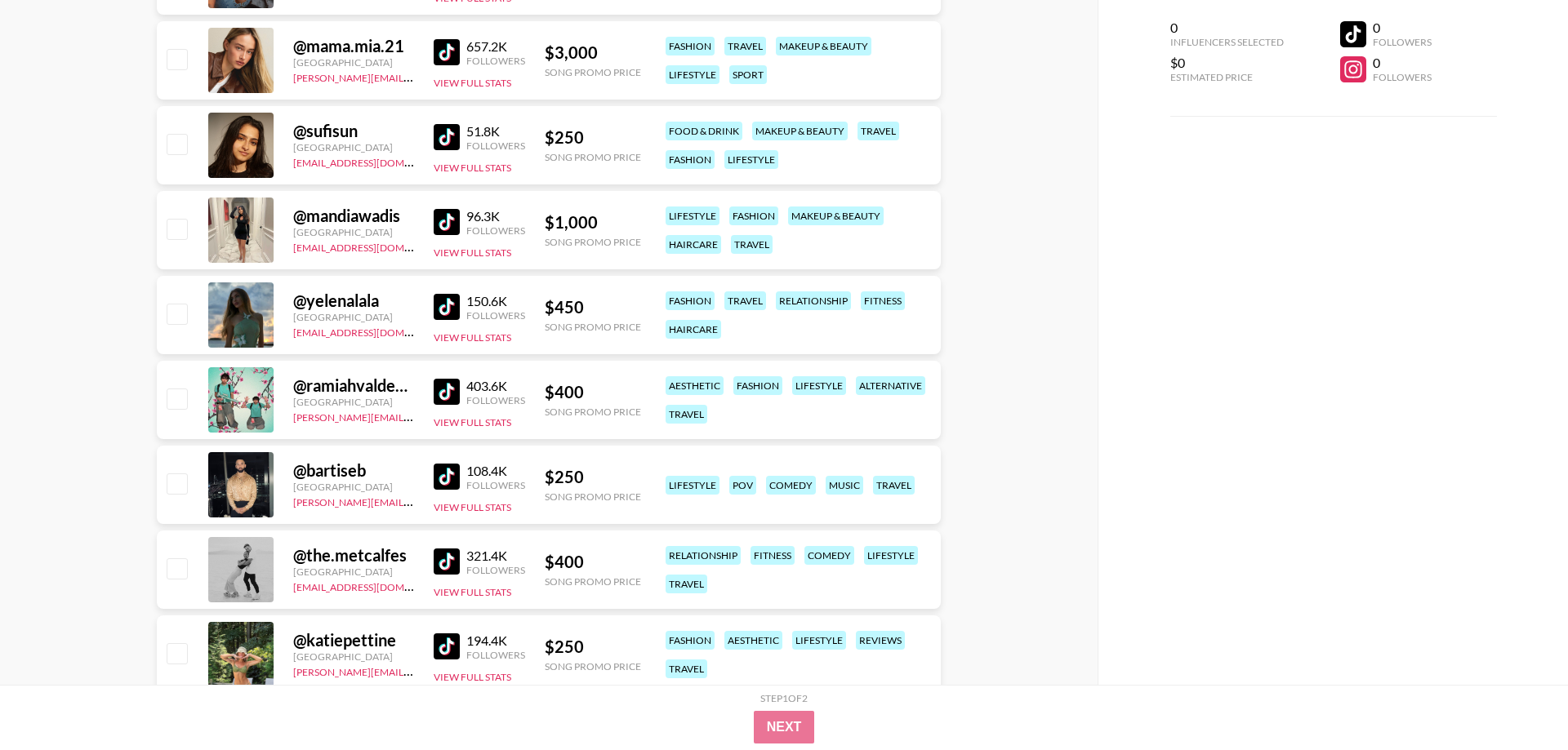
click at [454, 303] on img at bounding box center [446, 306] width 26 height 26
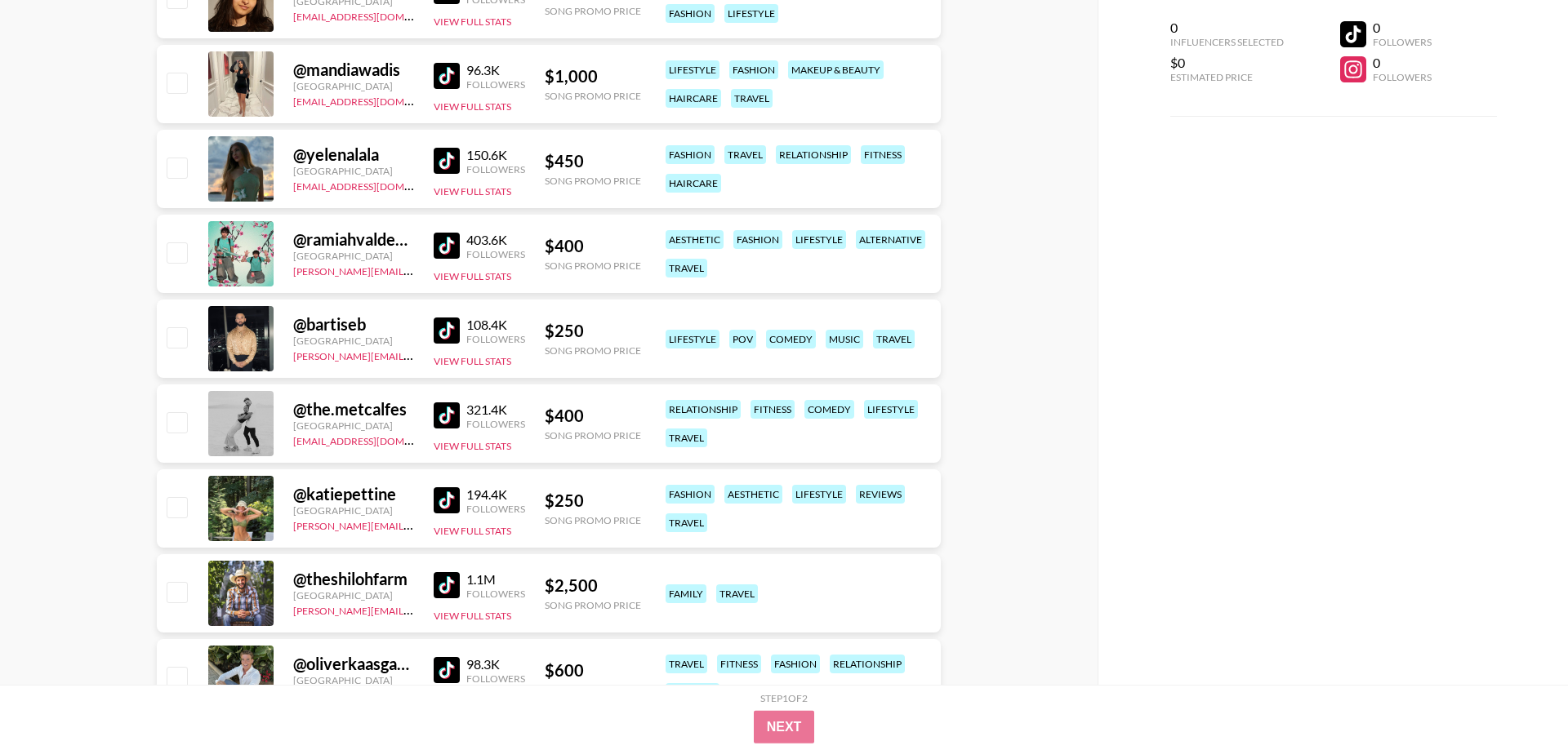
scroll to position [8915, 0]
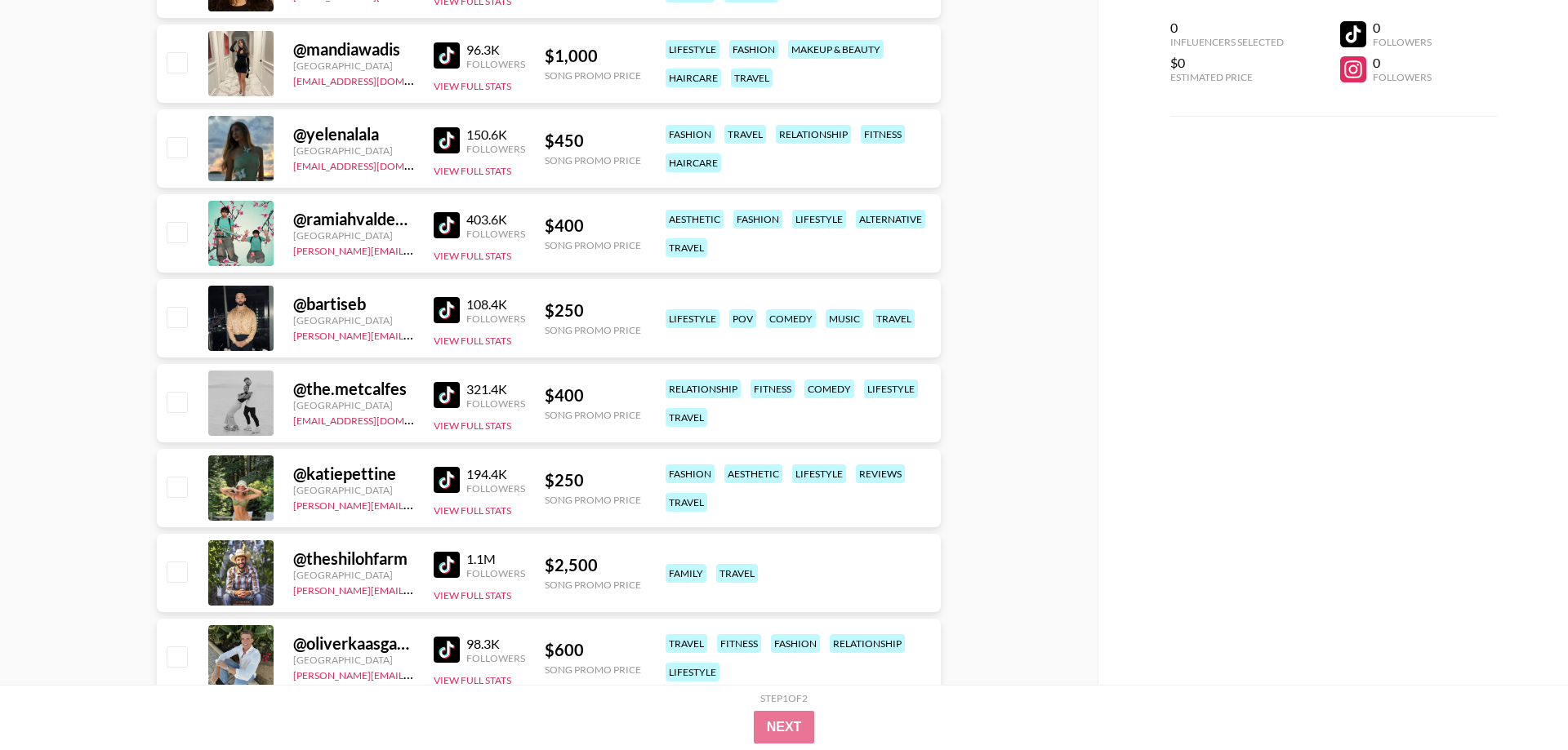
click at [452, 478] on img at bounding box center [446, 480] width 26 height 26
click at [447, 568] on img at bounding box center [446, 564] width 26 height 26
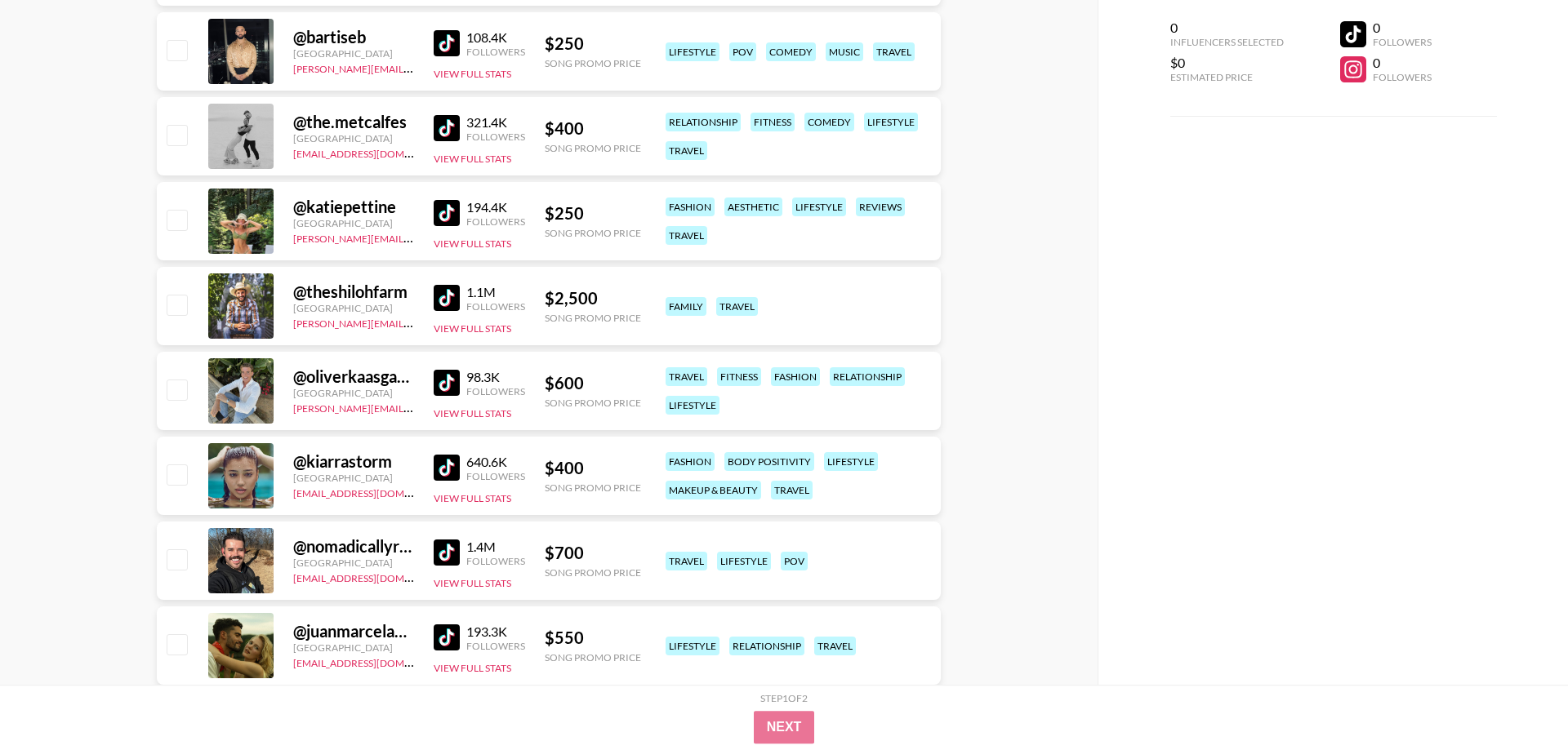
scroll to position [9331, 0]
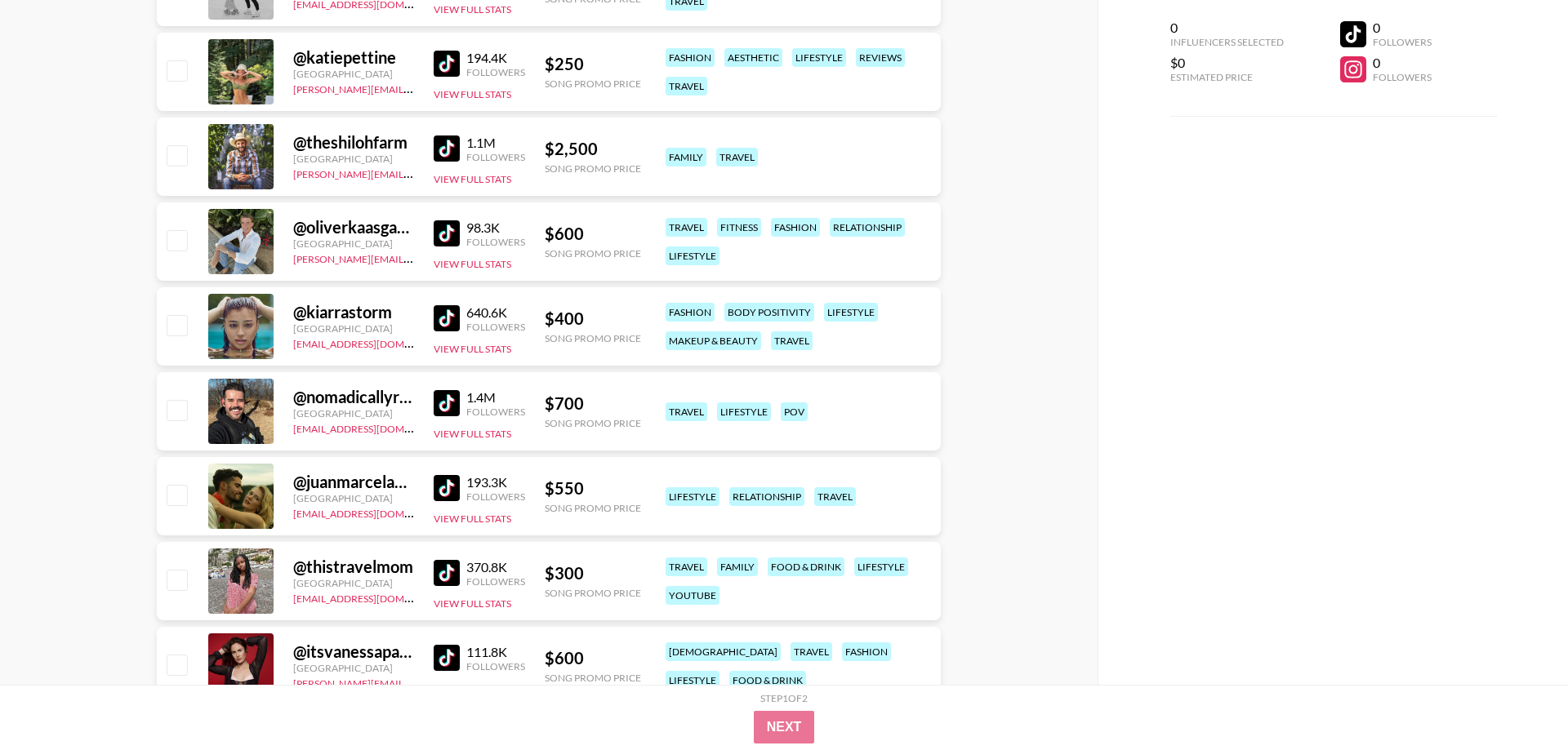
click at [442, 314] on img at bounding box center [446, 318] width 26 height 26
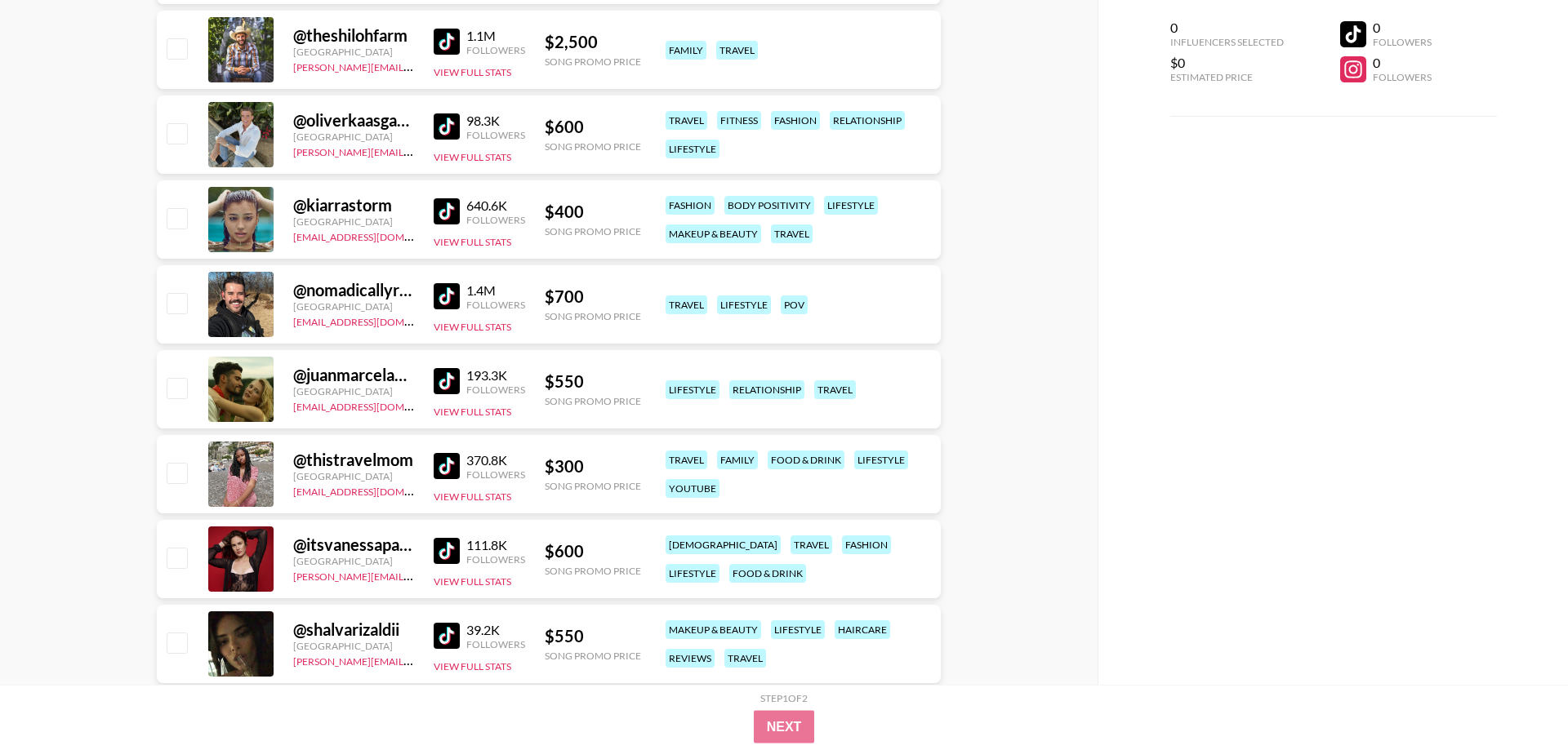
scroll to position [9497, 0]
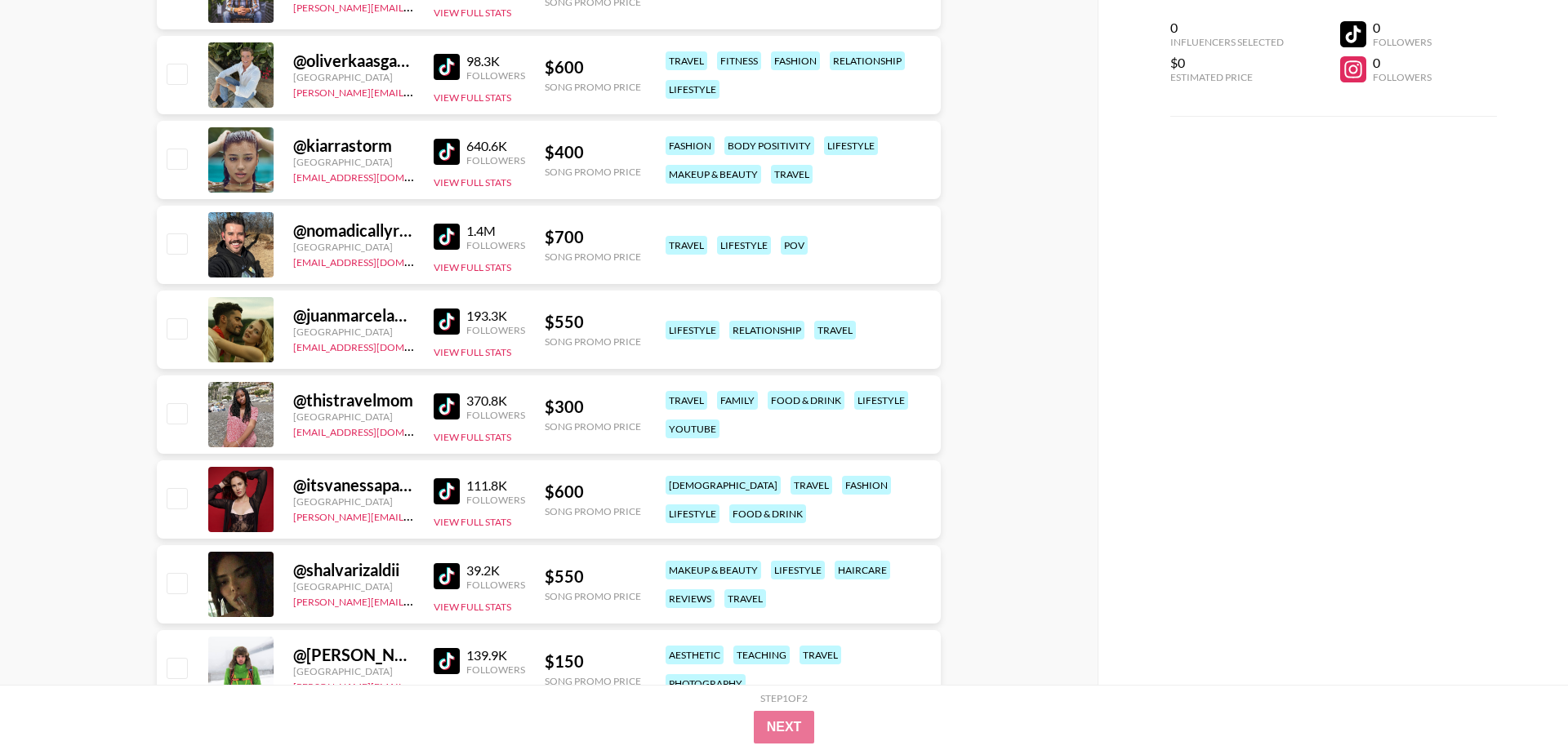
click at [445, 410] on img at bounding box center [446, 406] width 26 height 26
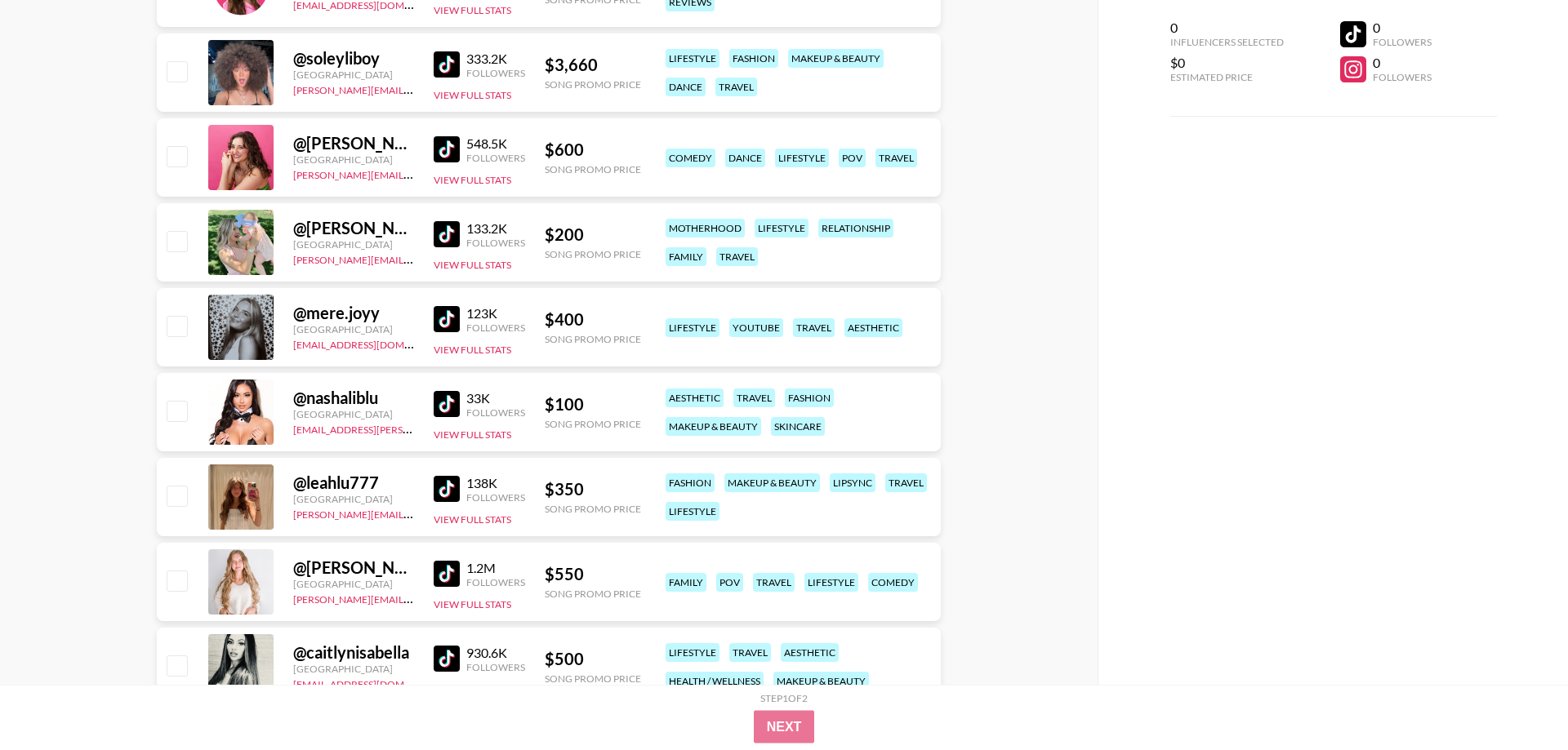
scroll to position [10413, 0]
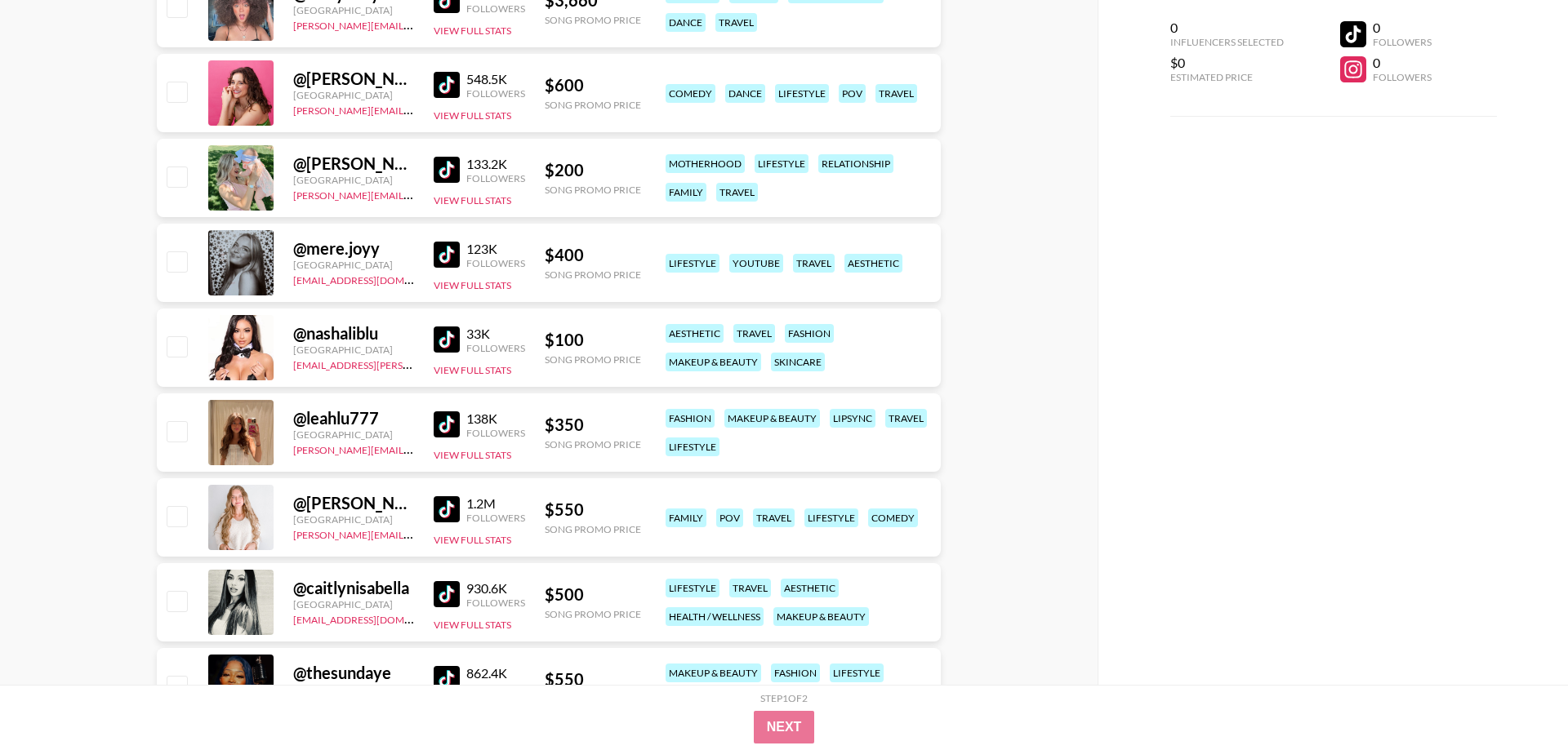
click at [444, 422] on img at bounding box center [446, 424] width 26 height 26
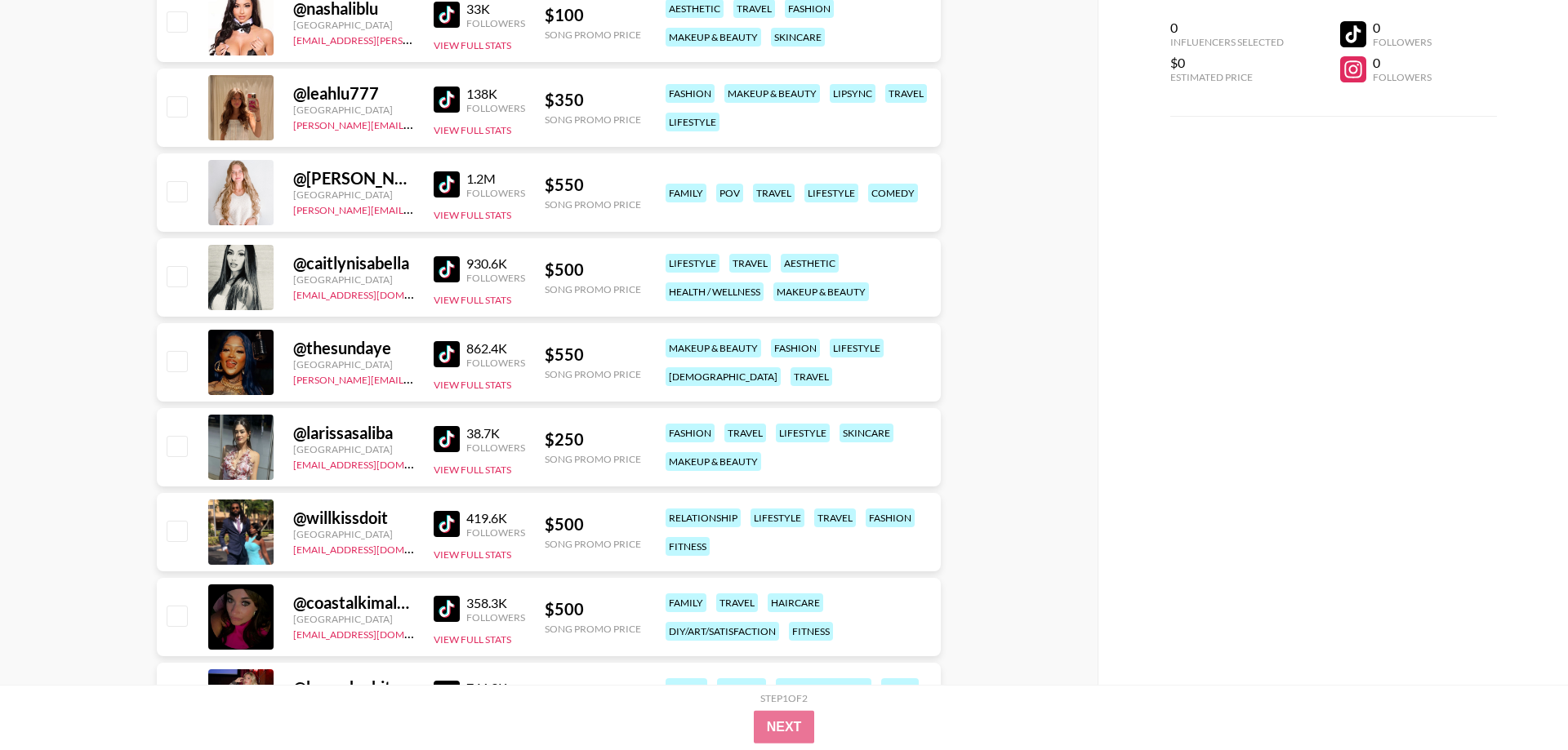
scroll to position [10746, 0]
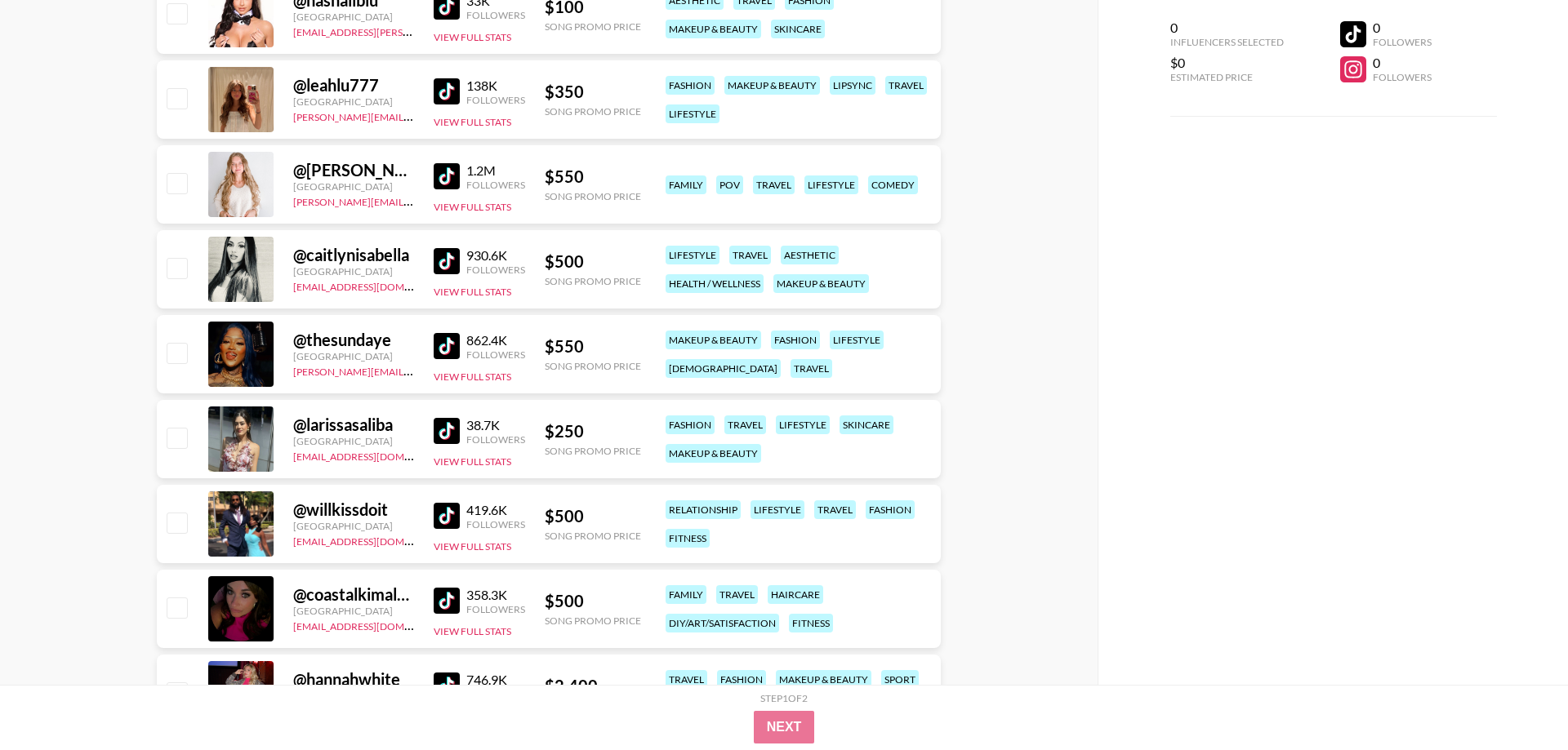
click at [447, 433] on img at bounding box center [446, 430] width 26 height 26
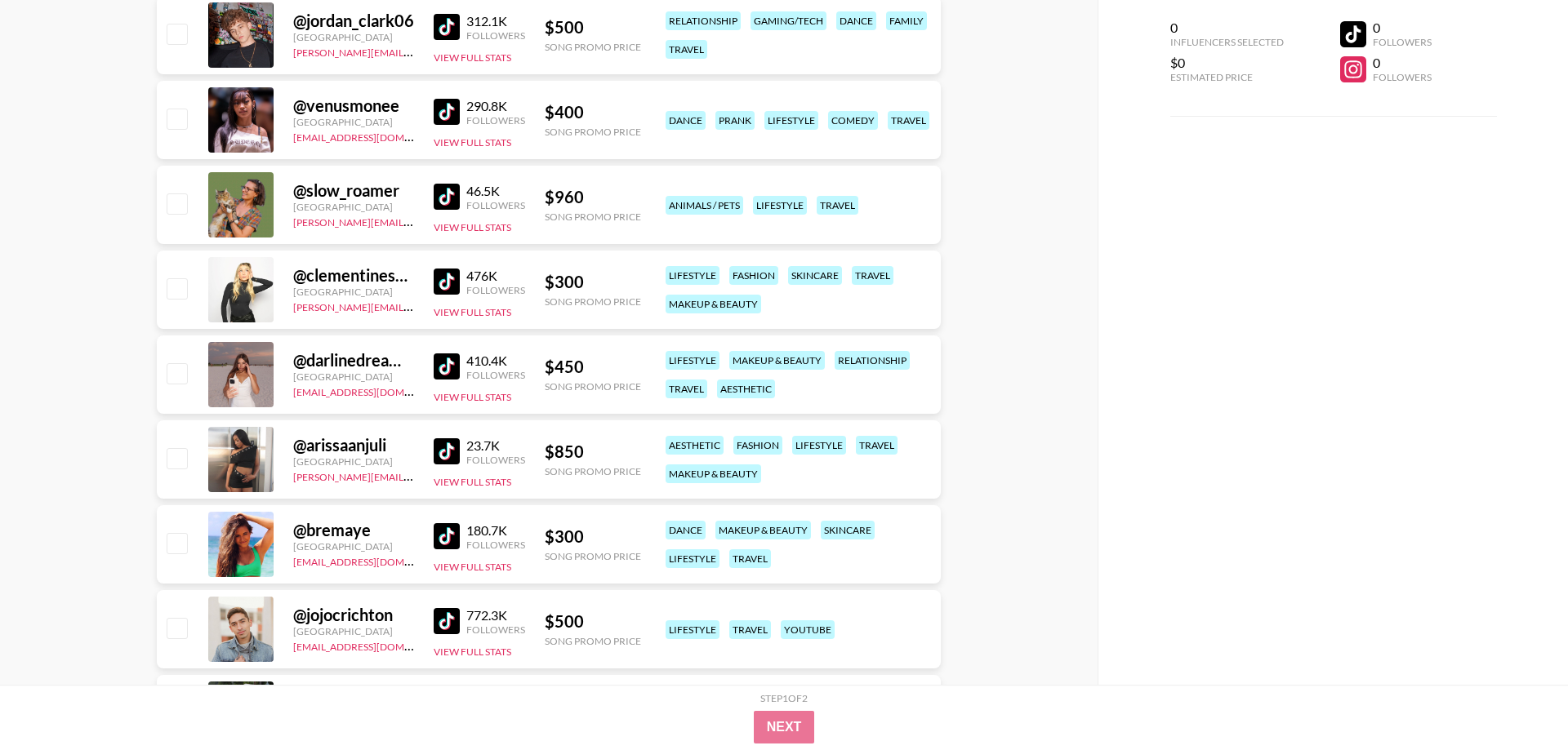
scroll to position [11828, 0]
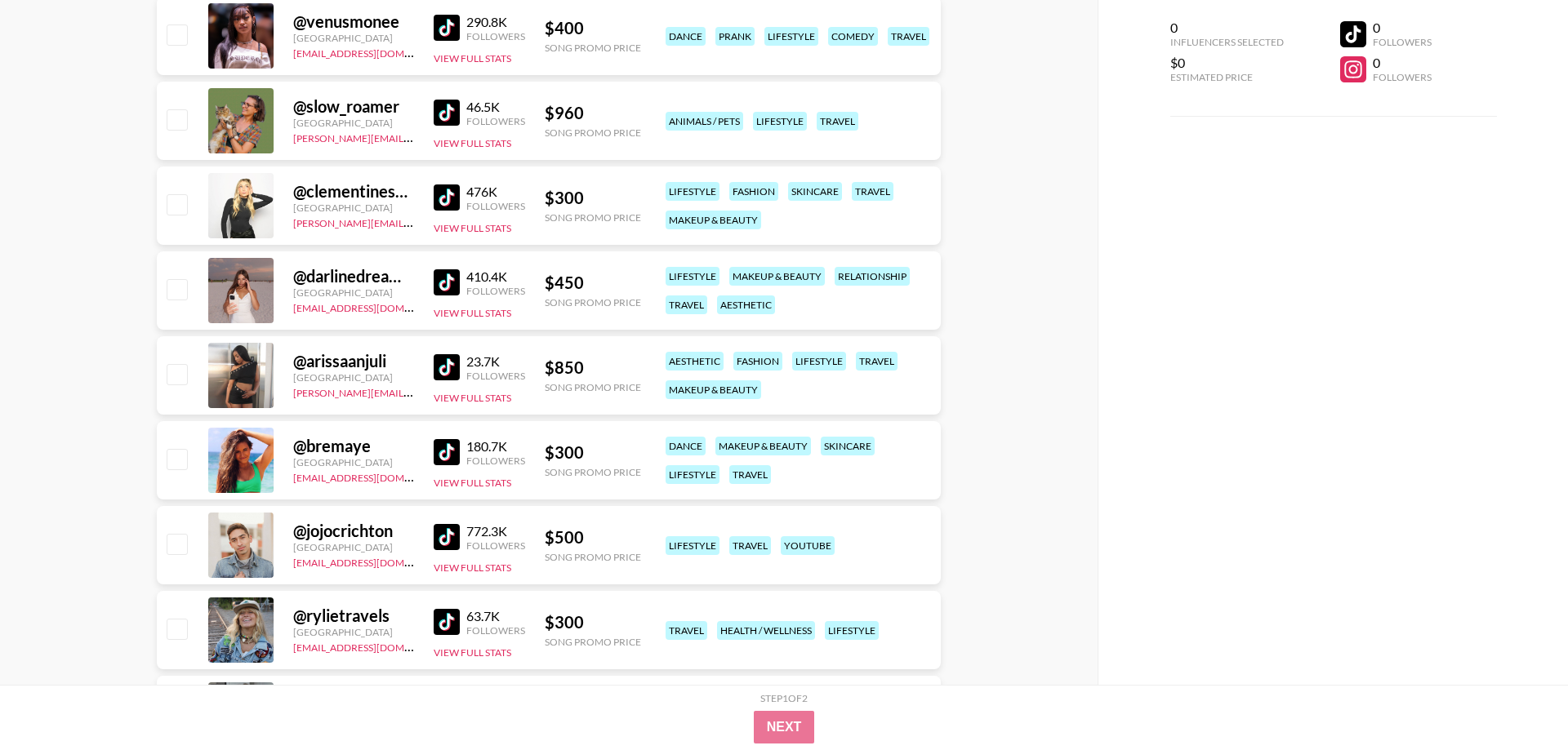
click at [451, 452] on img at bounding box center [446, 452] width 26 height 26
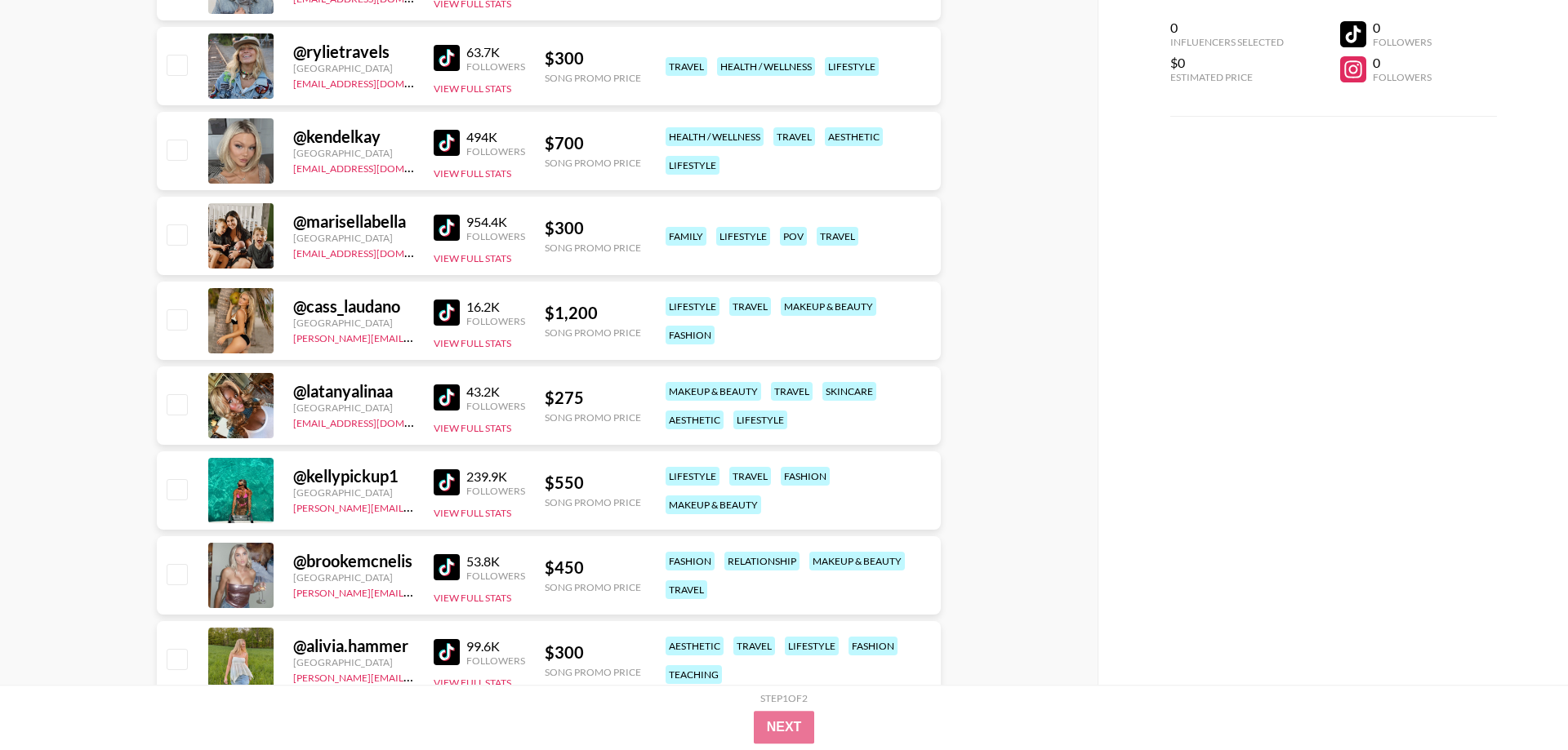
scroll to position [12410, 0]
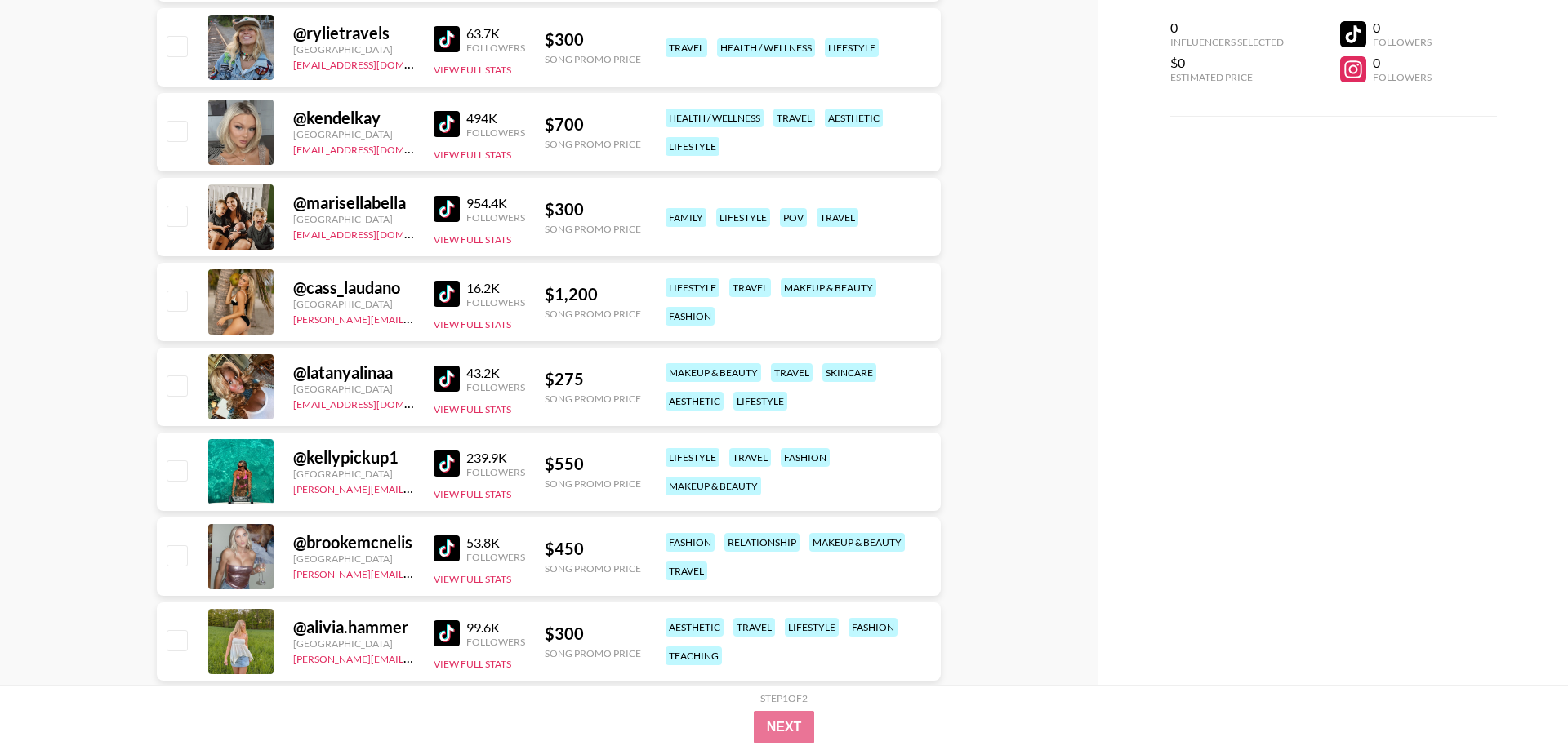
click at [447, 463] on img at bounding box center [446, 463] width 26 height 26
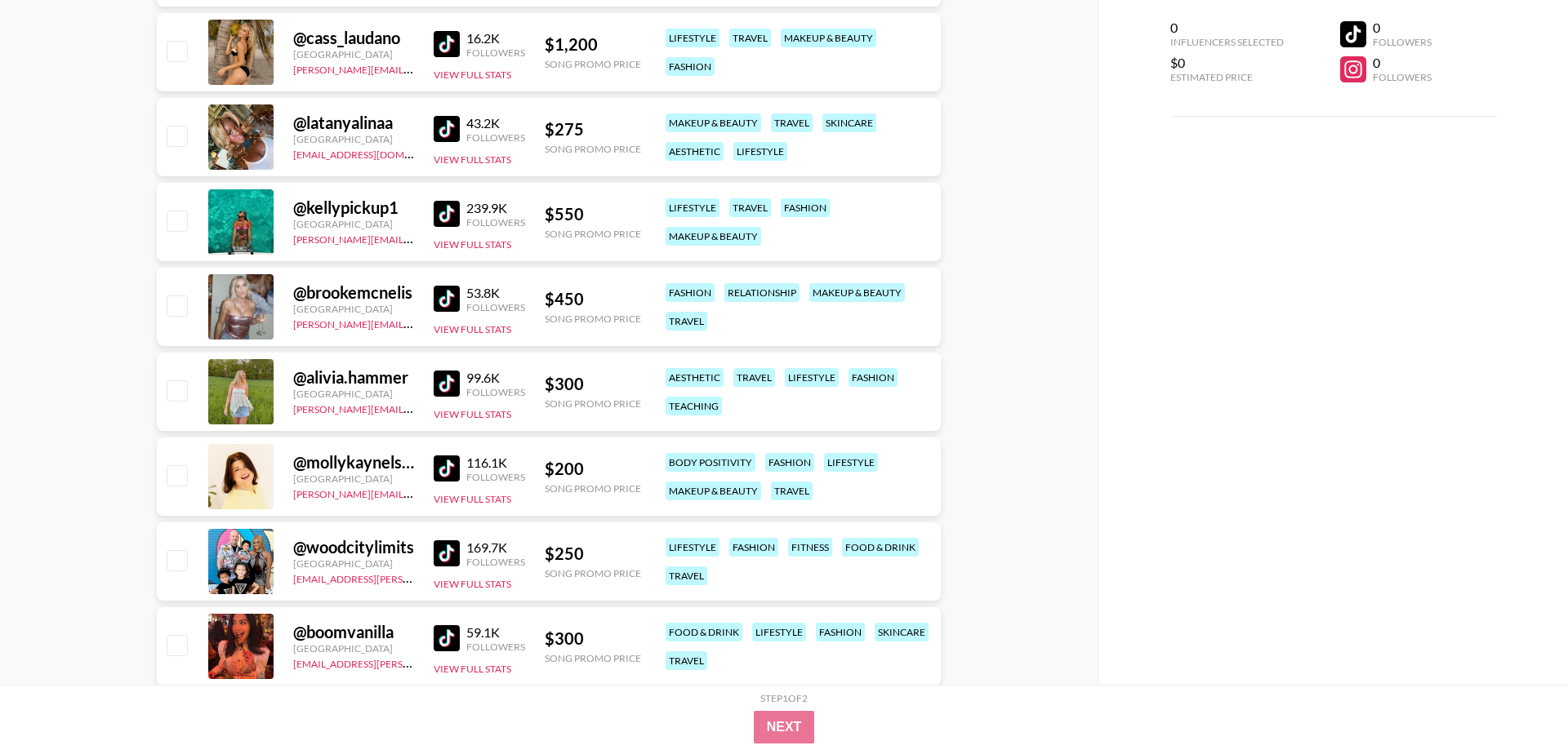
click at [451, 387] on img at bounding box center [446, 384] width 26 height 26
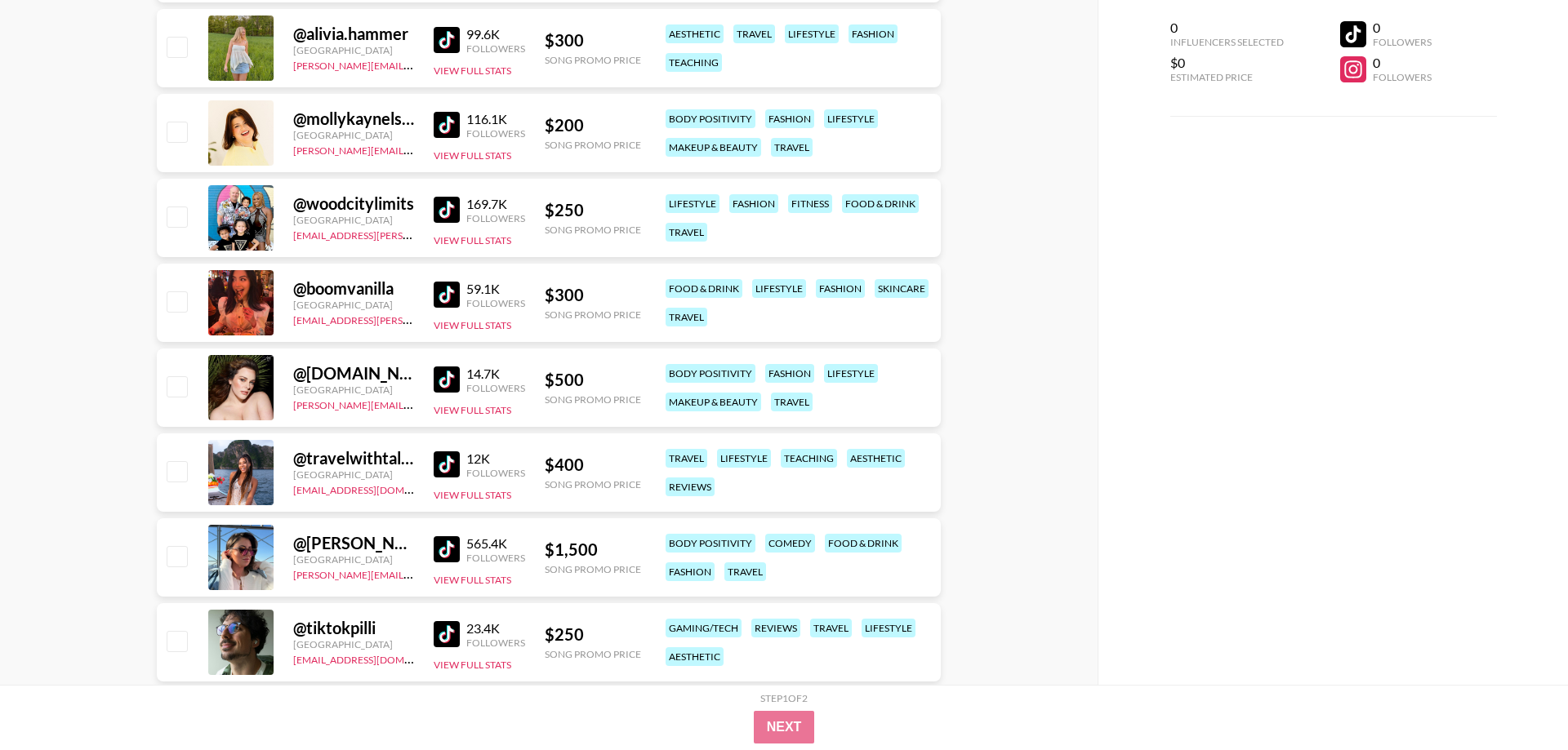
scroll to position [13077, 0]
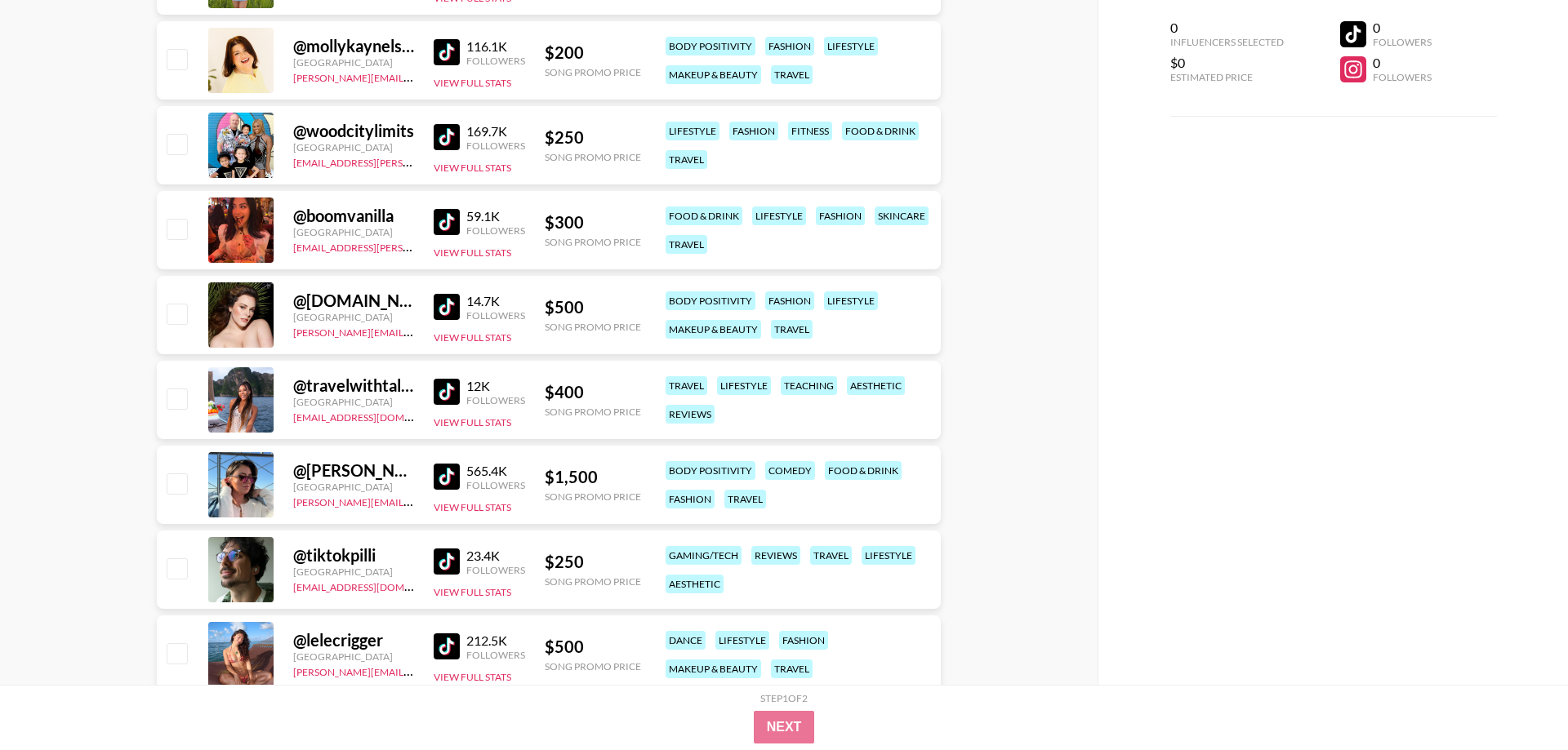
click at [445, 390] on img at bounding box center [446, 392] width 26 height 26
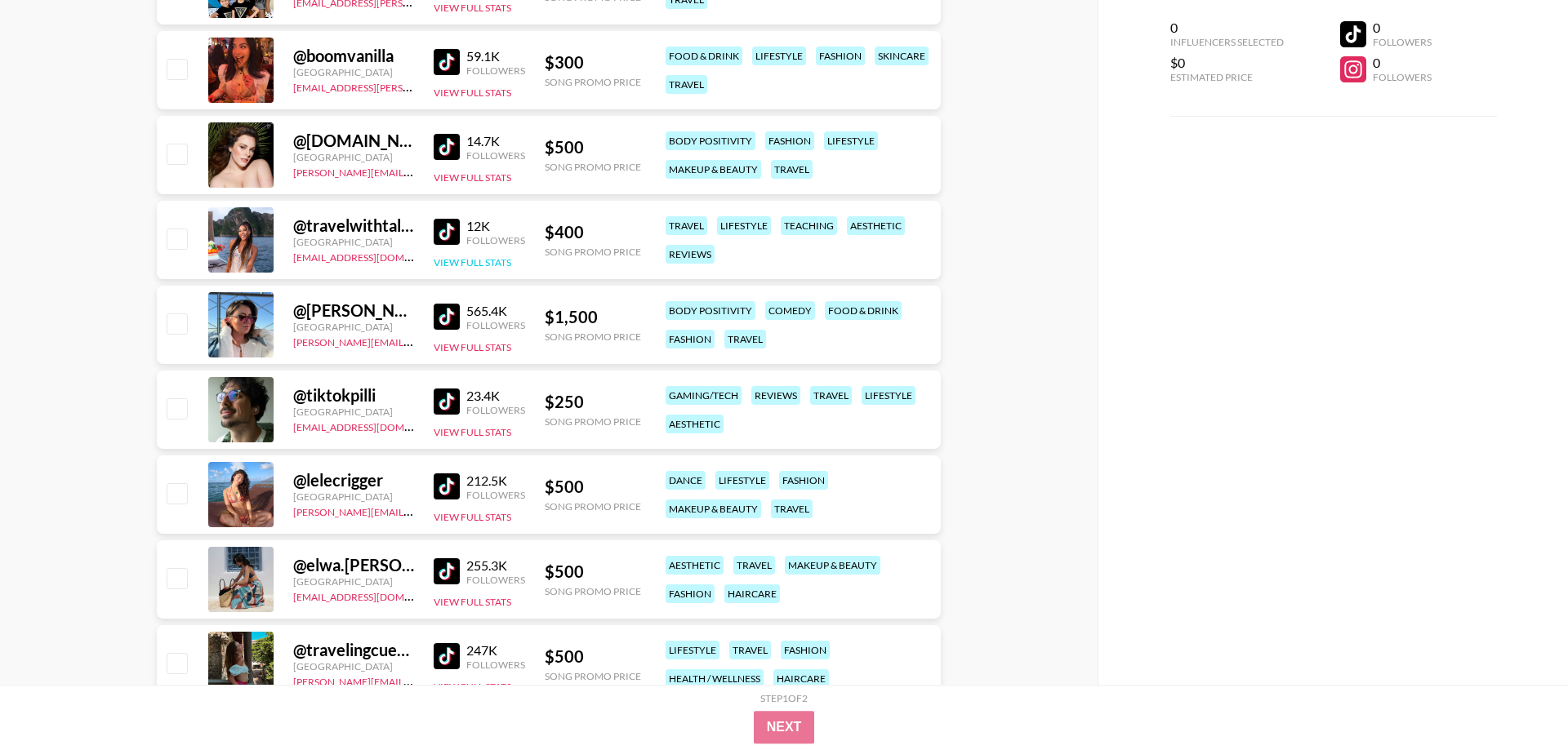
scroll to position [13243, 0]
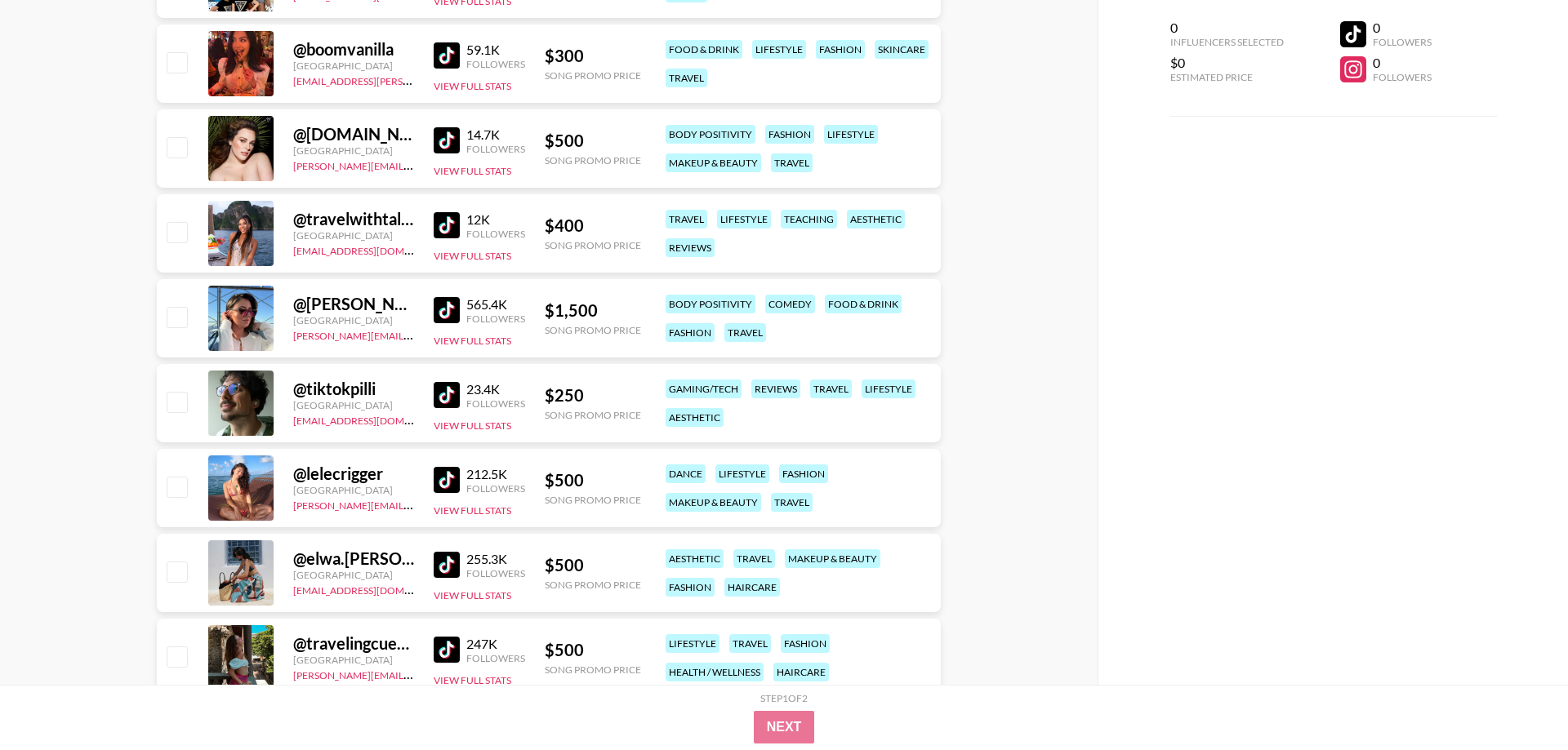
click at [459, 478] on img at bounding box center [446, 480] width 26 height 26
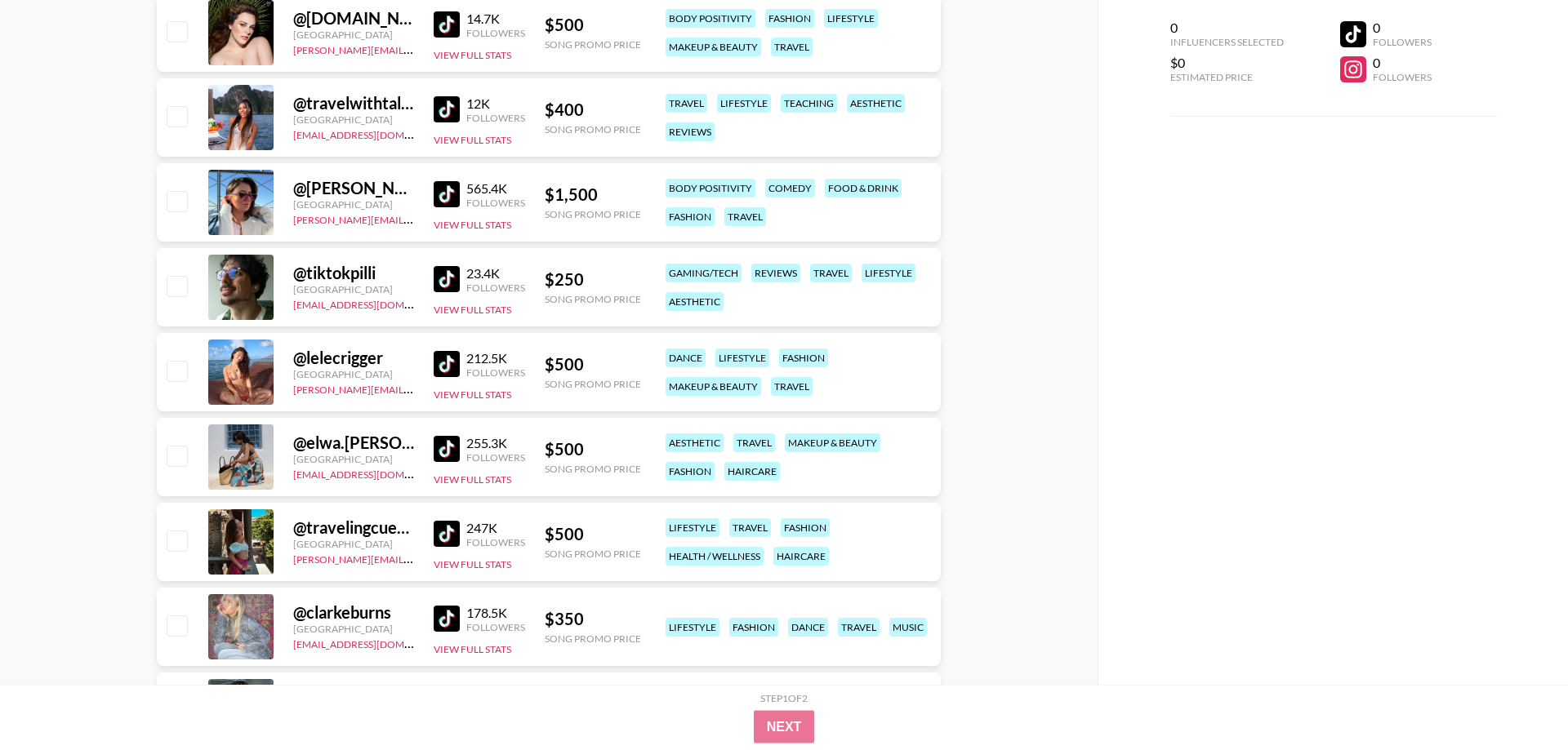
scroll to position [13409, 0]
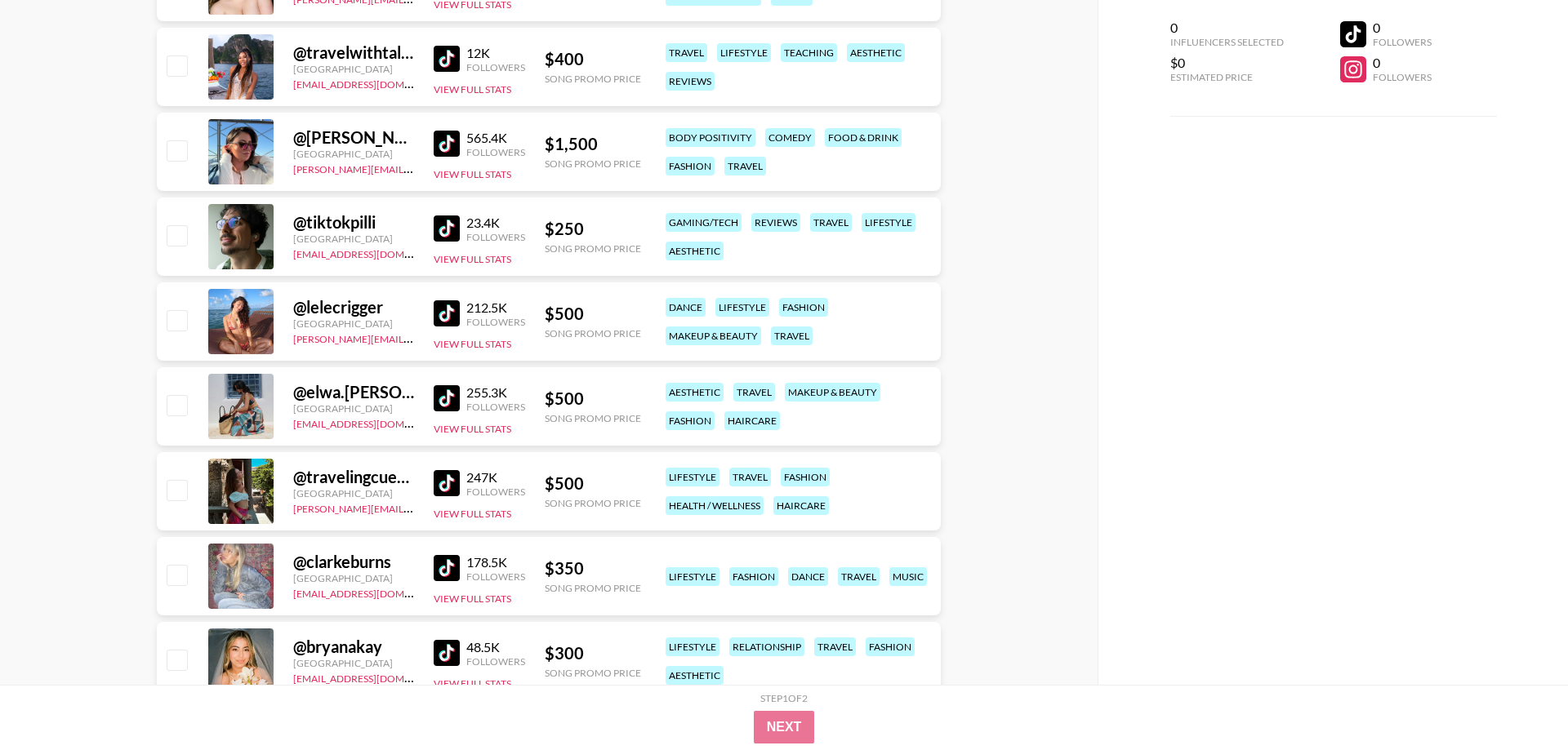
click at [446, 397] on img at bounding box center [446, 398] width 26 height 26
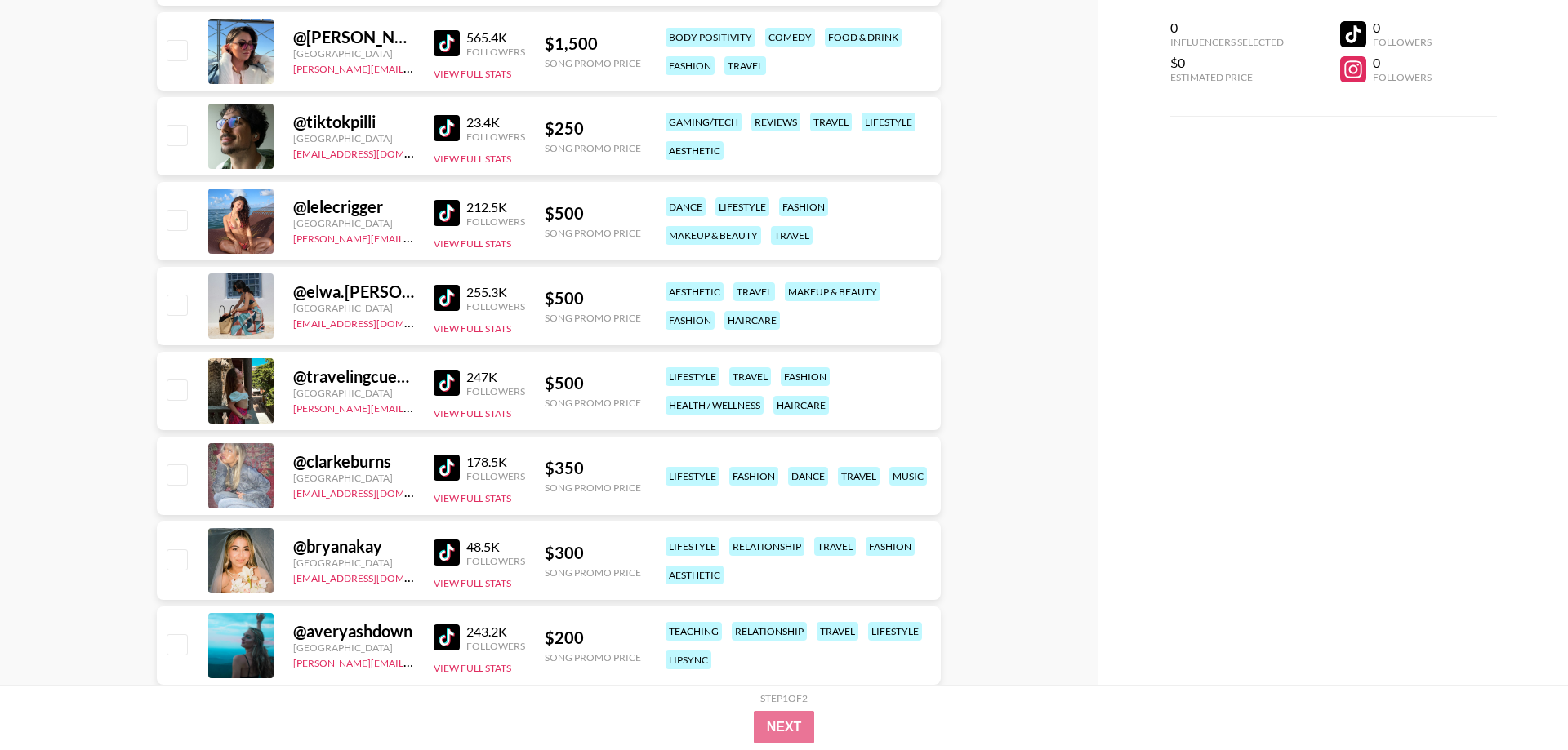
scroll to position [13576, 0]
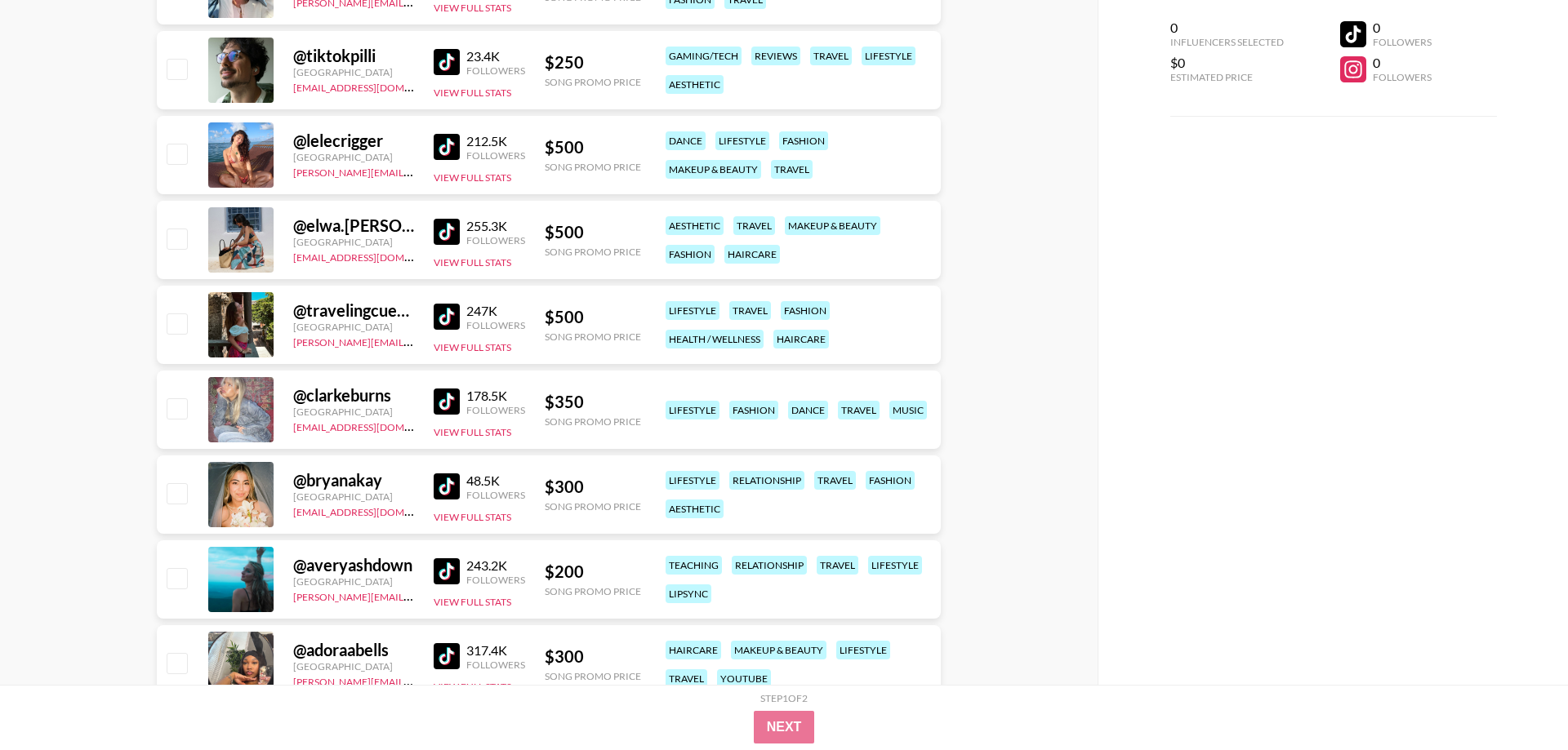
click at [451, 404] on img at bounding box center [446, 401] width 26 height 26
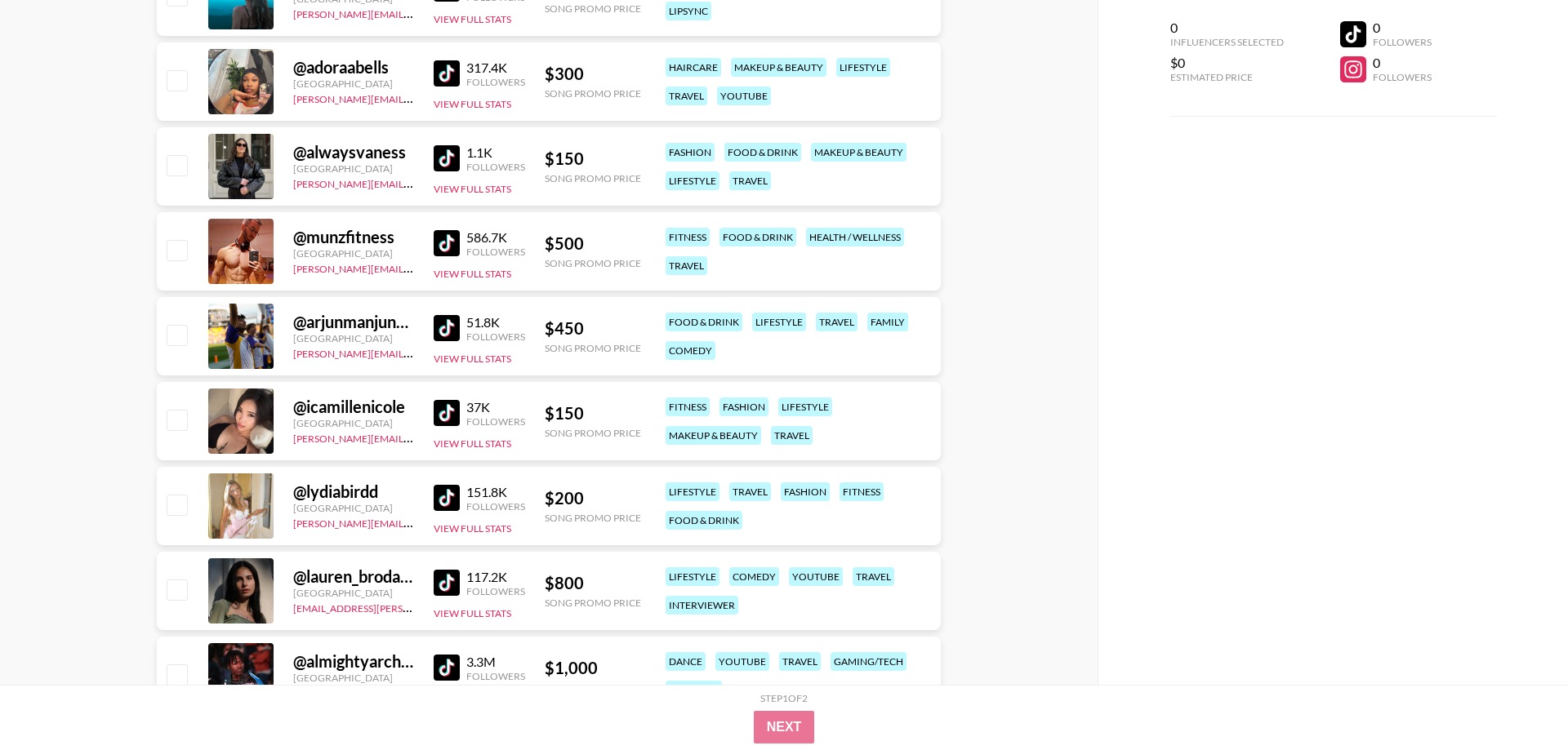
scroll to position [14242, 0]
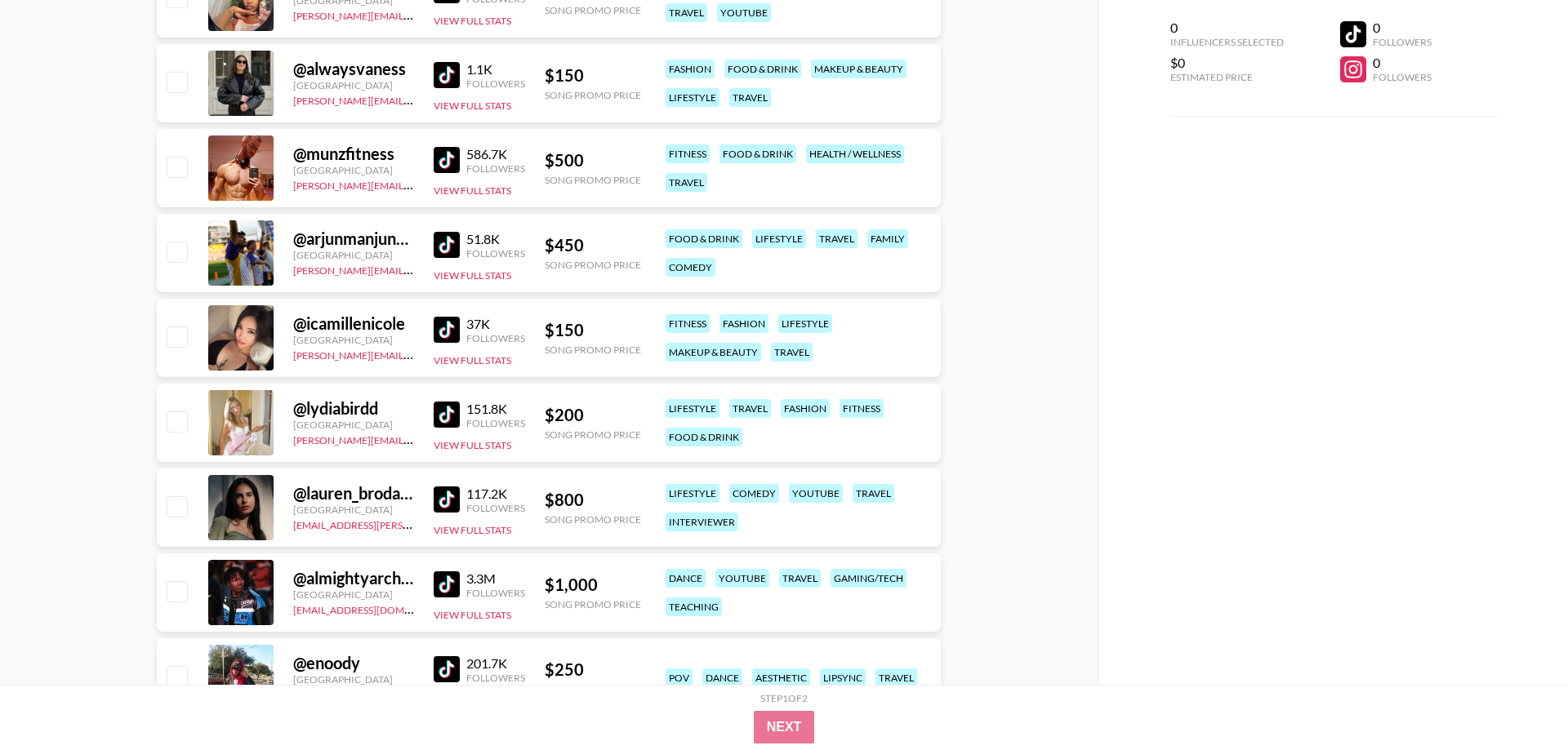
click at [440, 413] on img at bounding box center [446, 414] width 26 height 26
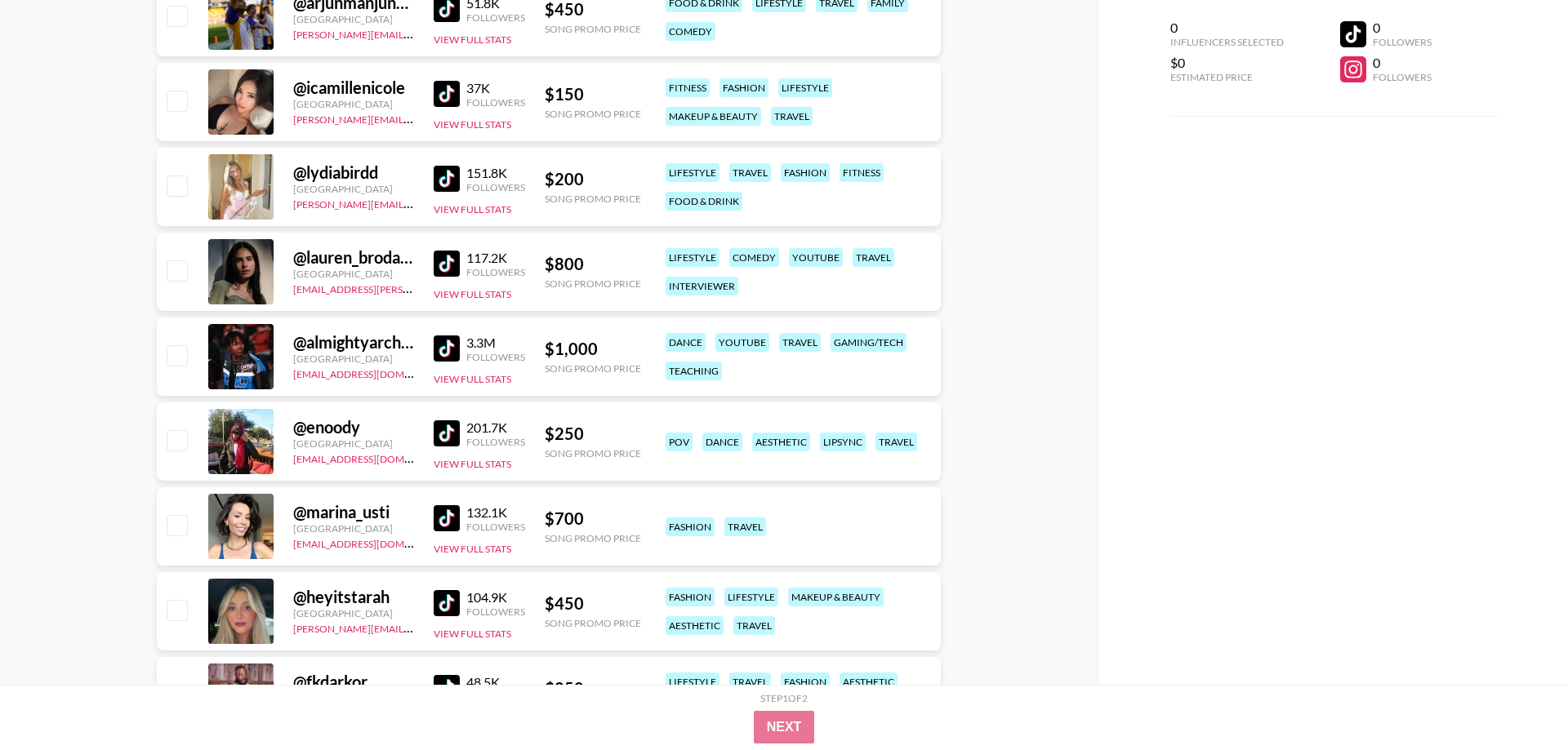
scroll to position [14575, 0]
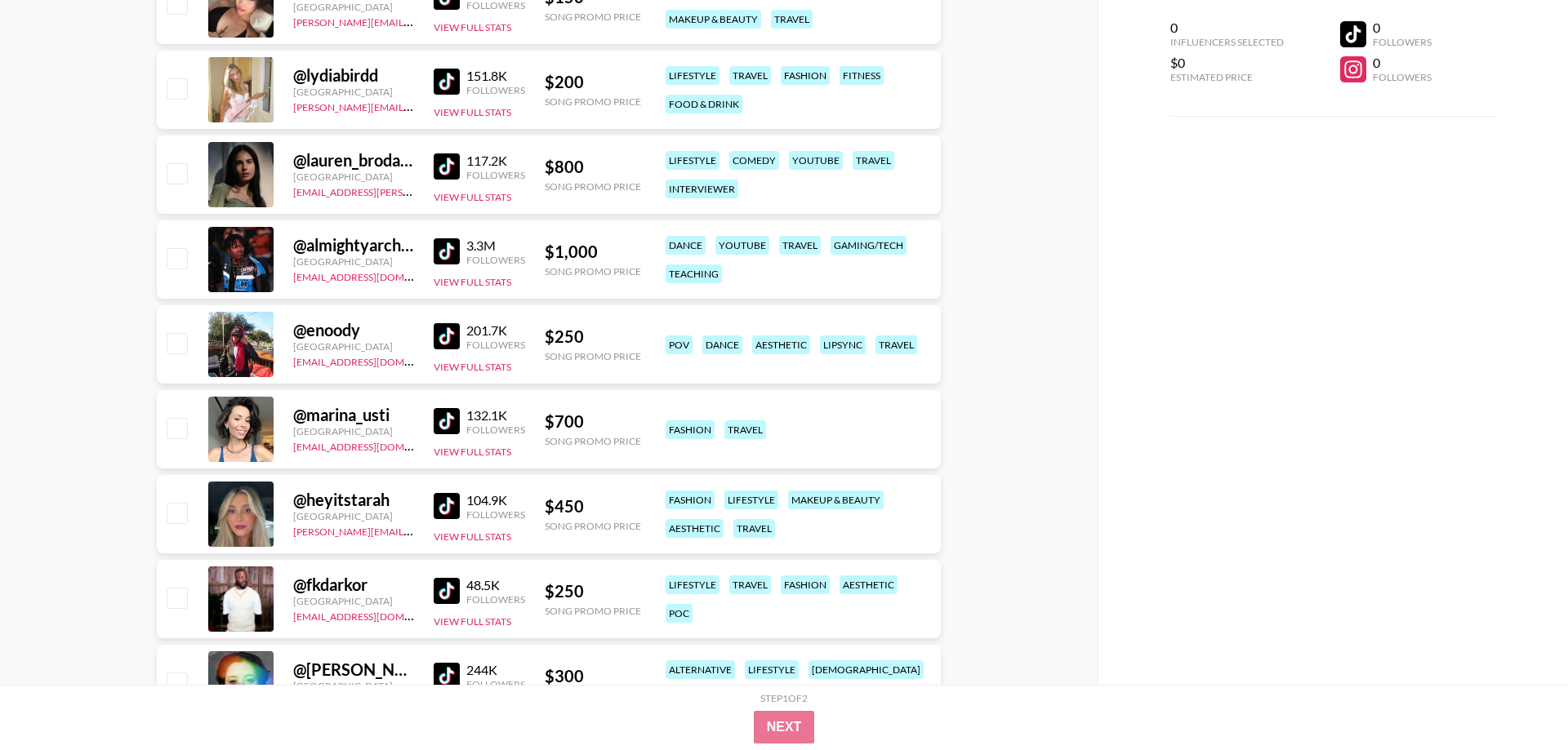
click at [449, 414] on img at bounding box center [446, 420] width 26 height 26
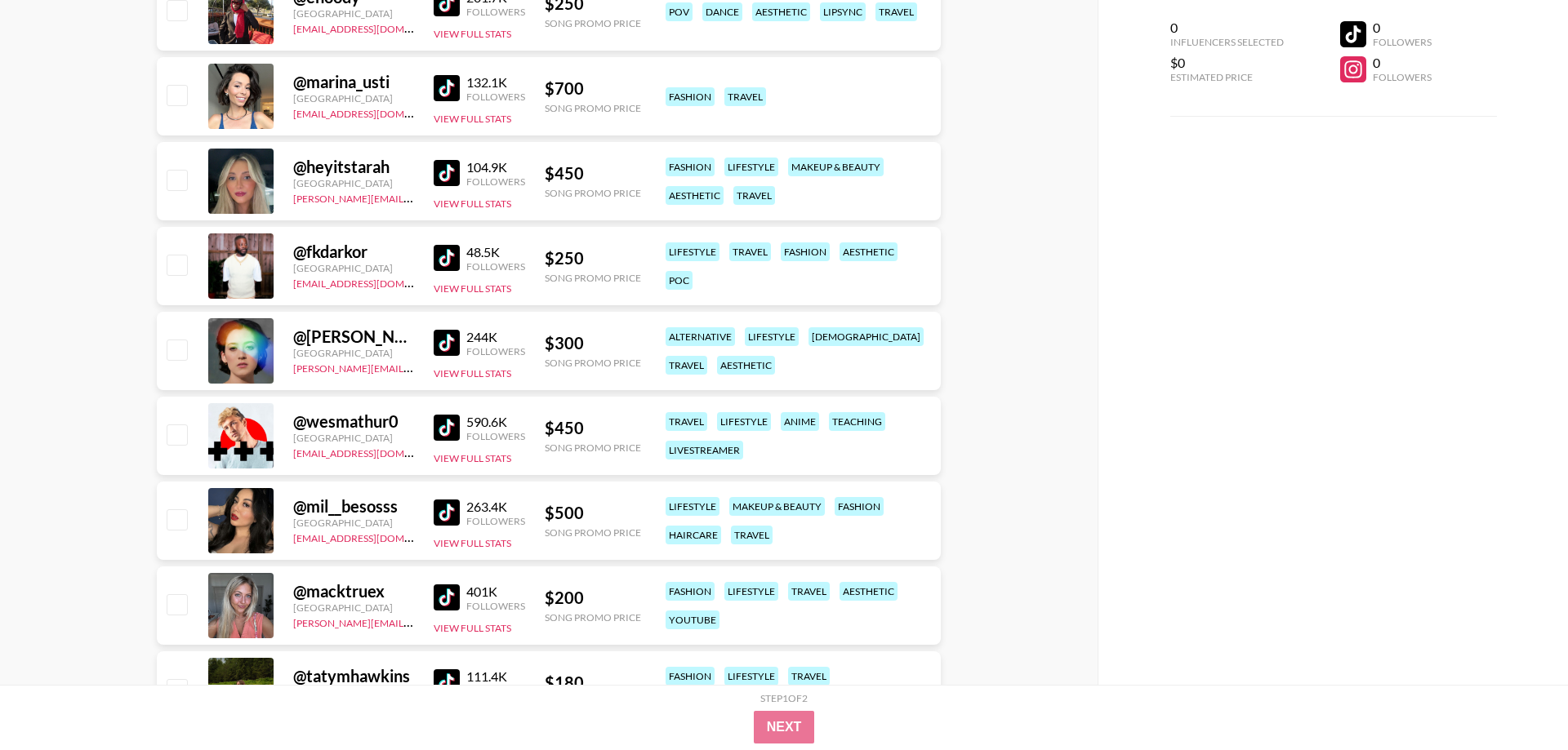
scroll to position [15075, 0]
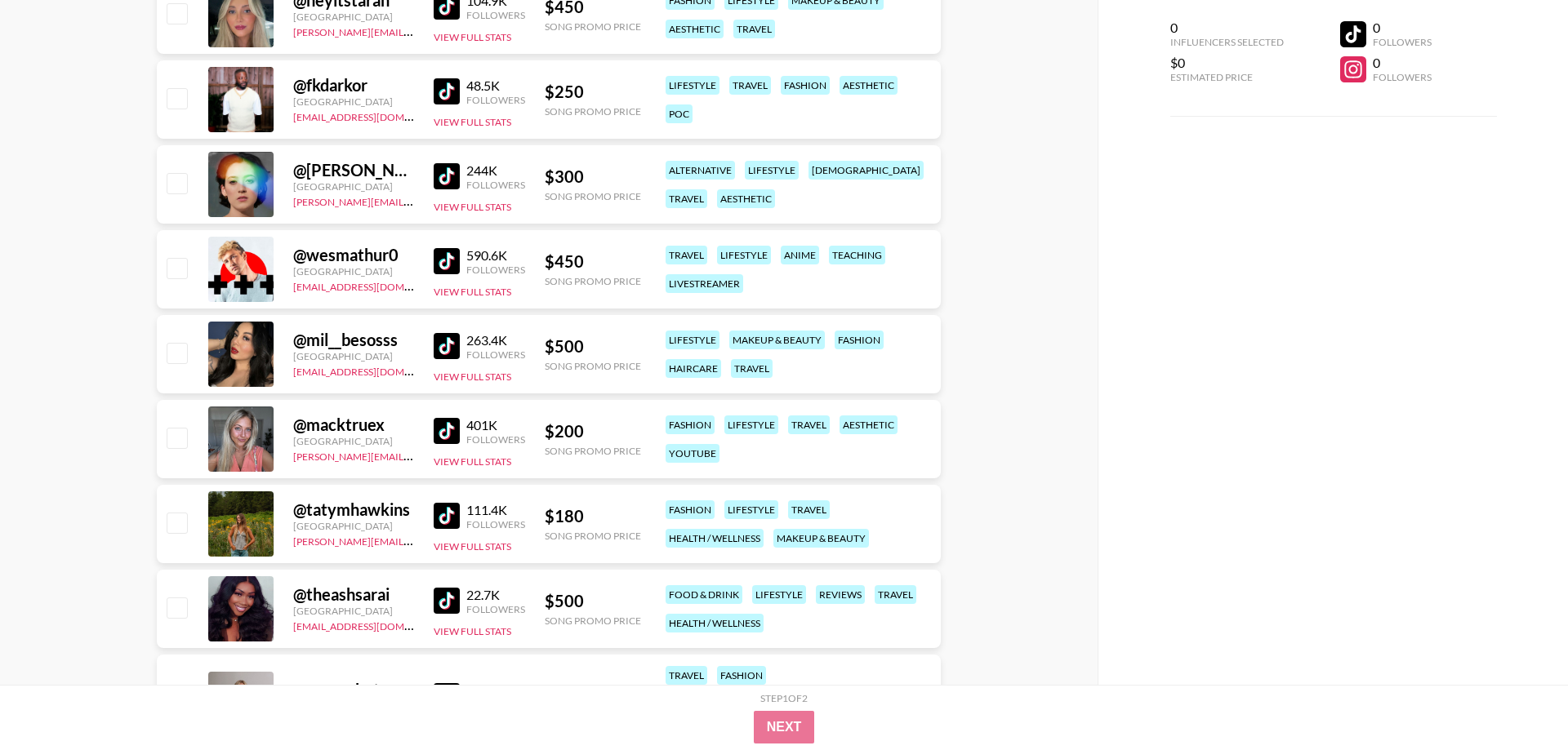
click at [449, 437] on img at bounding box center [446, 430] width 26 height 26
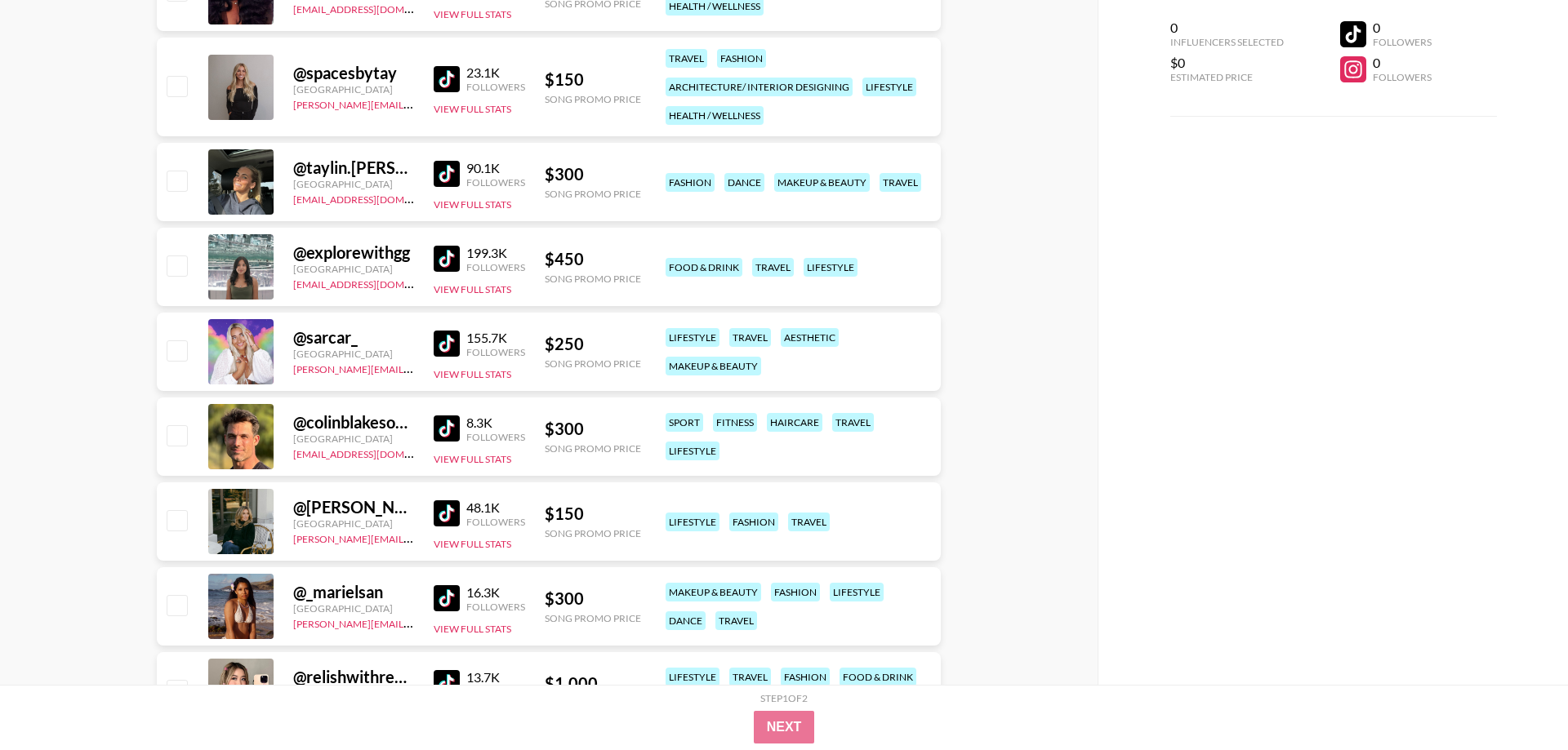
scroll to position [15740, 0]
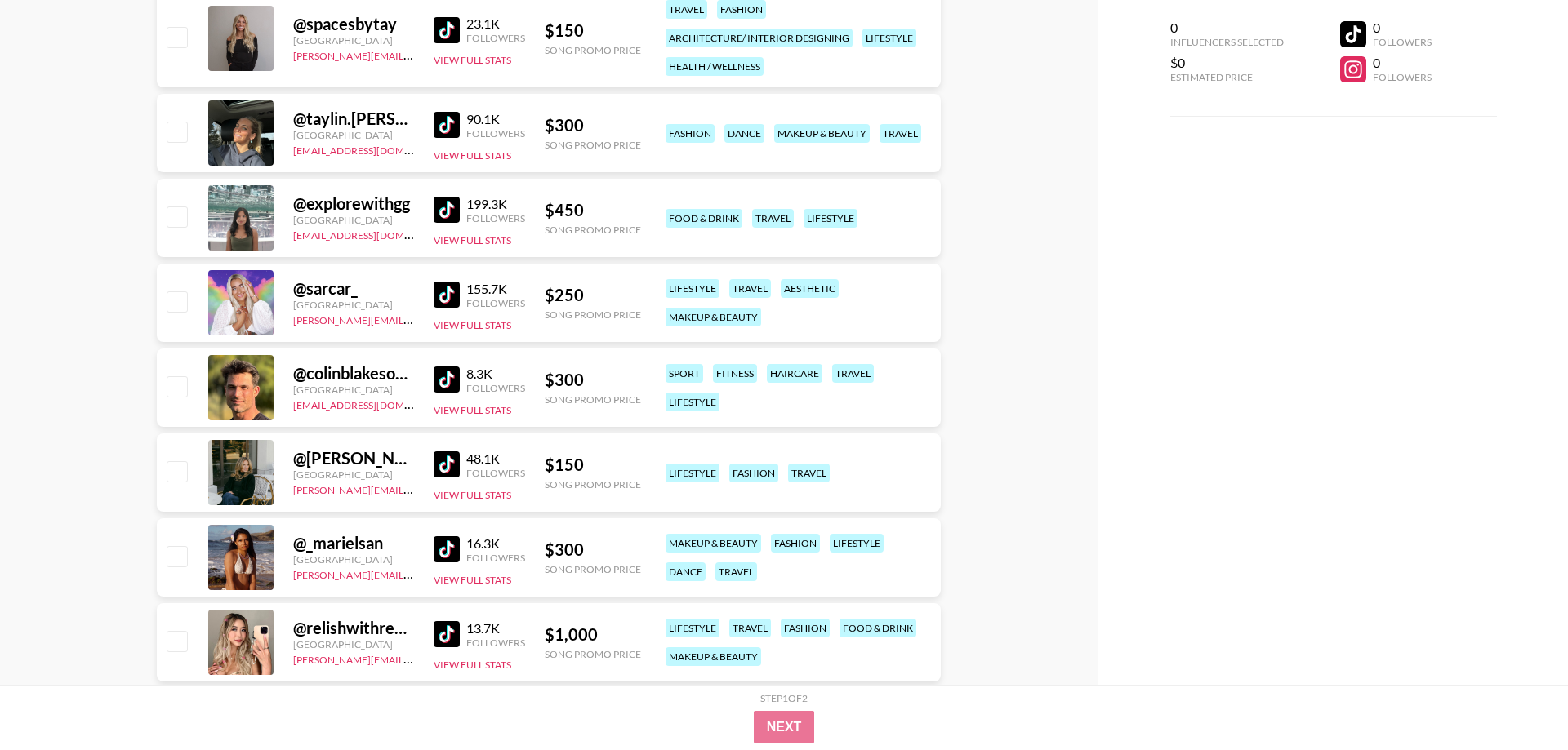
click at [439, 556] on img at bounding box center [446, 549] width 26 height 26
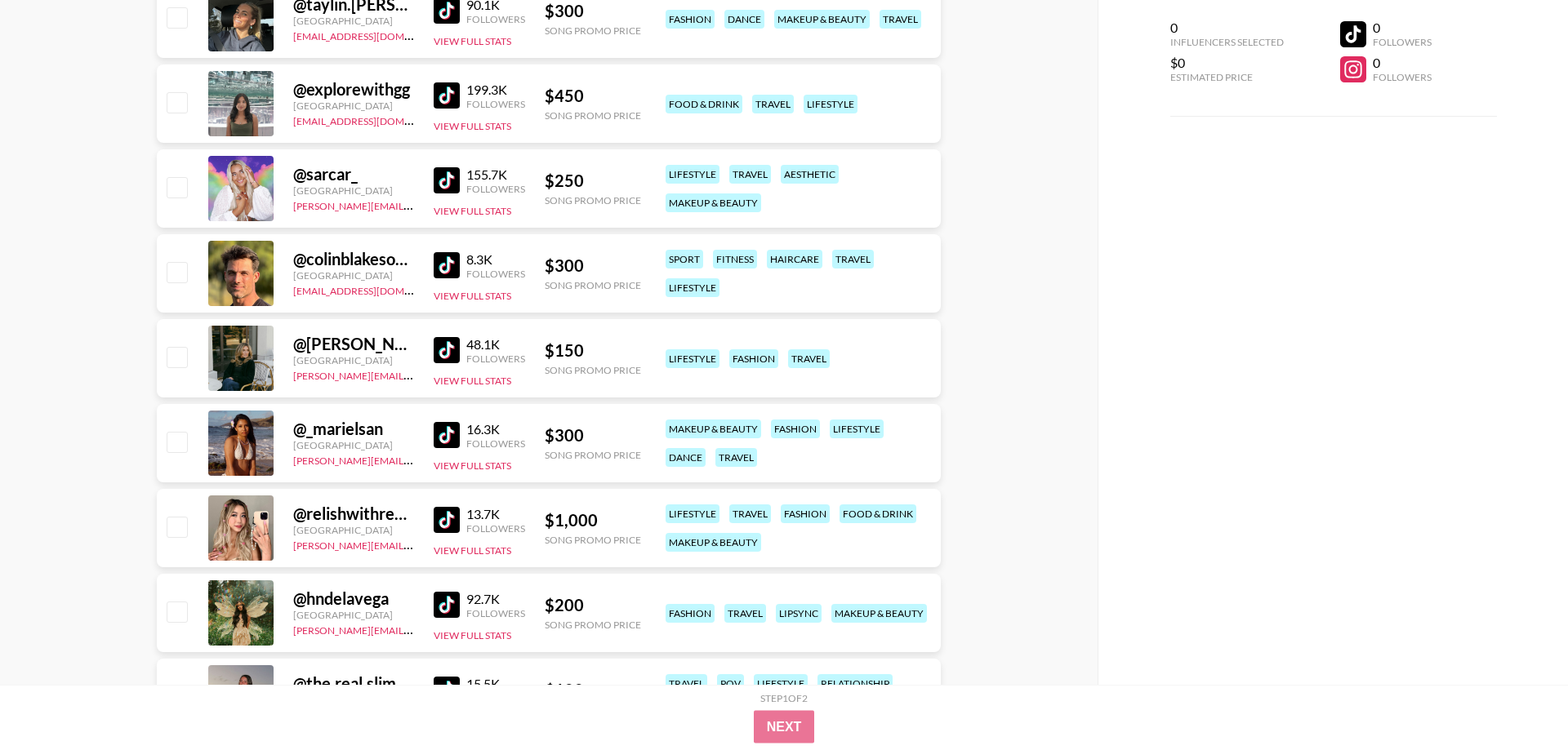
scroll to position [15907, 0]
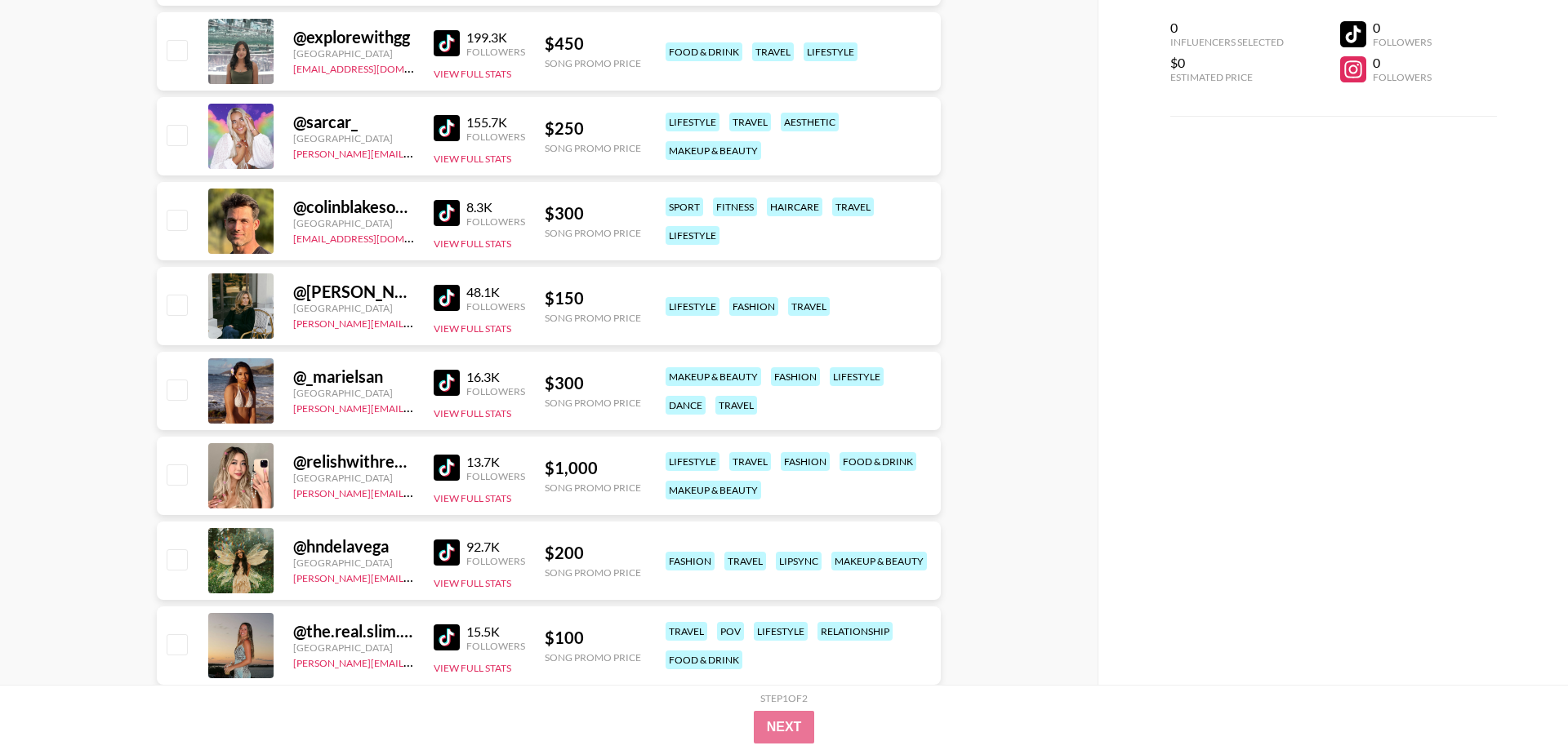
click at [446, 469] on img at bounding box center [446, 467] width 26 height 26
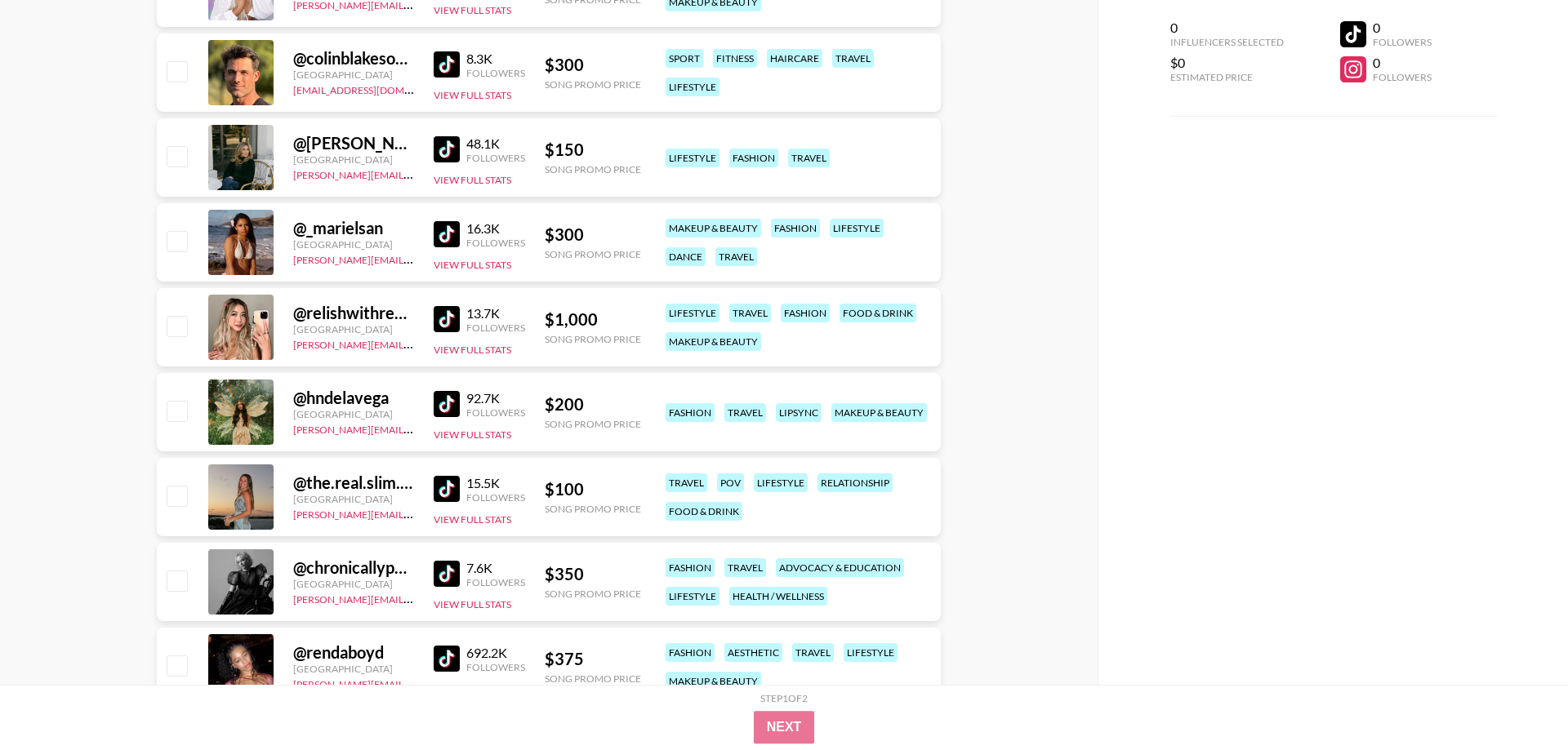
scroll to position [16073, 0]
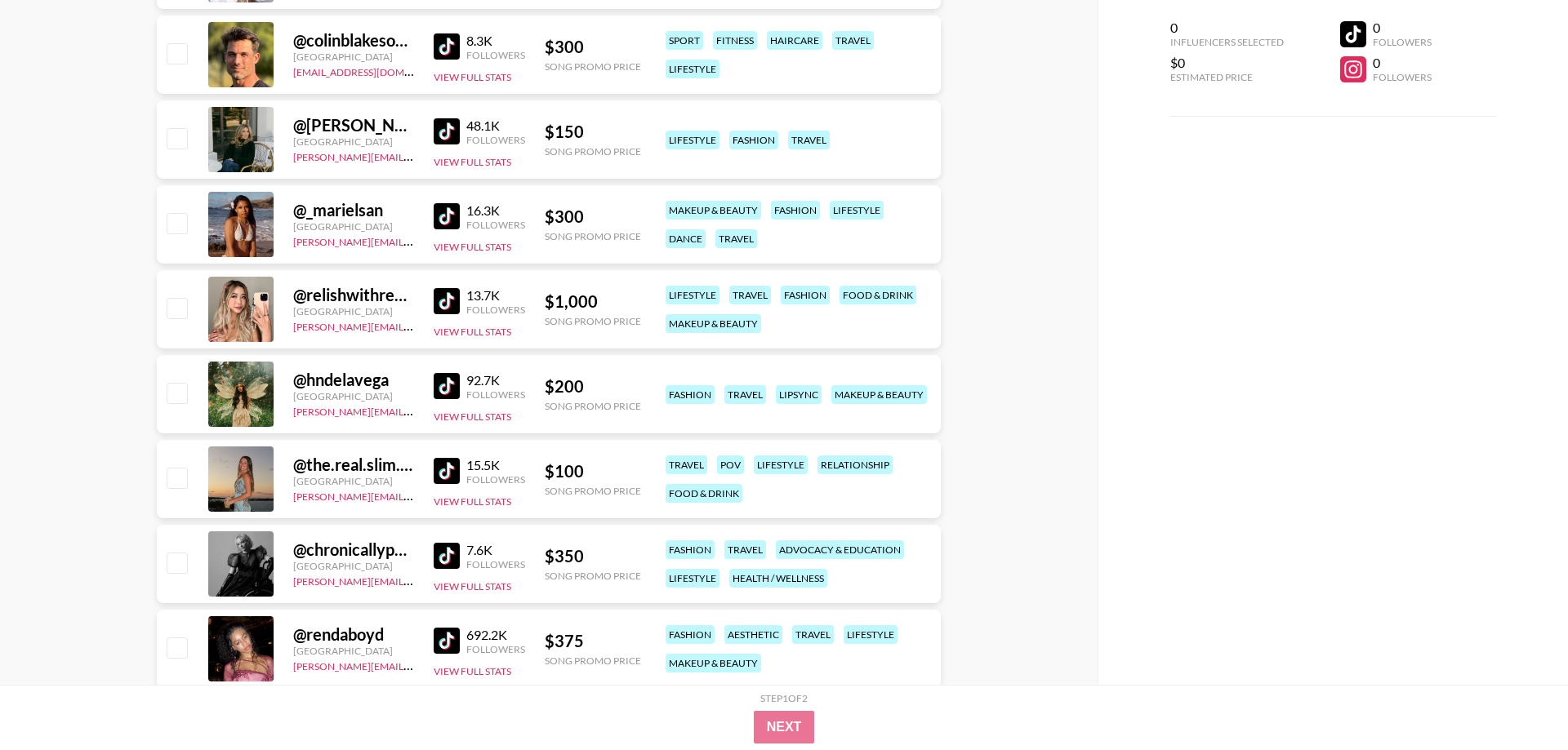
click at [454, 383] on img at bounding box center [446, 385] width 26 height 26
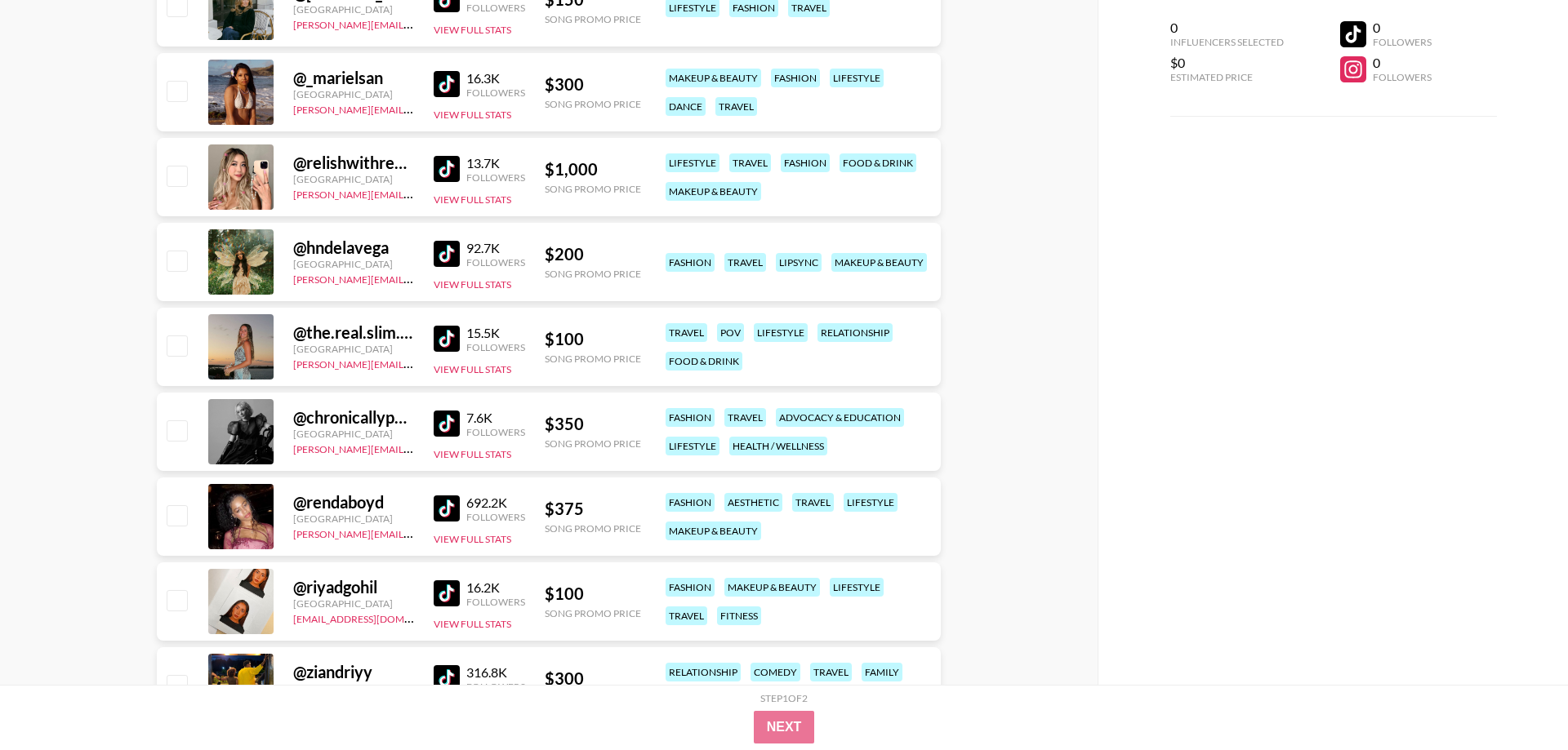
scroll to position [16240, 0]
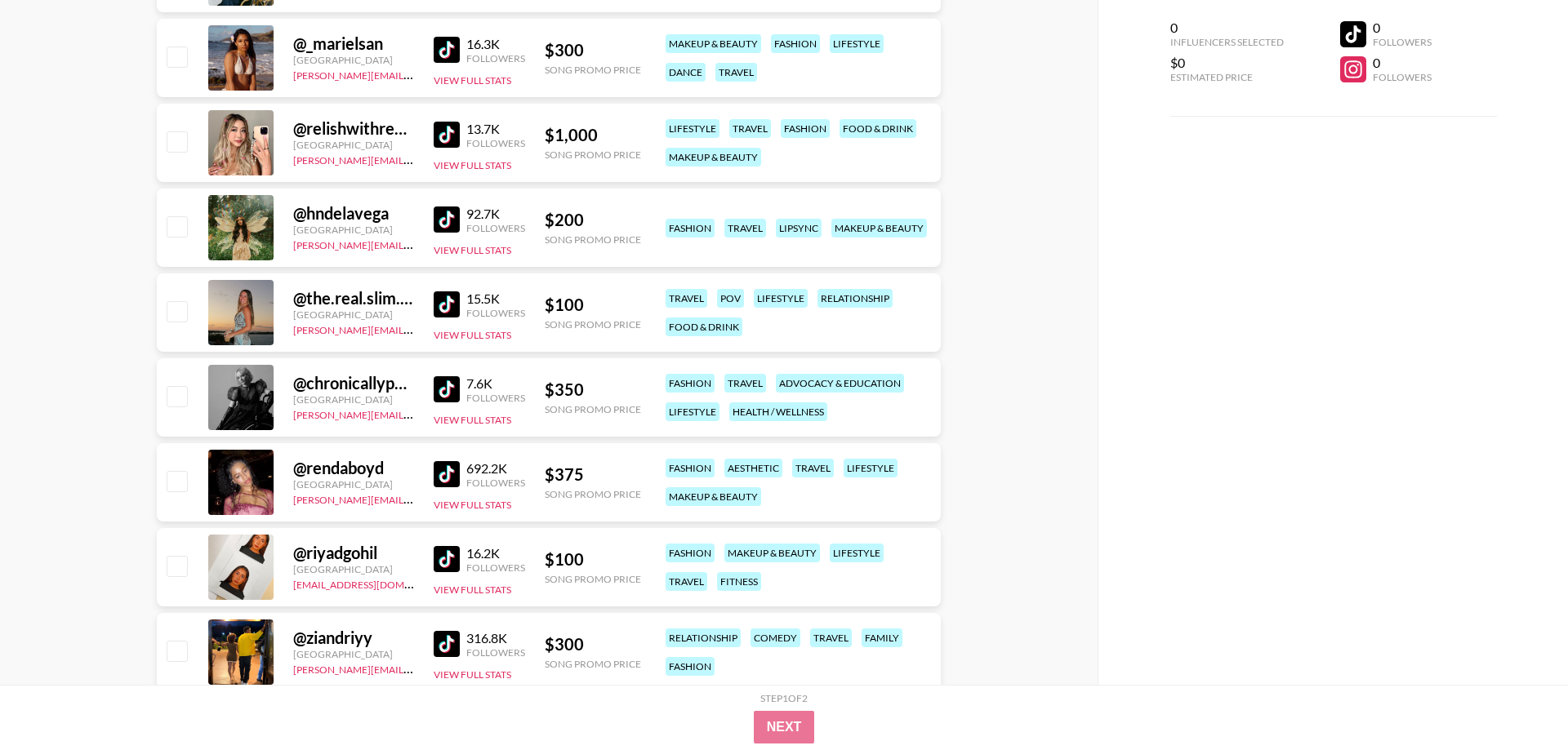
click at [449, 301] on img at bounding box center [446, 304] width 26 height 26
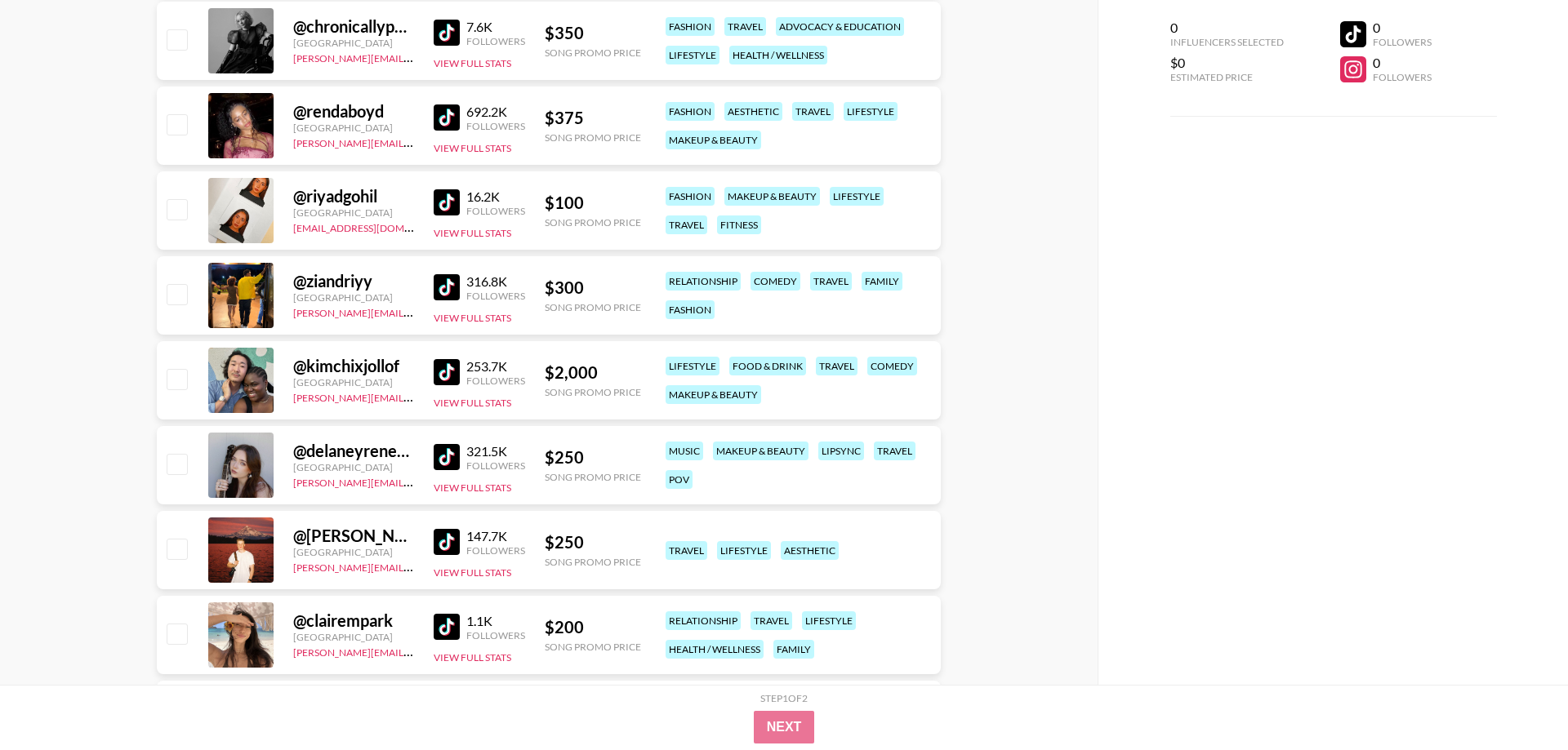
scroll to position [16656, 0]
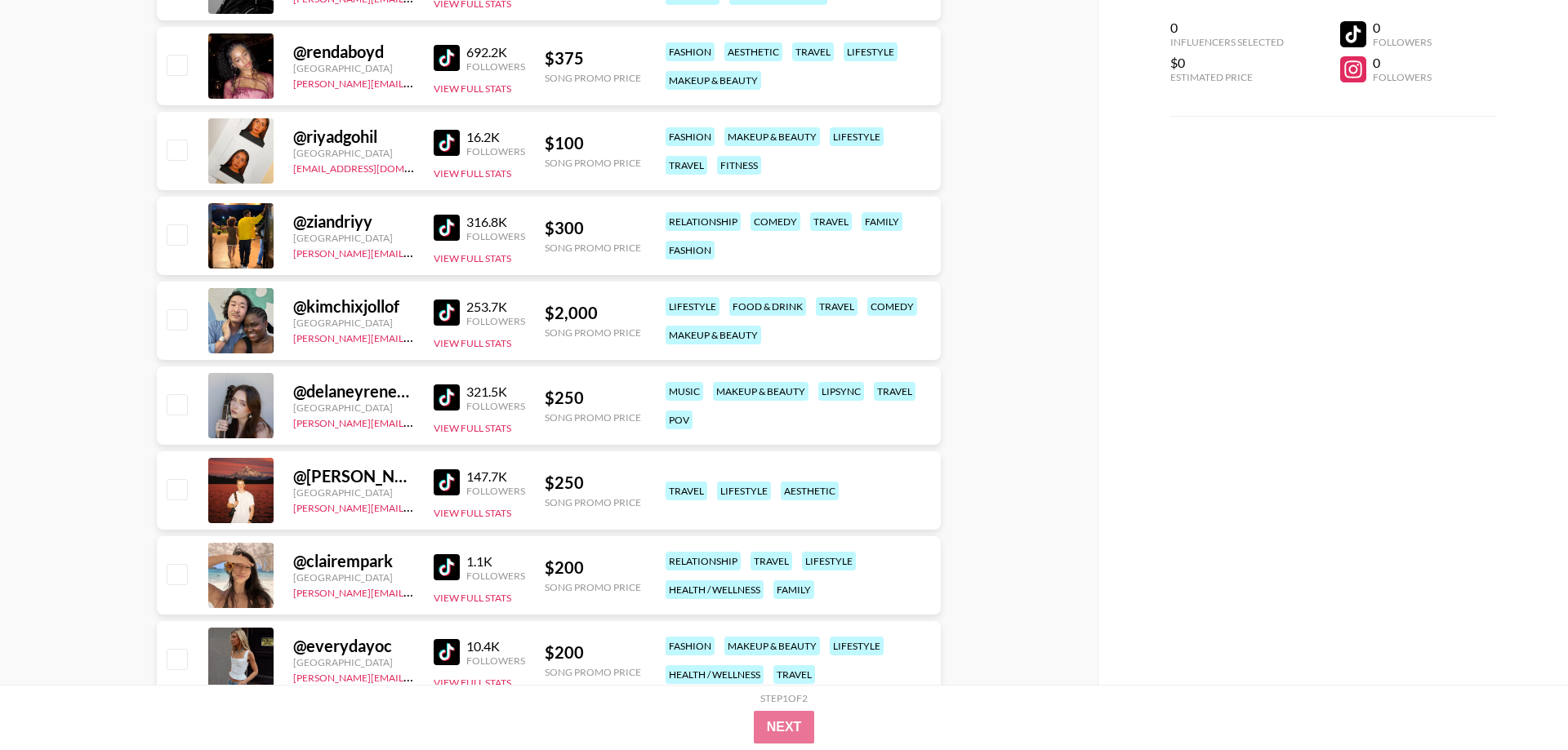
click at [456, 482] on img at bounding box center [446, 481] width 26 height 26
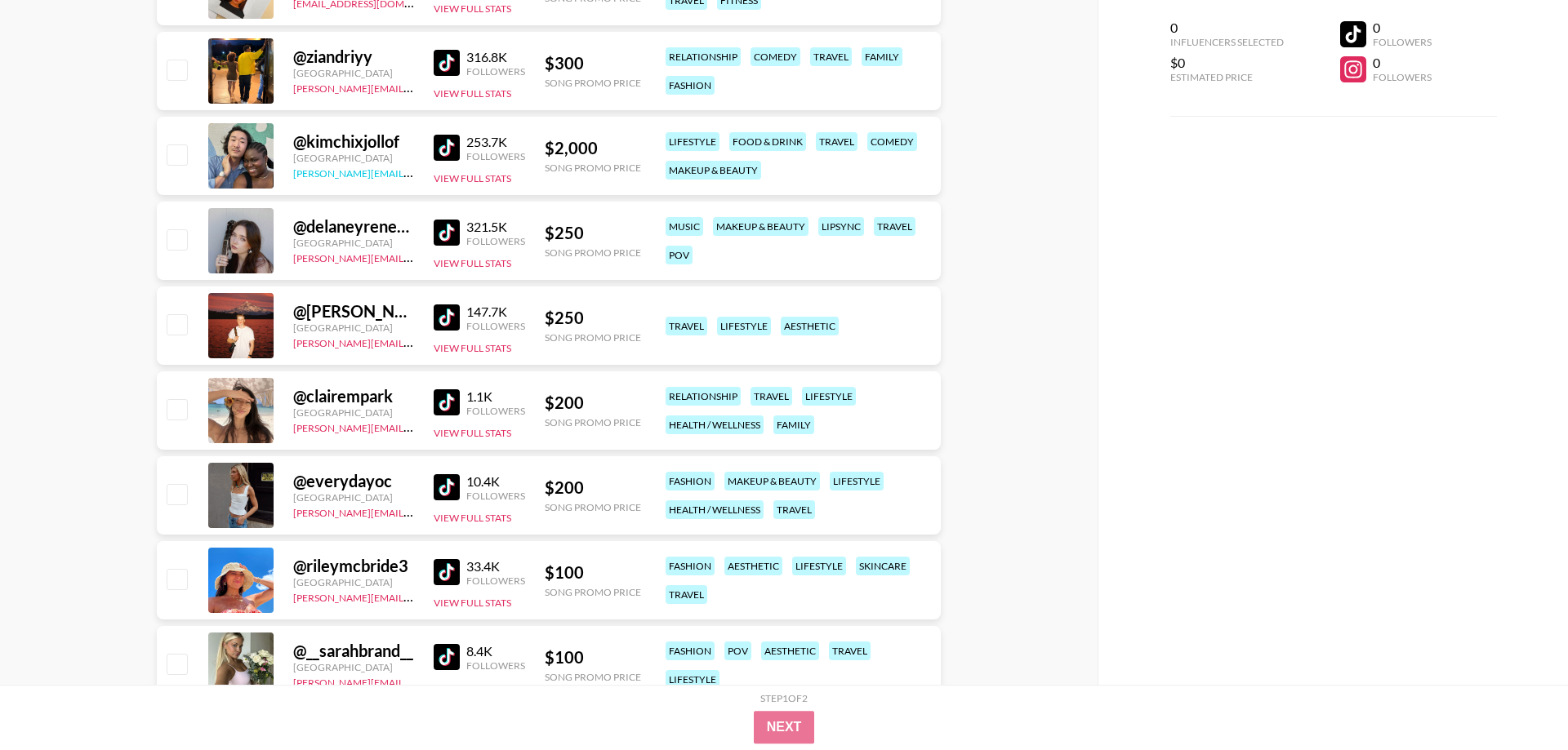
scroll to position [16822, 0]
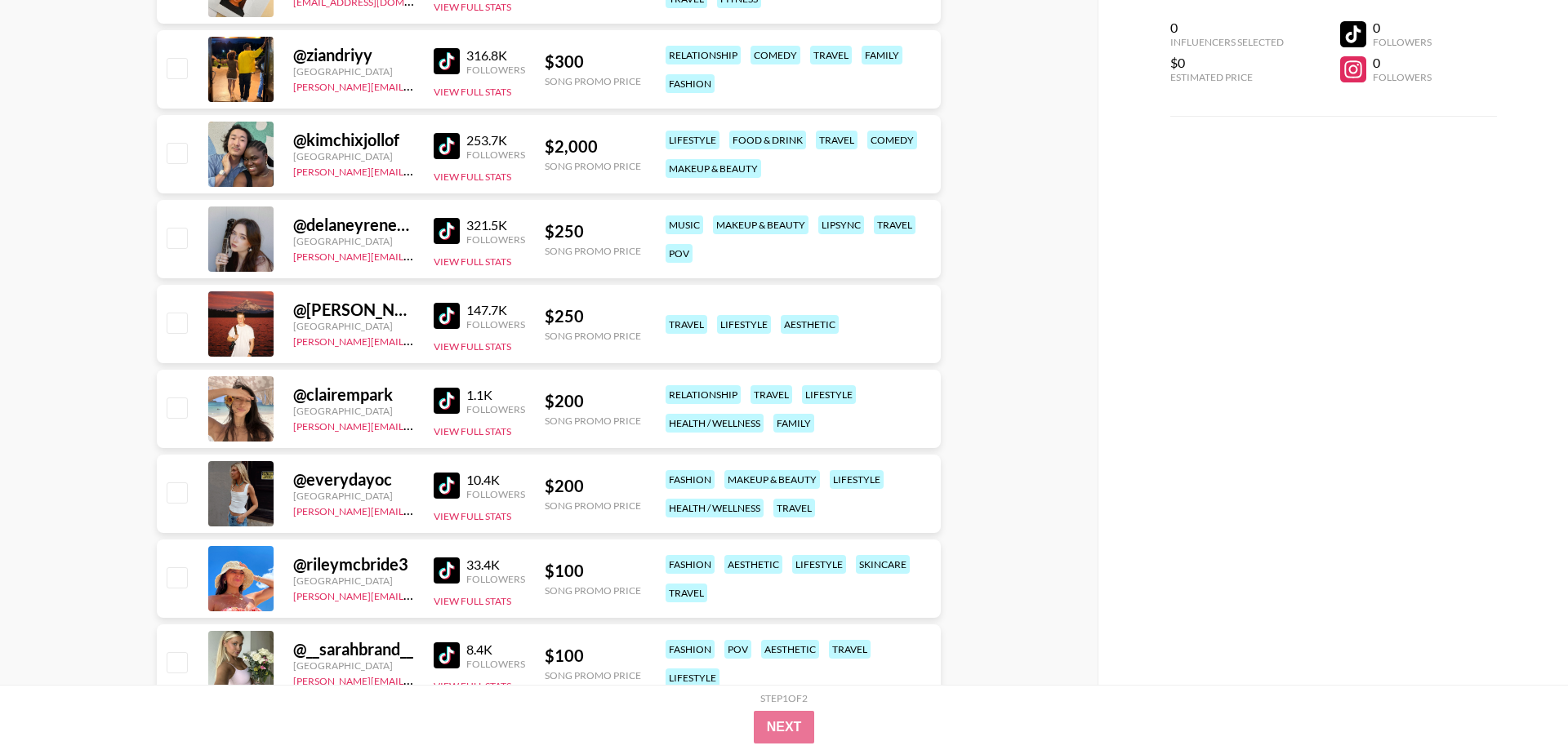
click at [449, 404] on img at bounding box center [446, 401] width 26 height 26
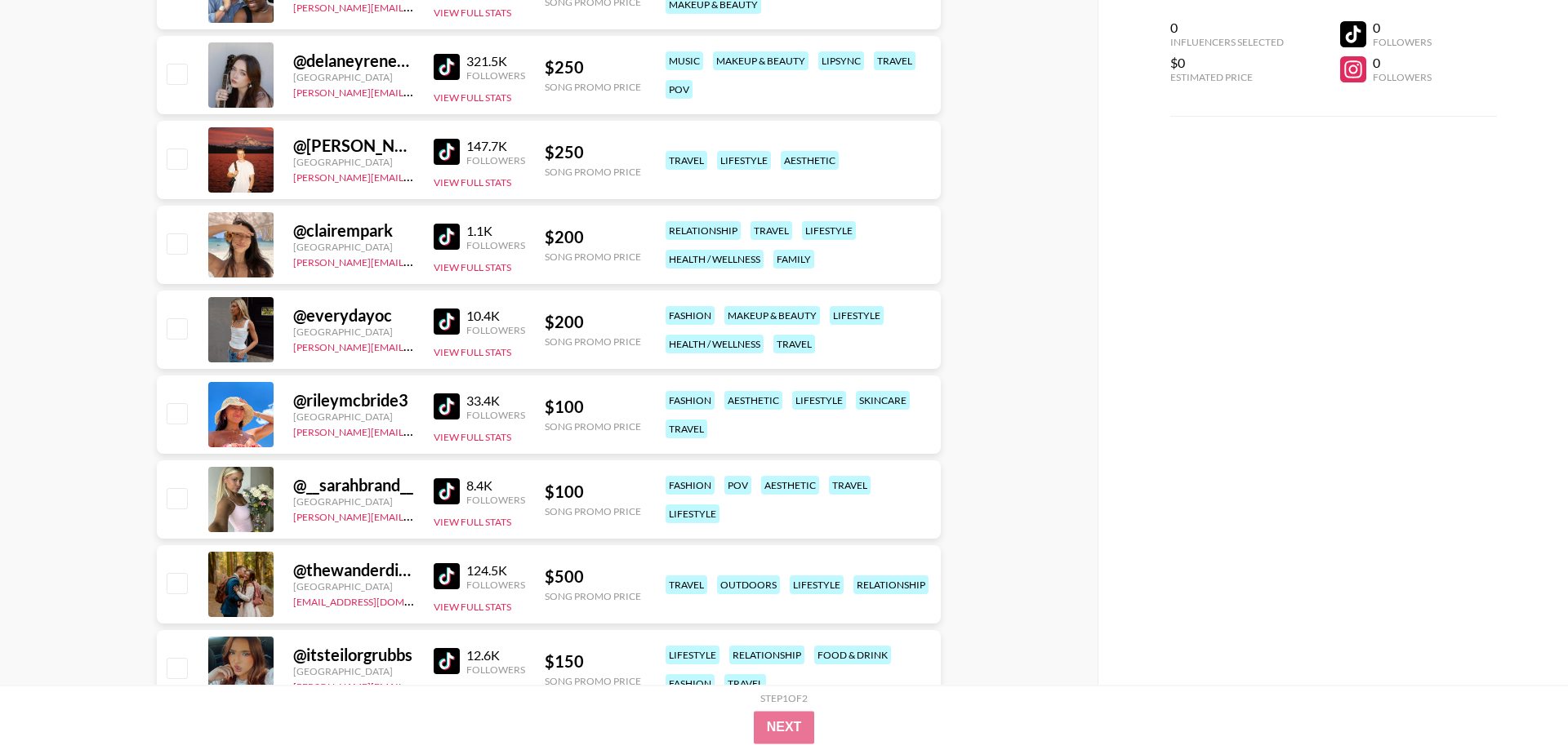
scroll to position [16989, 0]
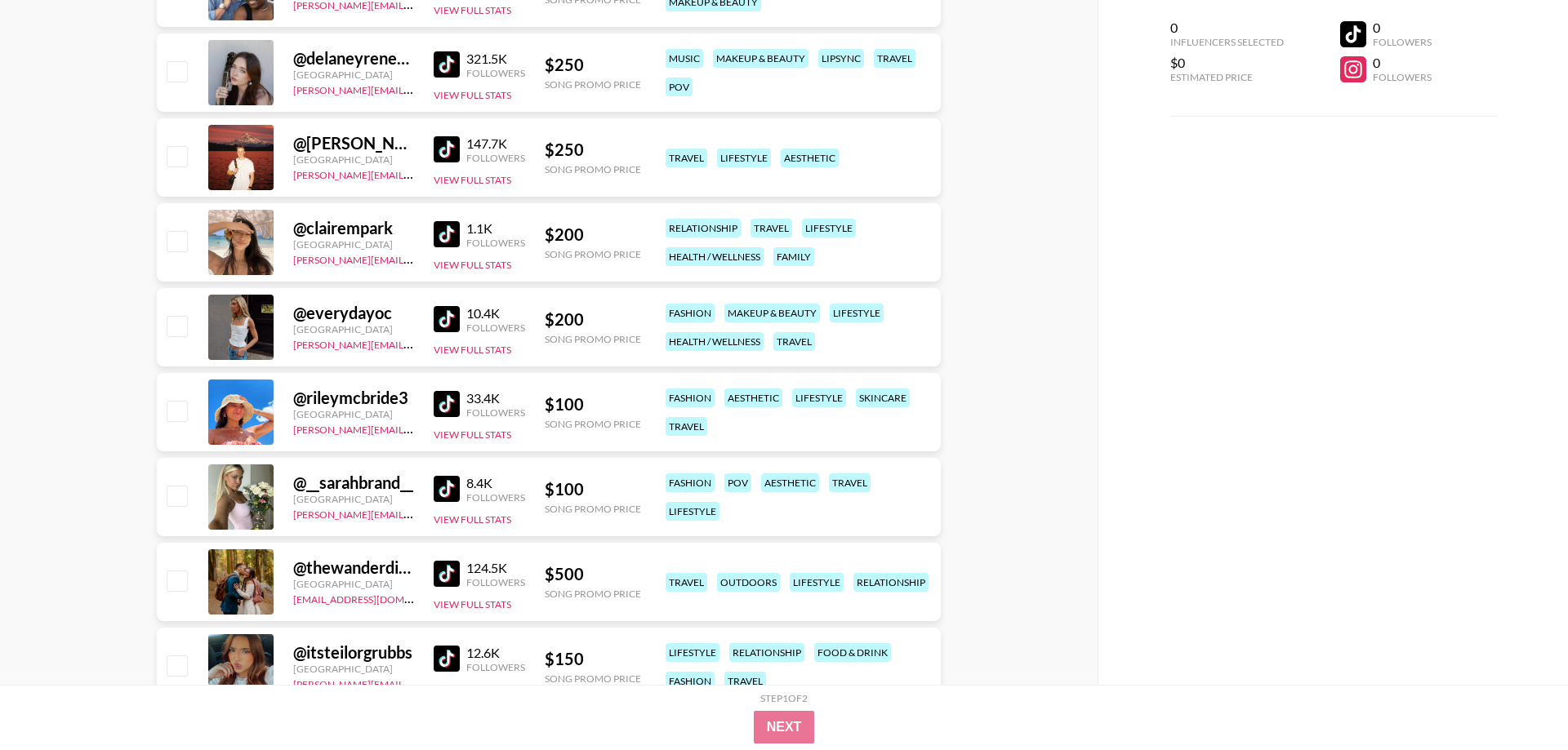
click at [458, 408] on img at bounding box center [446, 403] width 26 height 26
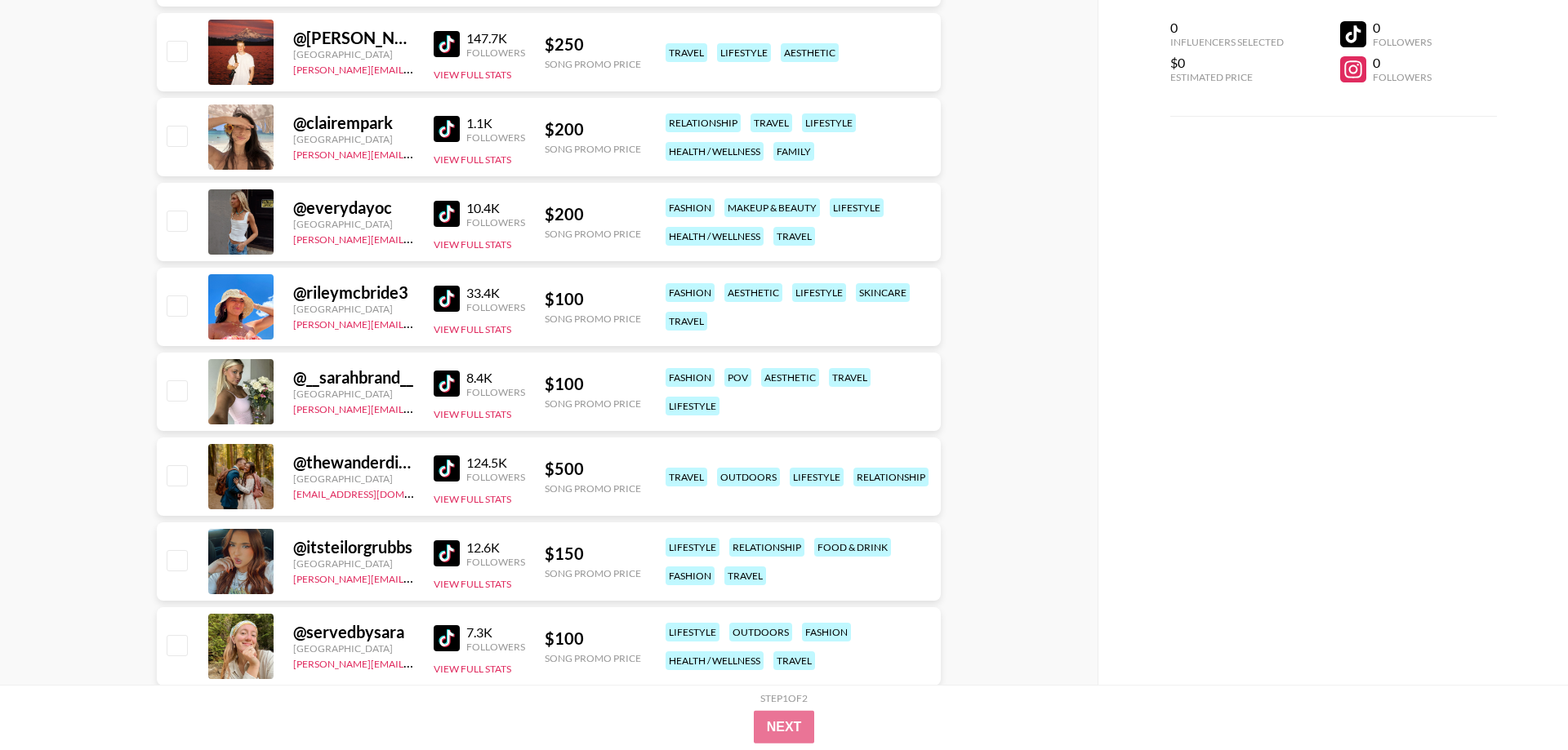
scroll to position [17156, 0]
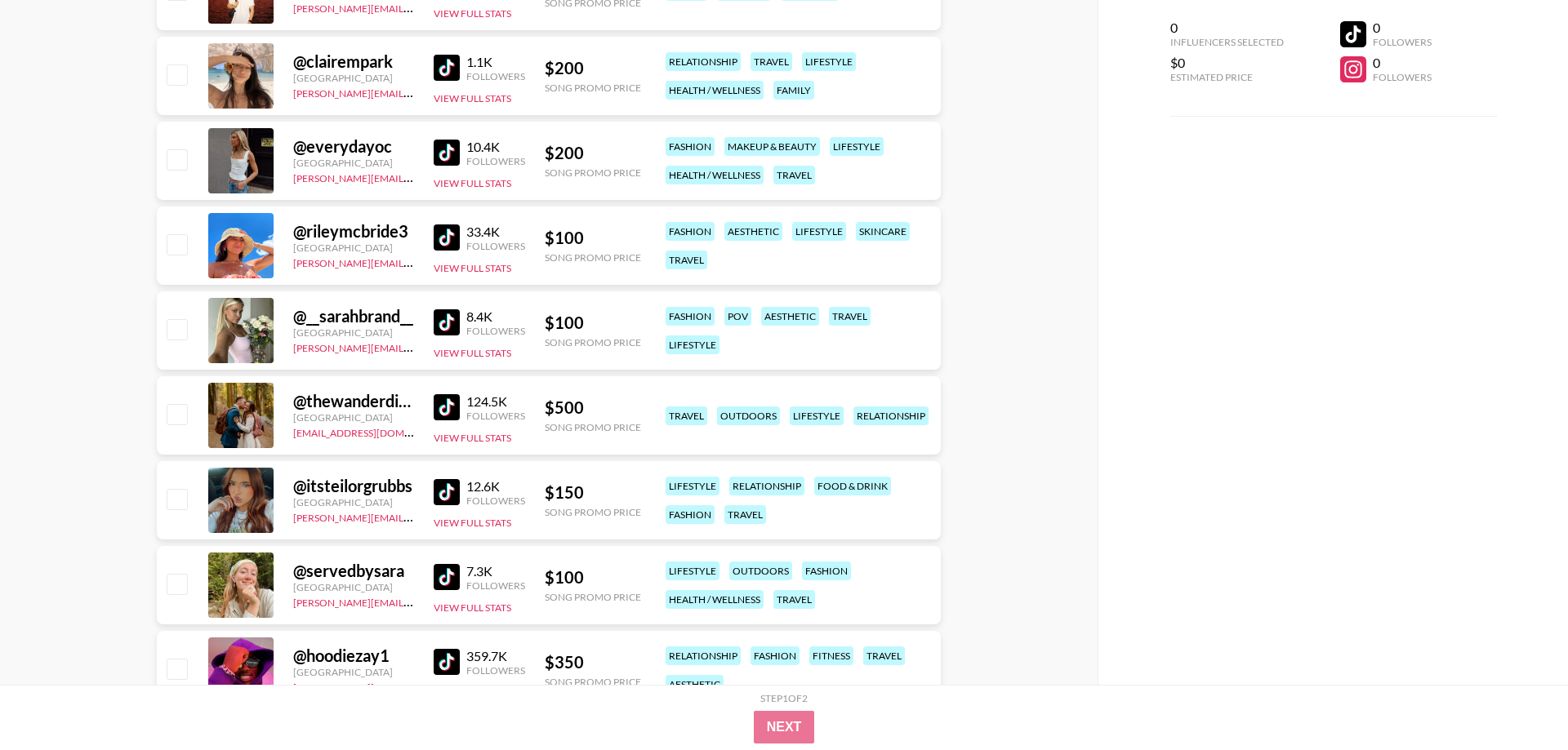
click at [449, 416] on img at bounding box center [446, 407] width 26 height 26
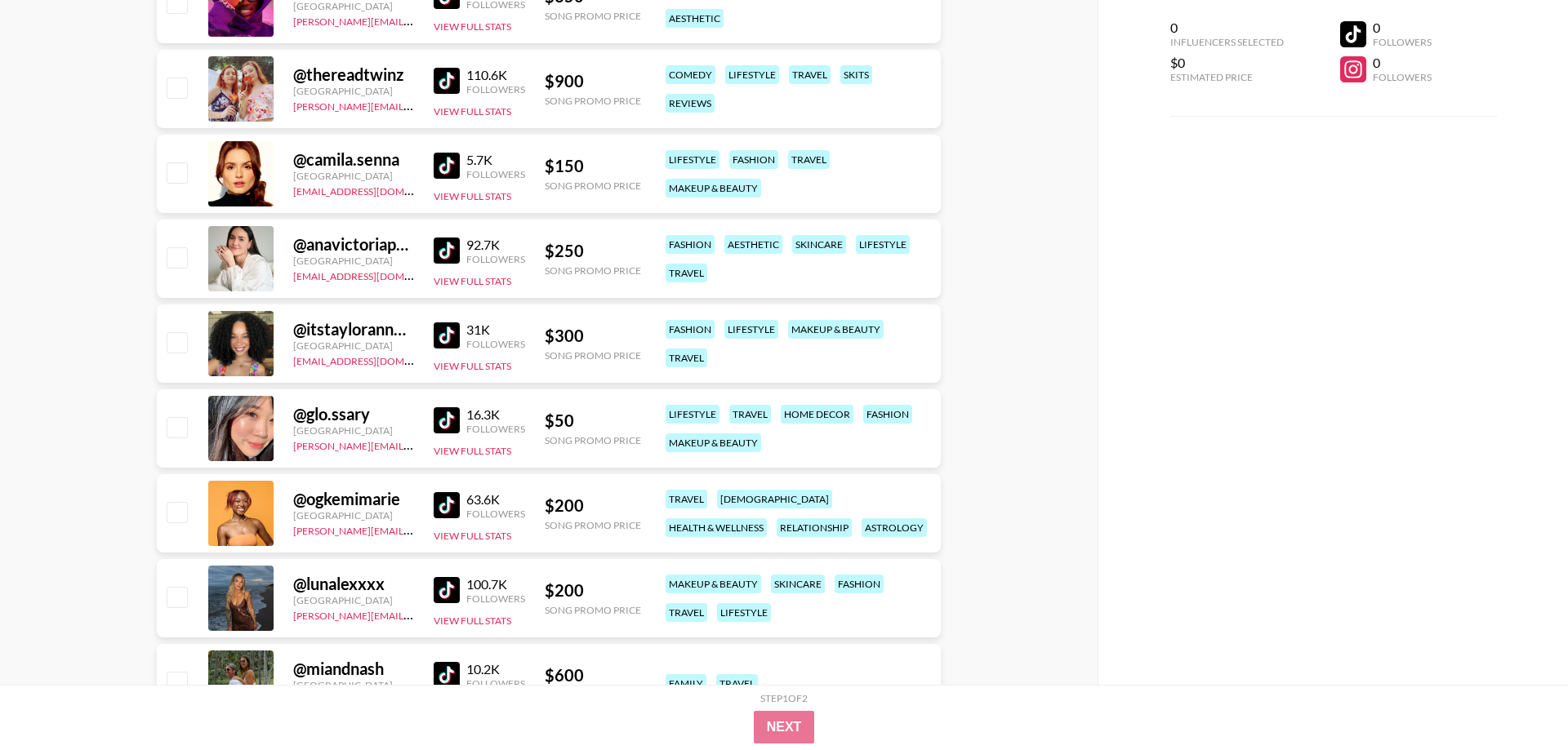
scroll to position [17987, 0]
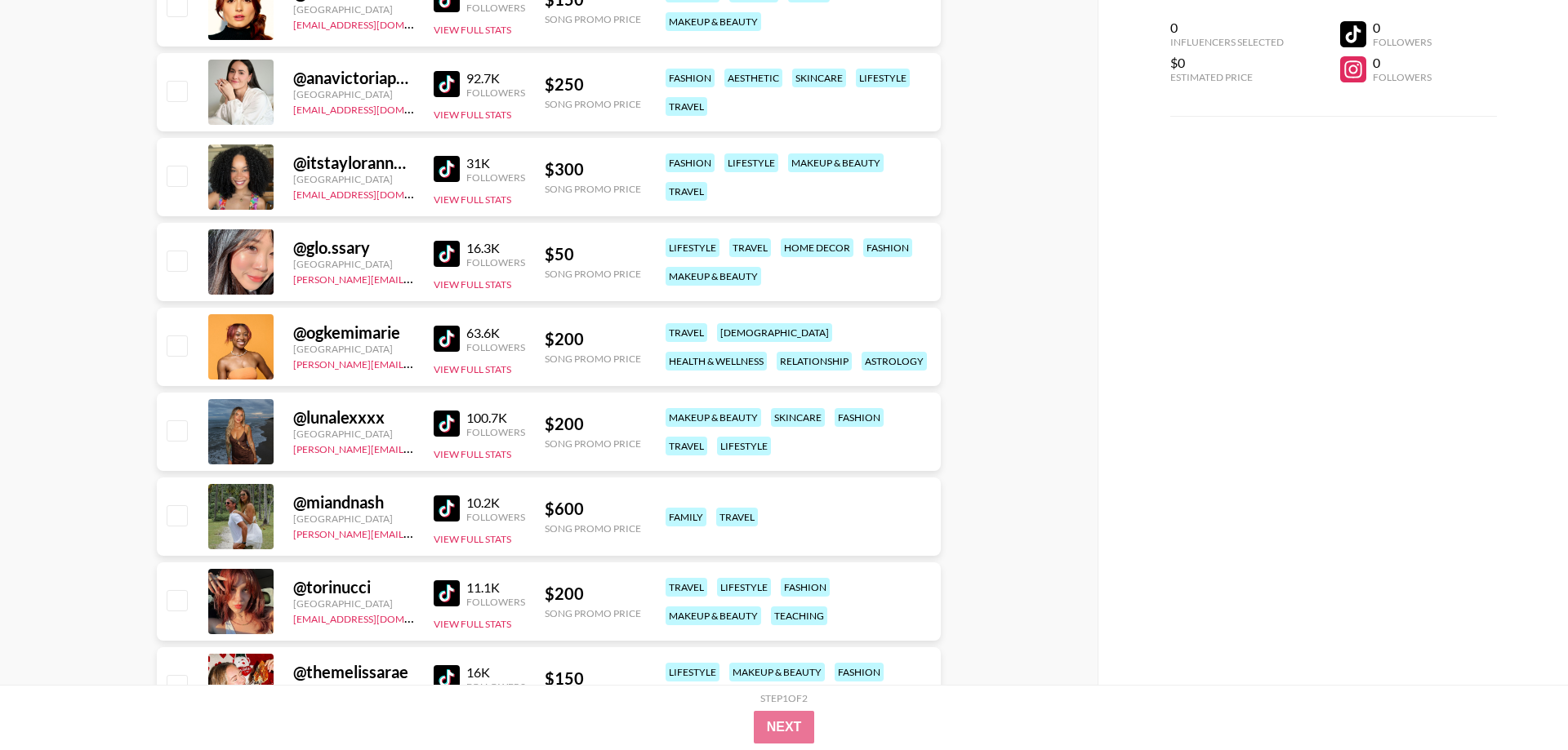
click at [449, 425] on img at bounding box center [446, 423] width 26 height 26
click at [447, 511] on img at bounding box center [446, 508] width 26 height 26
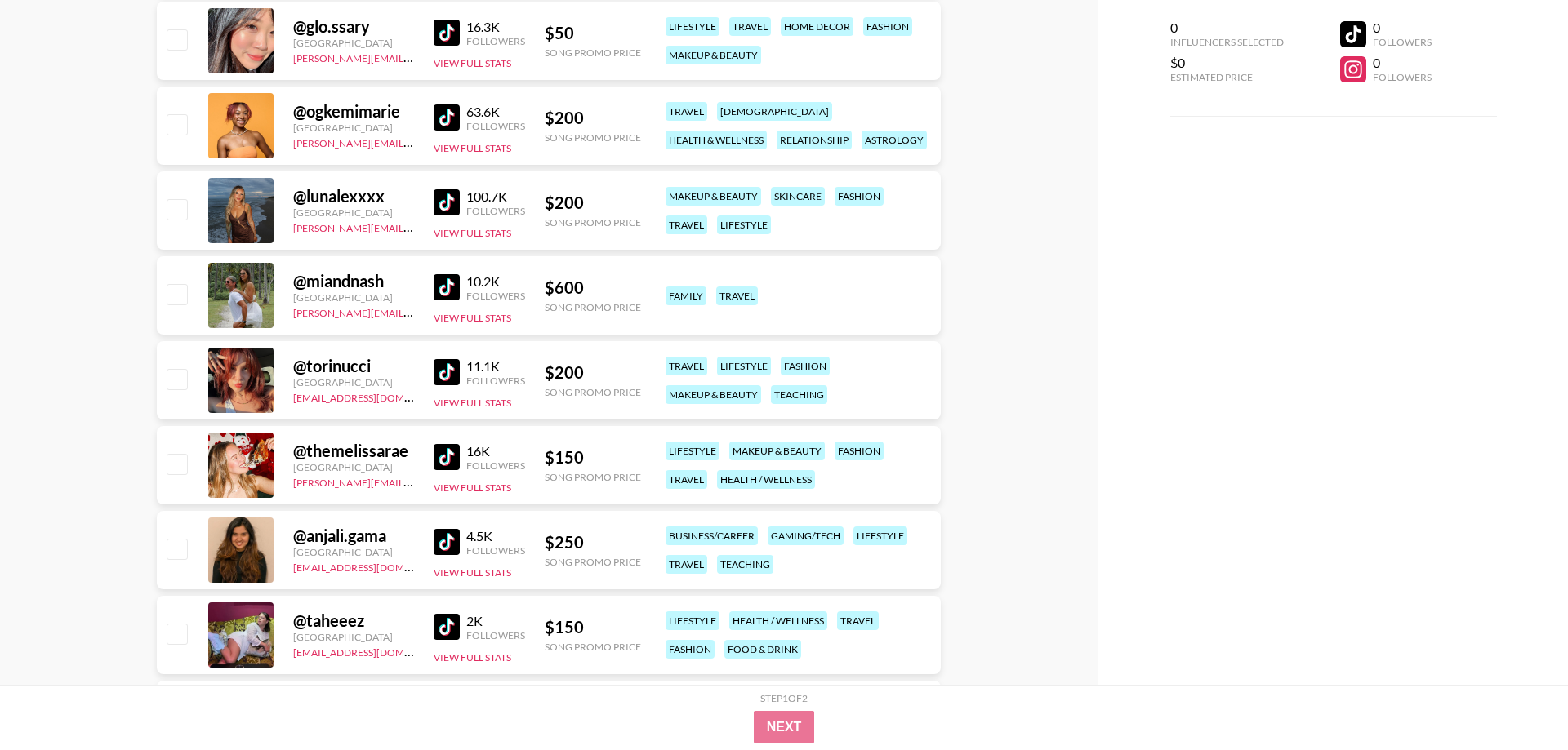
scroll to position [18238, 0]
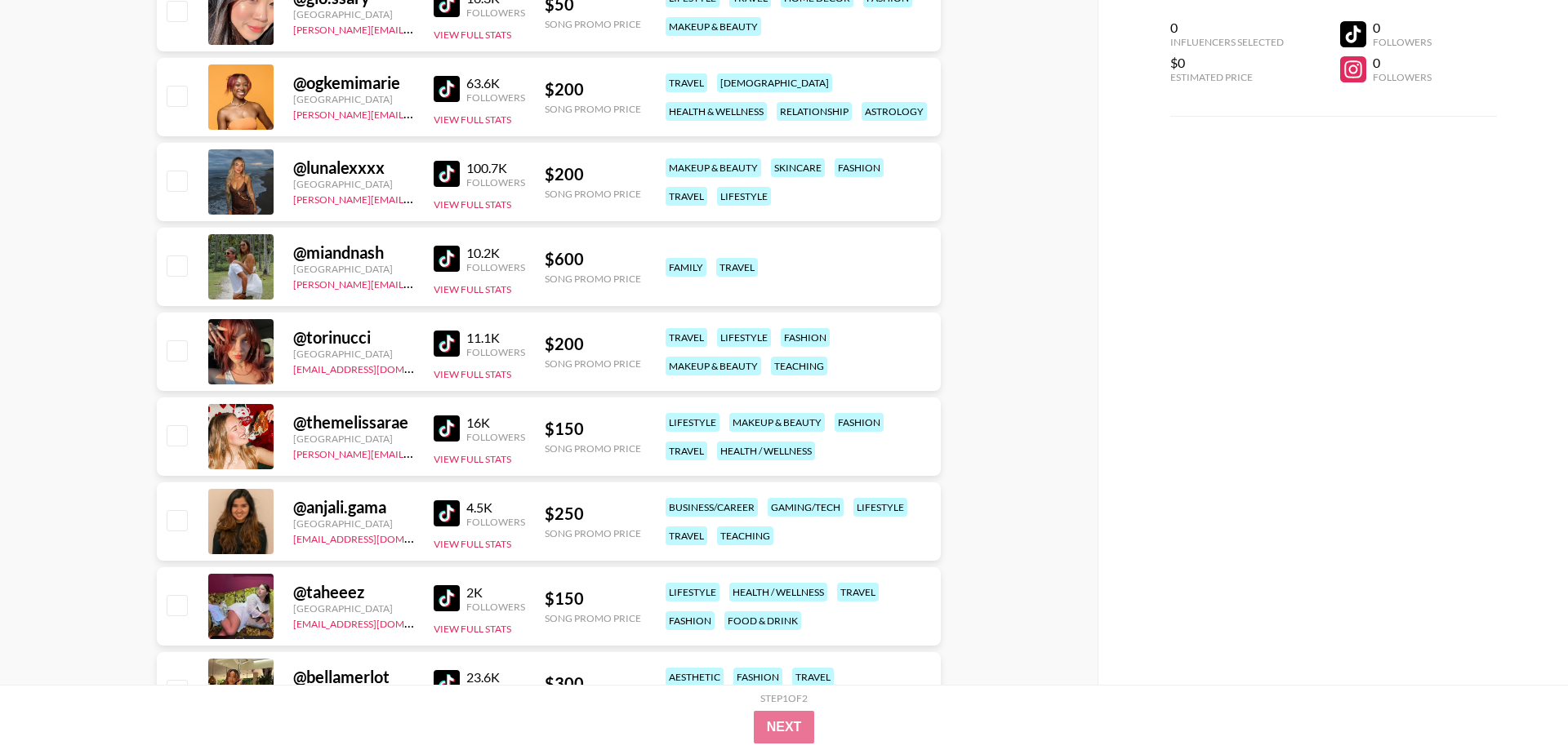
click at [439, 339] on img at bounding box center [446, 343] width 26 height 26
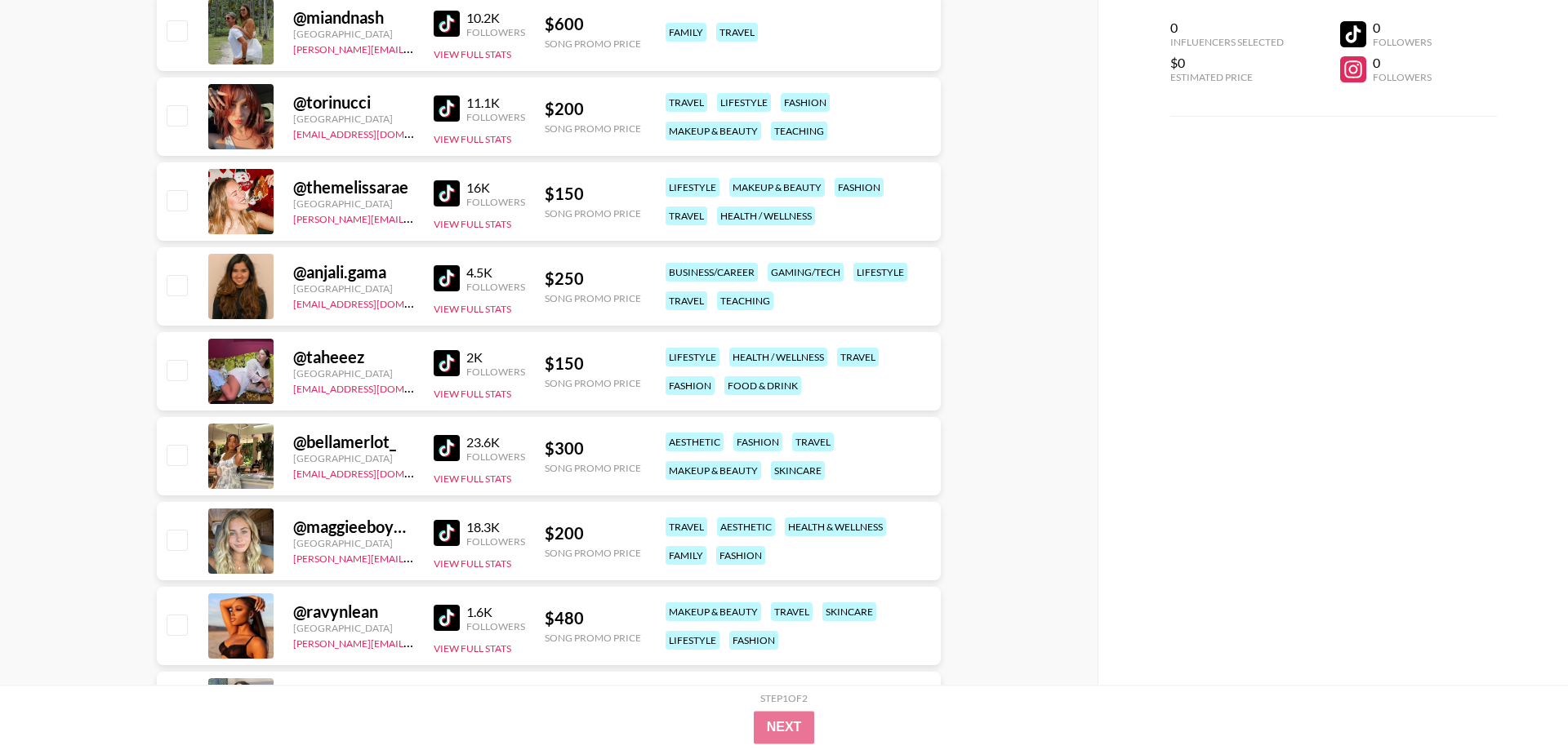
scroll to position [18570, 0]
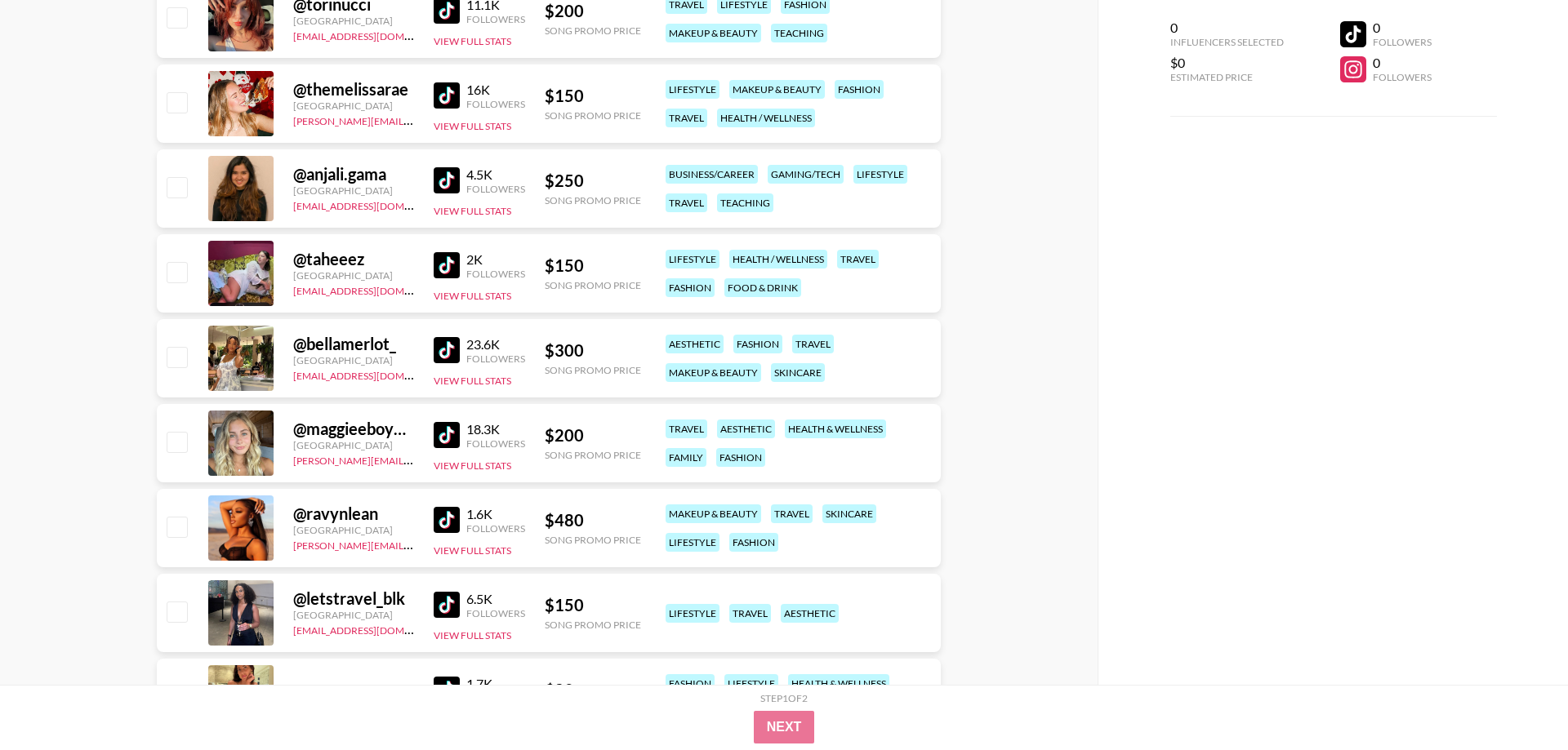
click at [451, 525] on img at bounding box center [446, 519] width 26 height 26
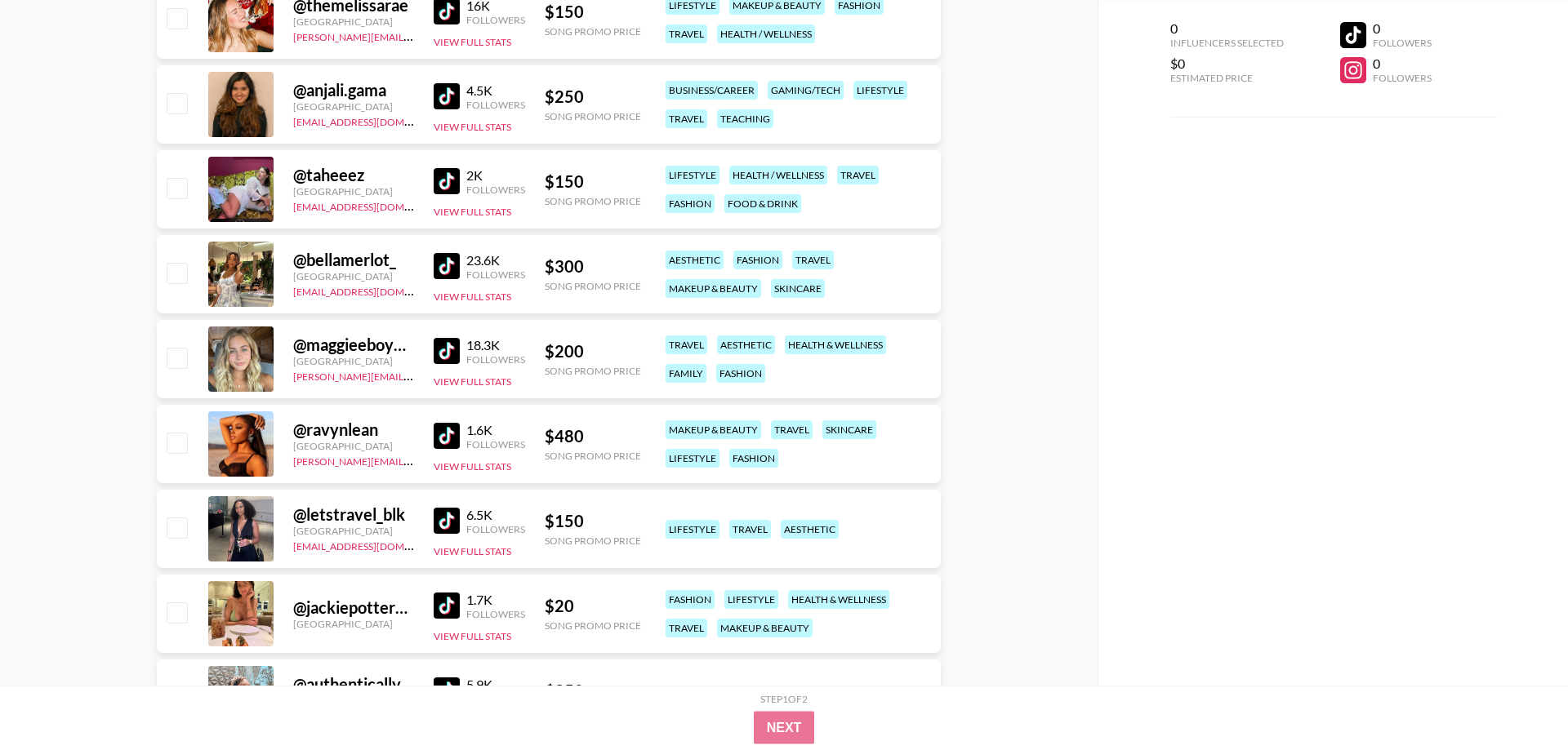
scroll to position [18820, 0]
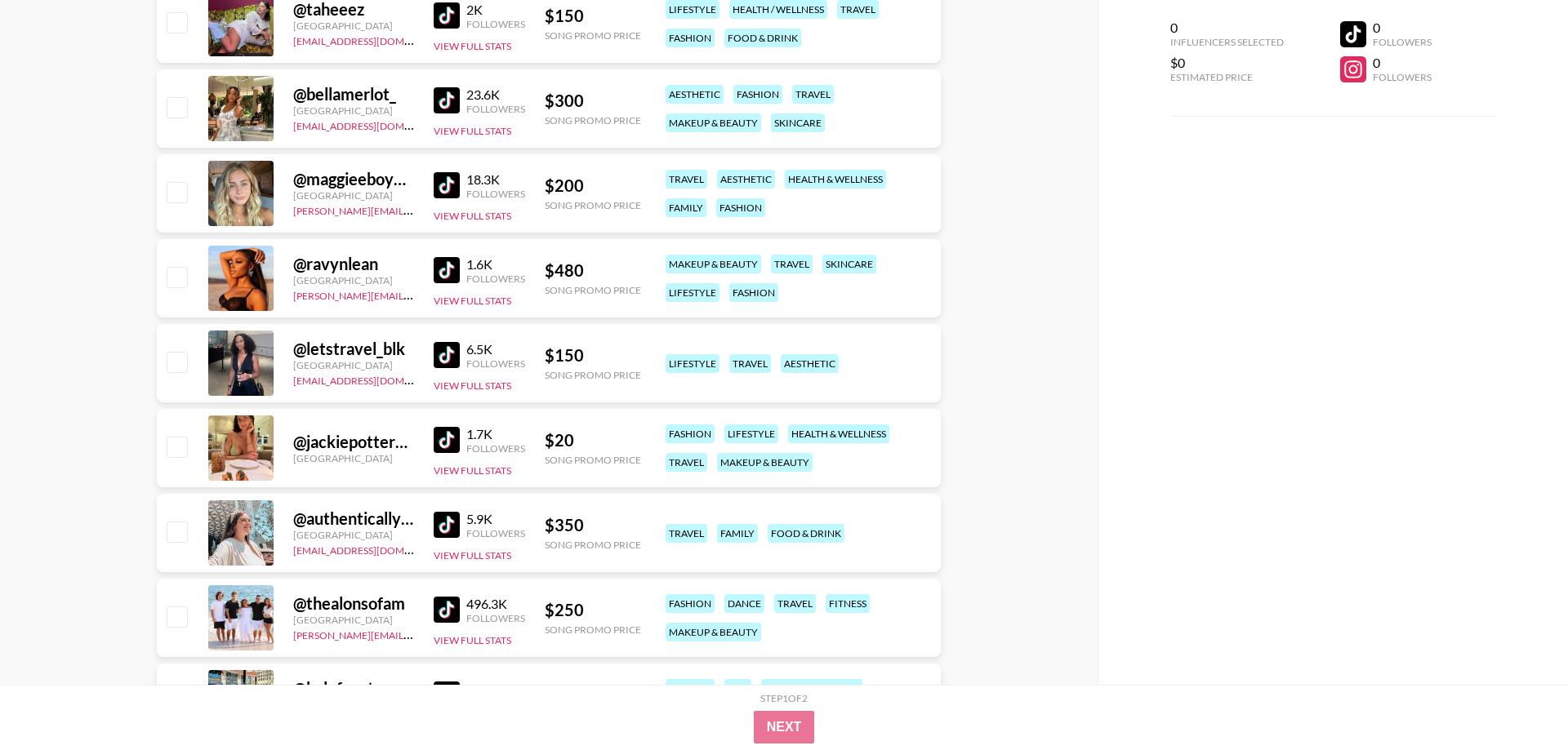
click at [440, 437] on img at bounding box center [446, 439] width 26 height 26
click at [457, 519] on img at bounding box center [446, 525] width 26 height 26
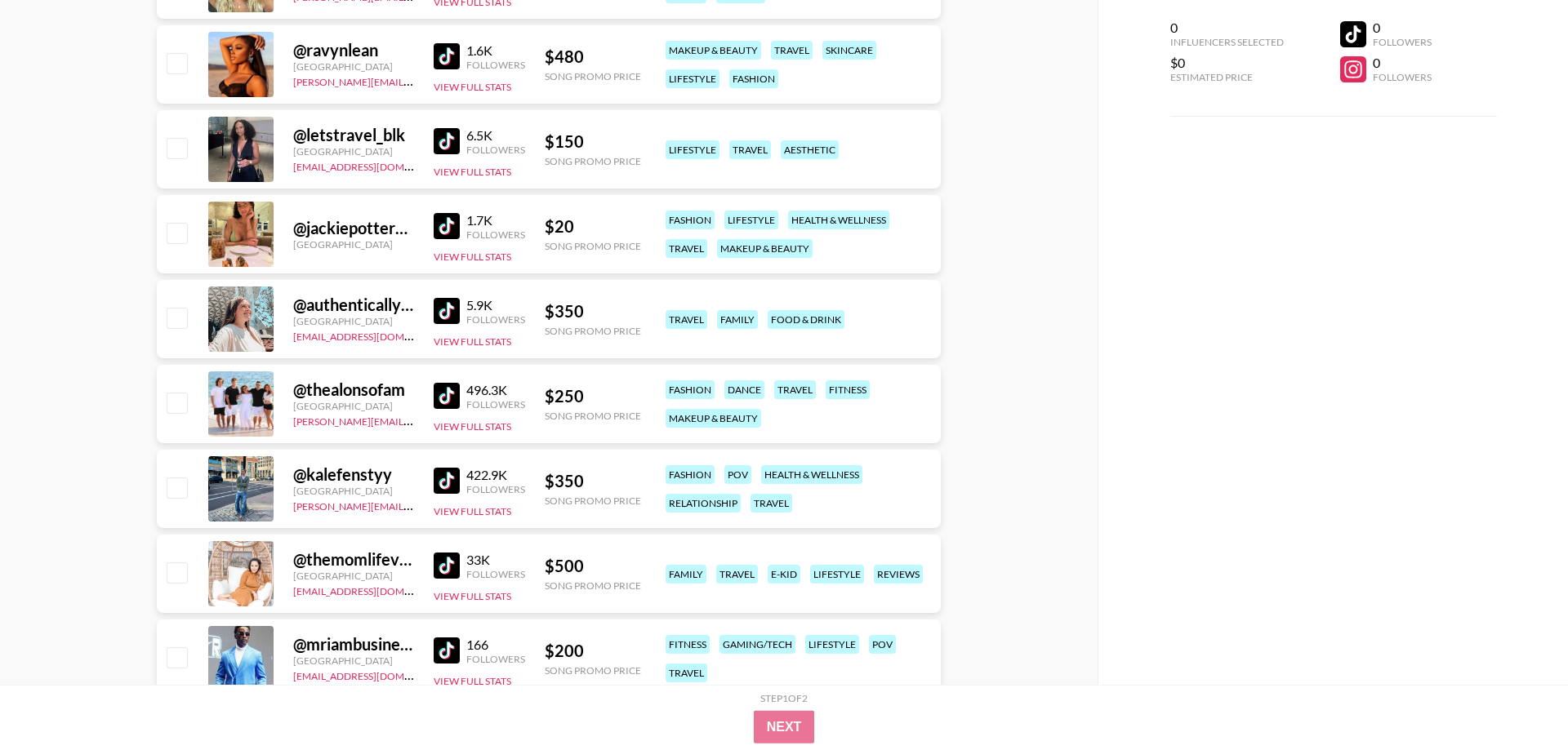
scroll to position [19093, 0]
